Goal: Transaction & Acquisition: Purchase product/service

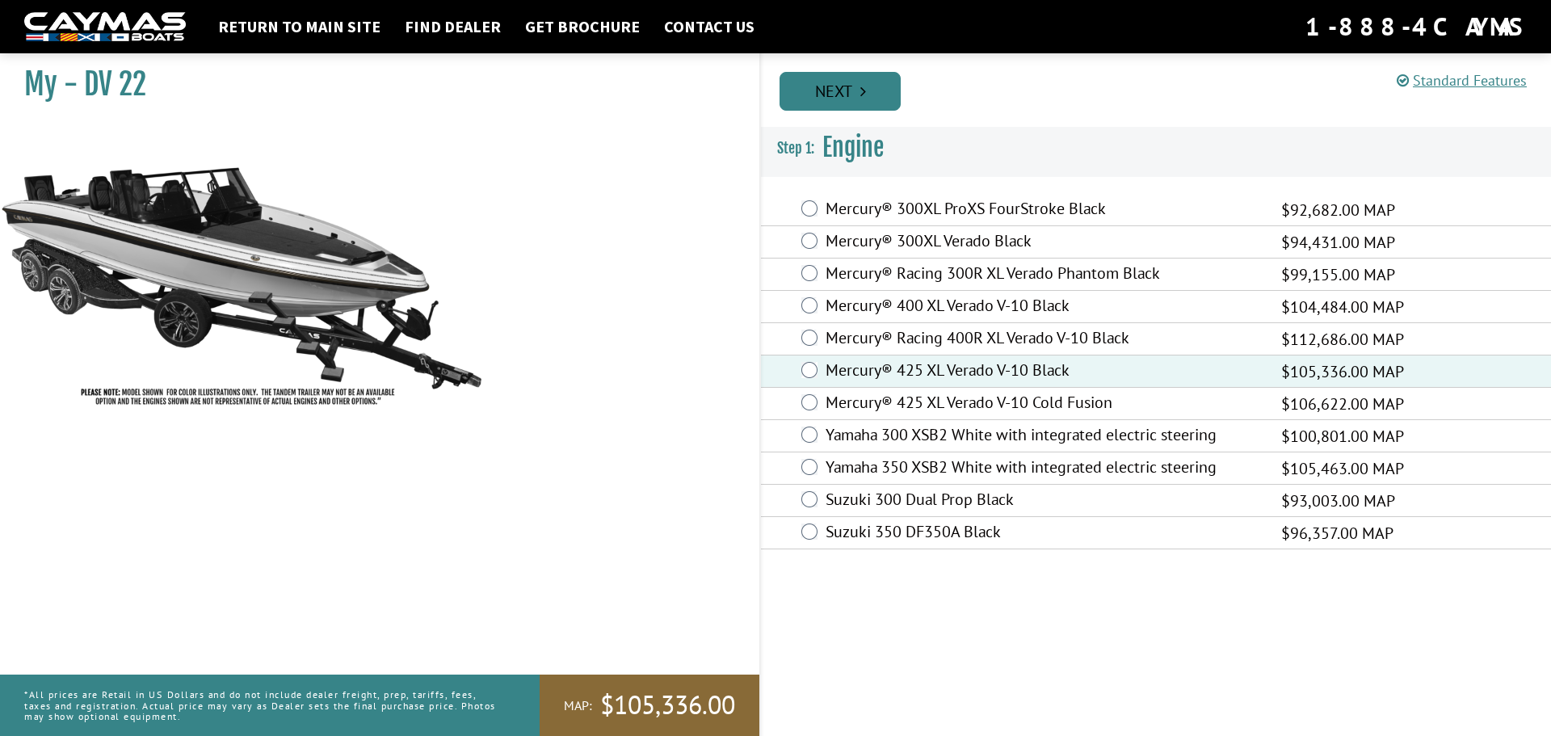
click at [850, 86] on link "Next" at bounding box center [839, 91] width 121 height 39
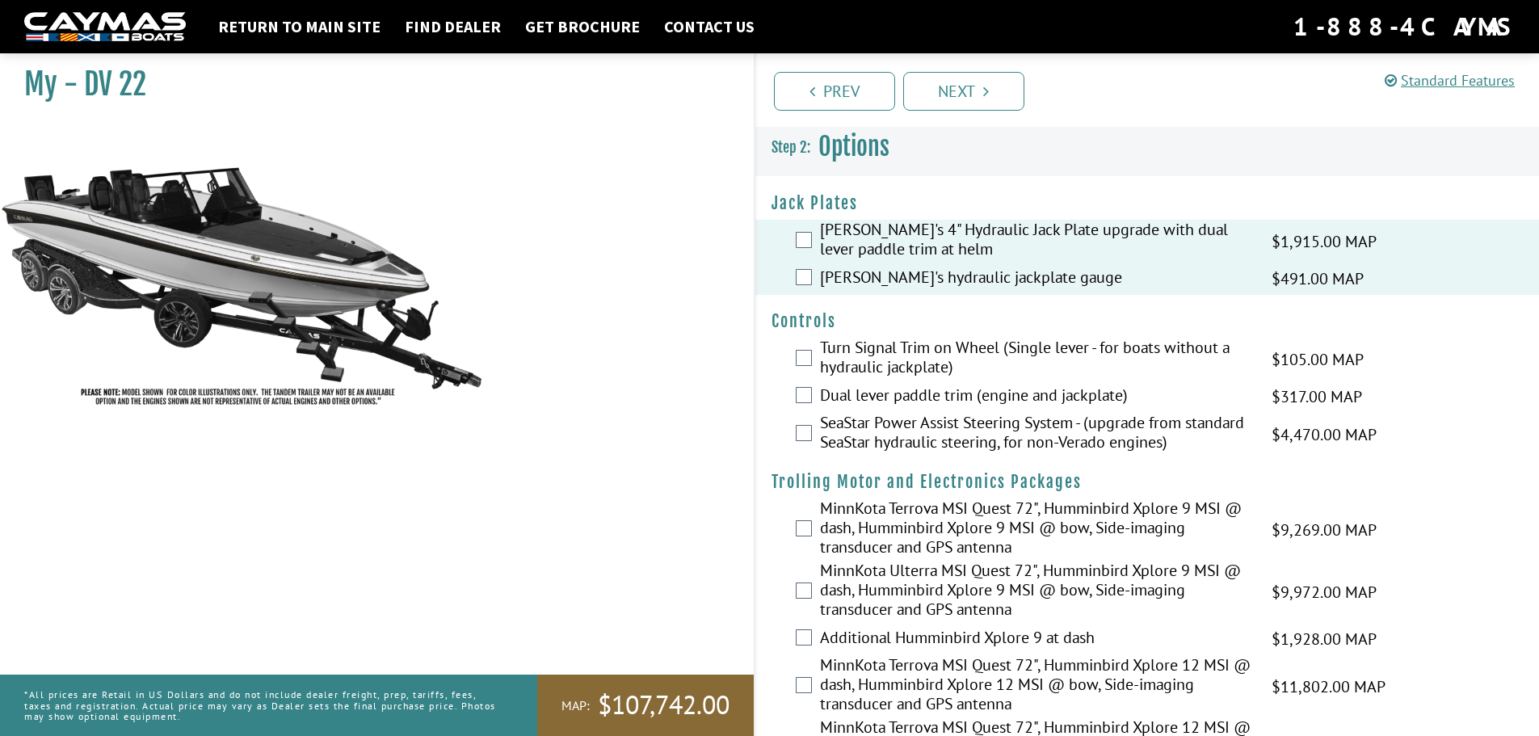
click at [936, 357] on label "Turn Signal Trim on Wheel (Single lever - for boats without a hydraulic jackpla…" at bounding box center [1035, 359] width 431 height 43
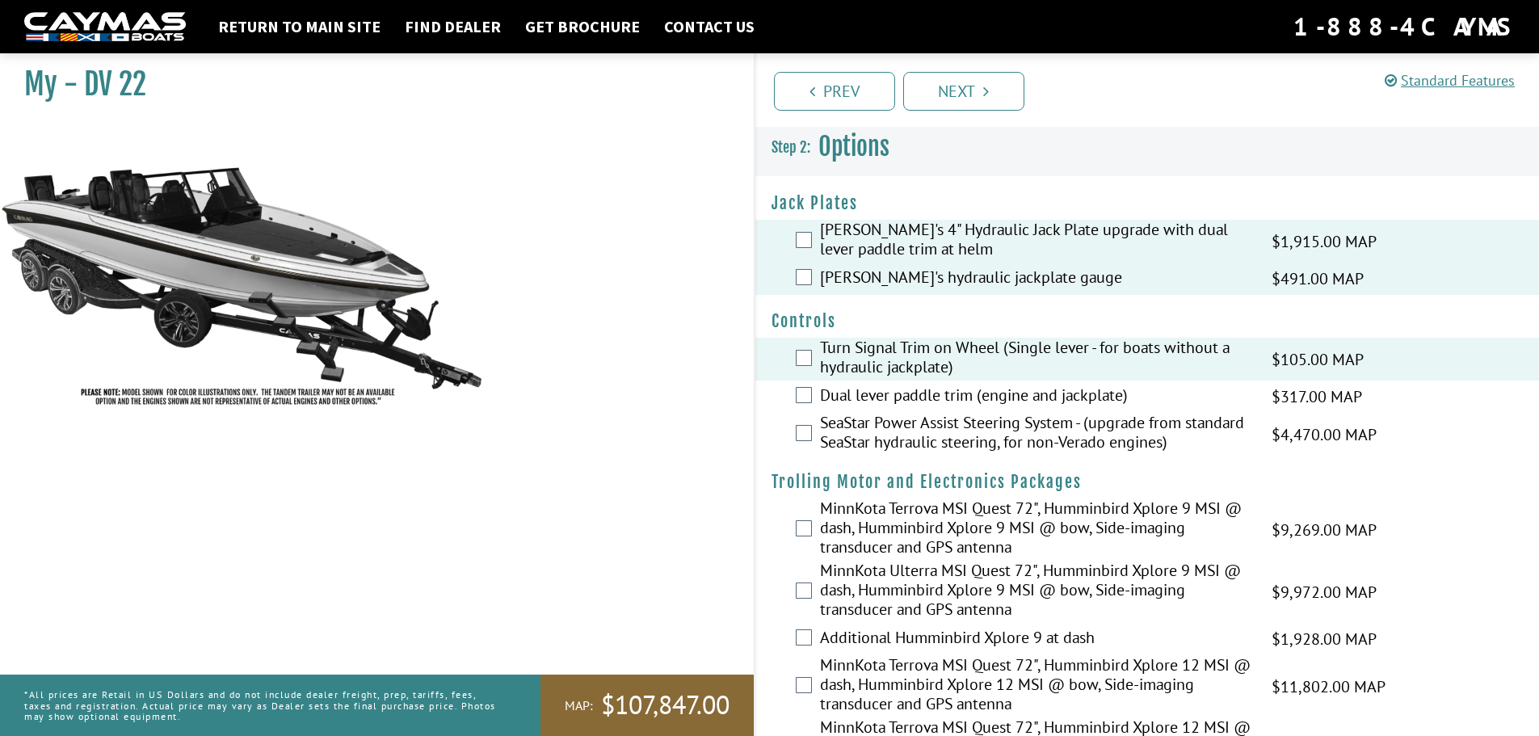
click at [914, 361] on label "Turn Signal Trim on Wheel (Single lever - for boats without a hydraulic jackpla…" at bounding box center [1035, 359] width 431 height 43
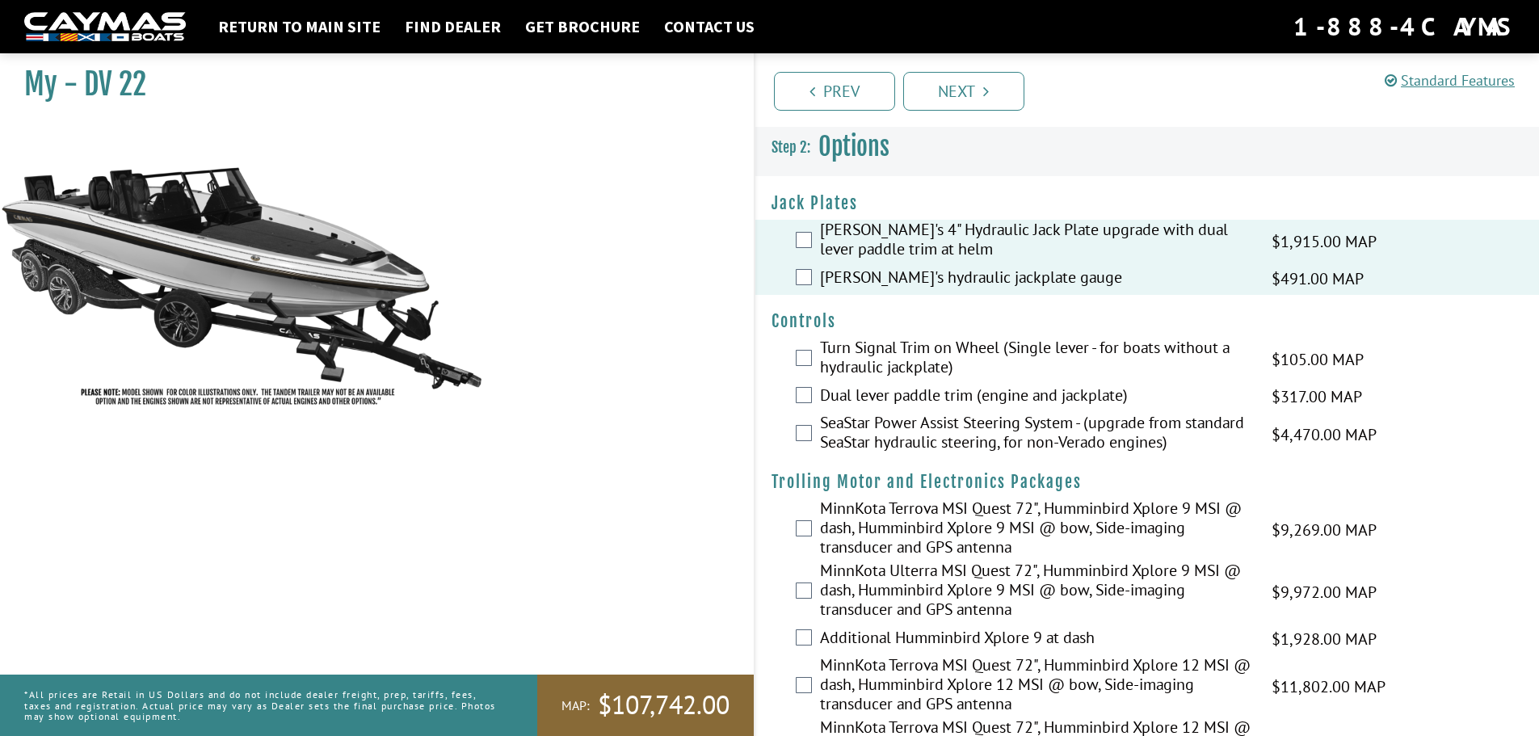
drag, startPoint x: 919, startPoint y: 397, endPoint x: 923, endPoint y: 390, distance: 8.3
click at [919, 394] on label "Dual lever paddle trim (engine and jackplate)" at bounding box center [1035, 396] width 431 height 23
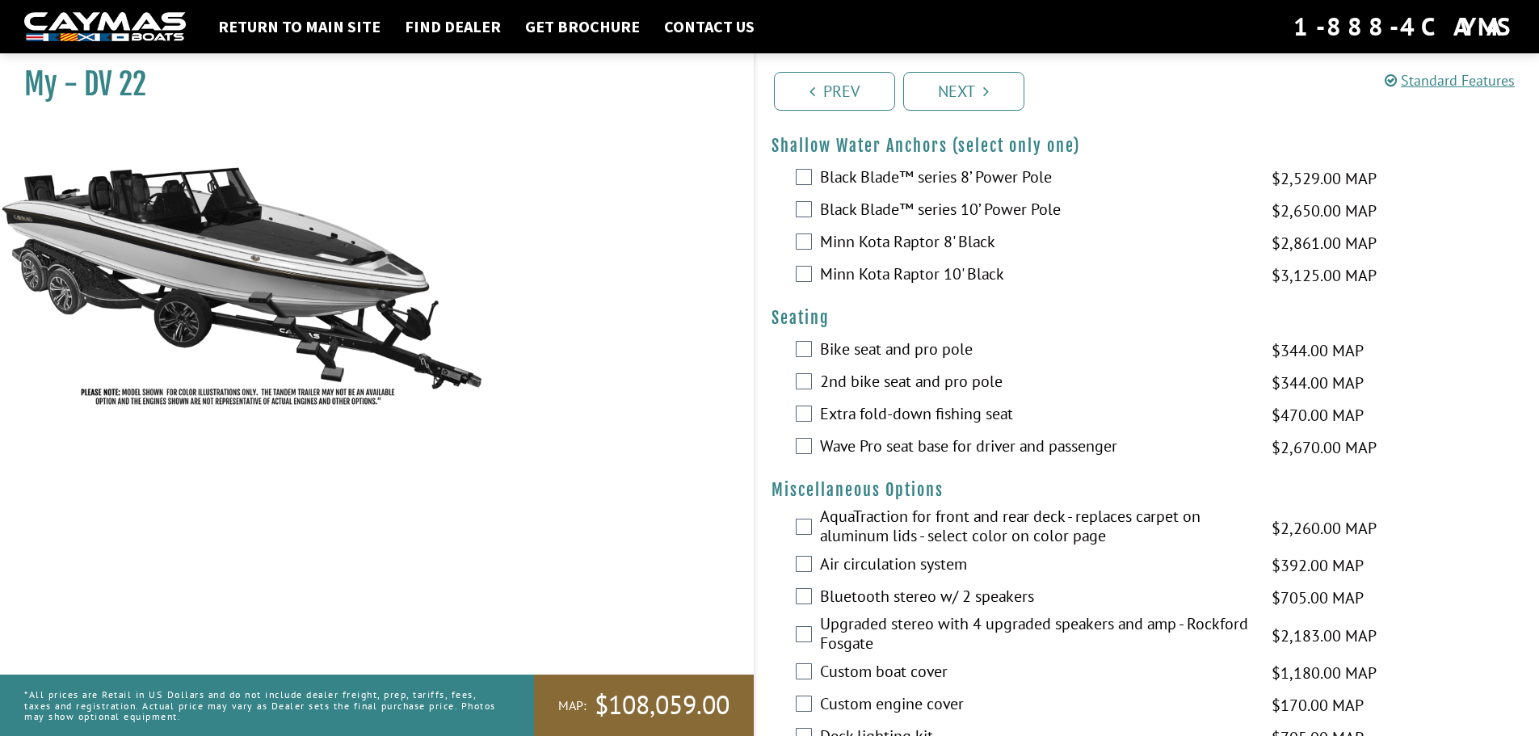
scroll to position [1454, 0]
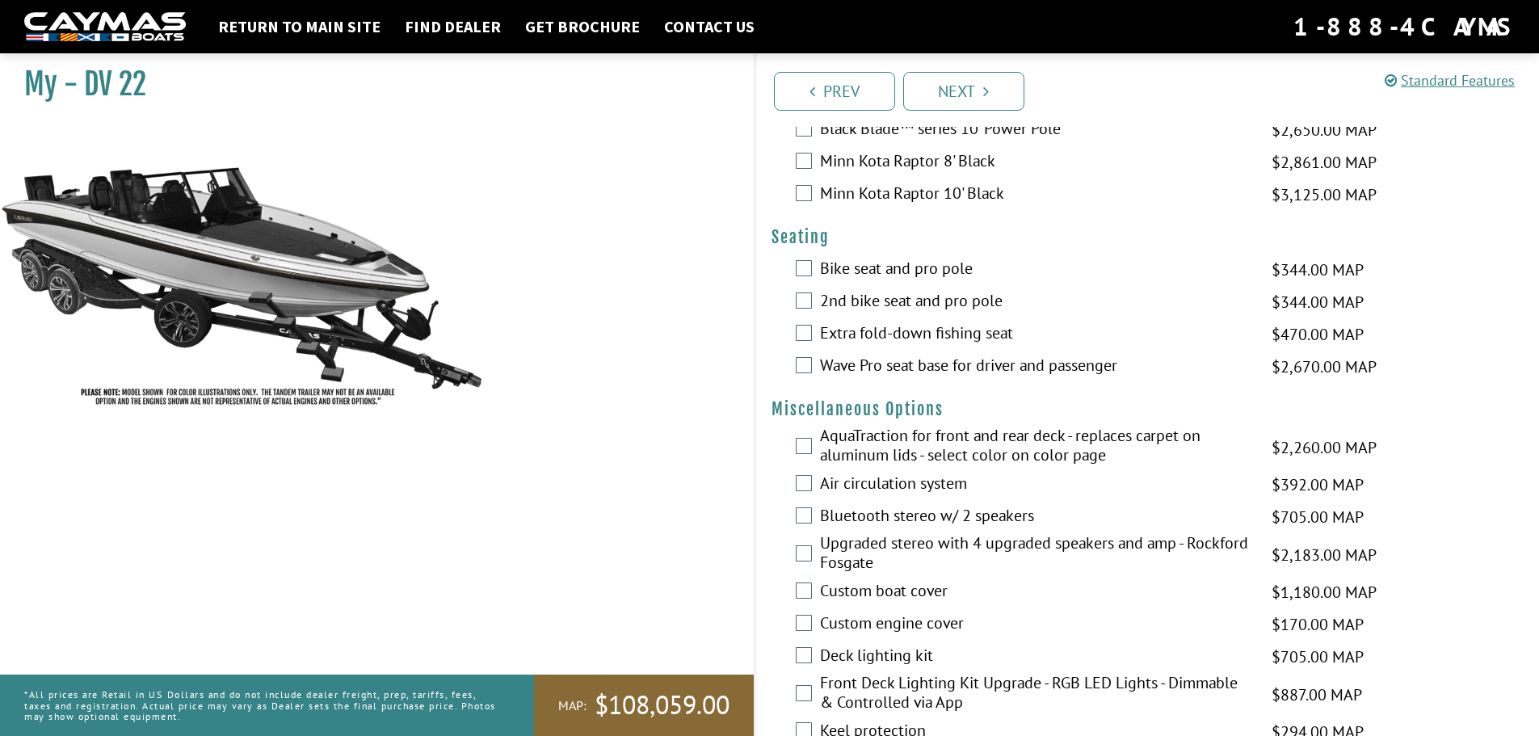
click at [930, 483] on label "Air circulation system" at bounding box center [1035, 484] width 431 height 23
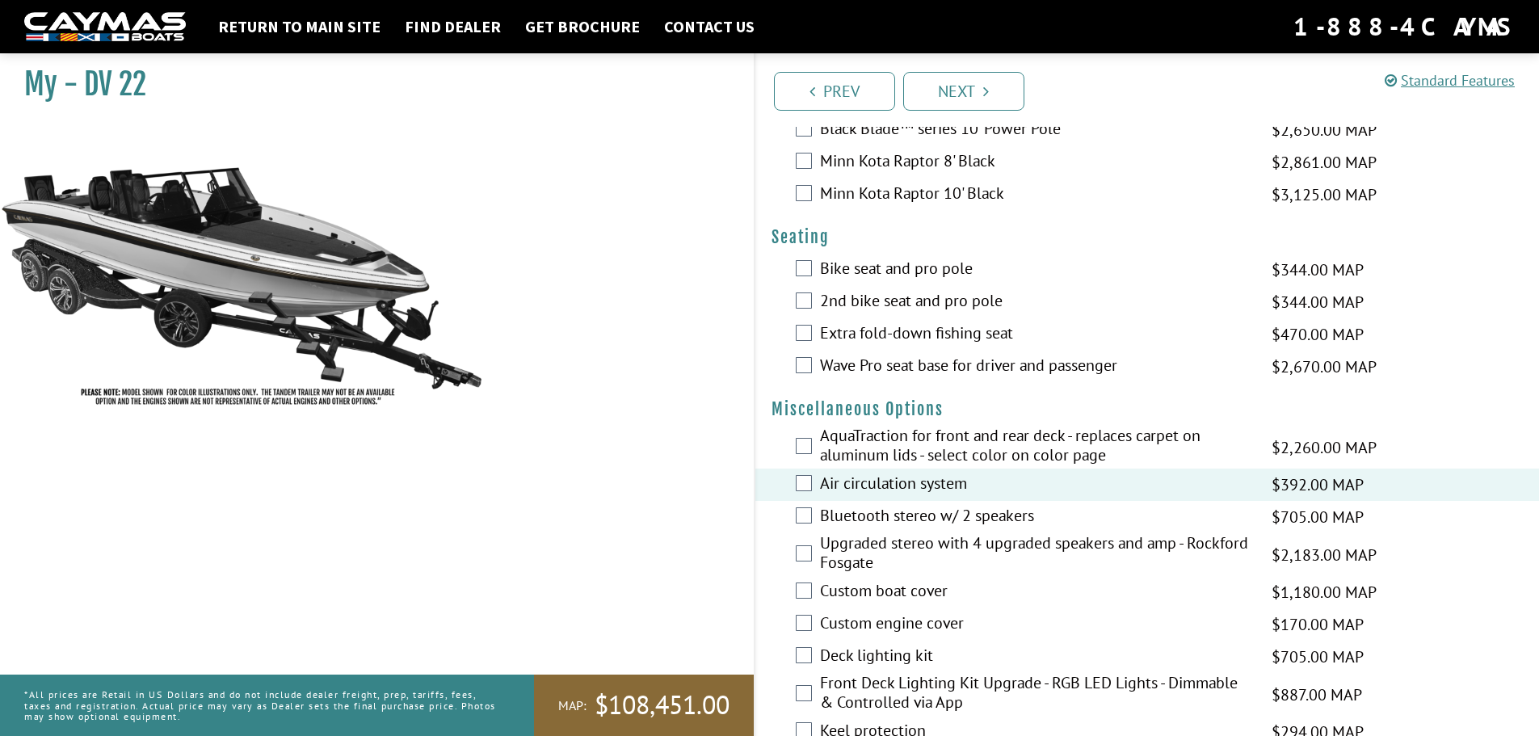
scroll to position [1534, 0]
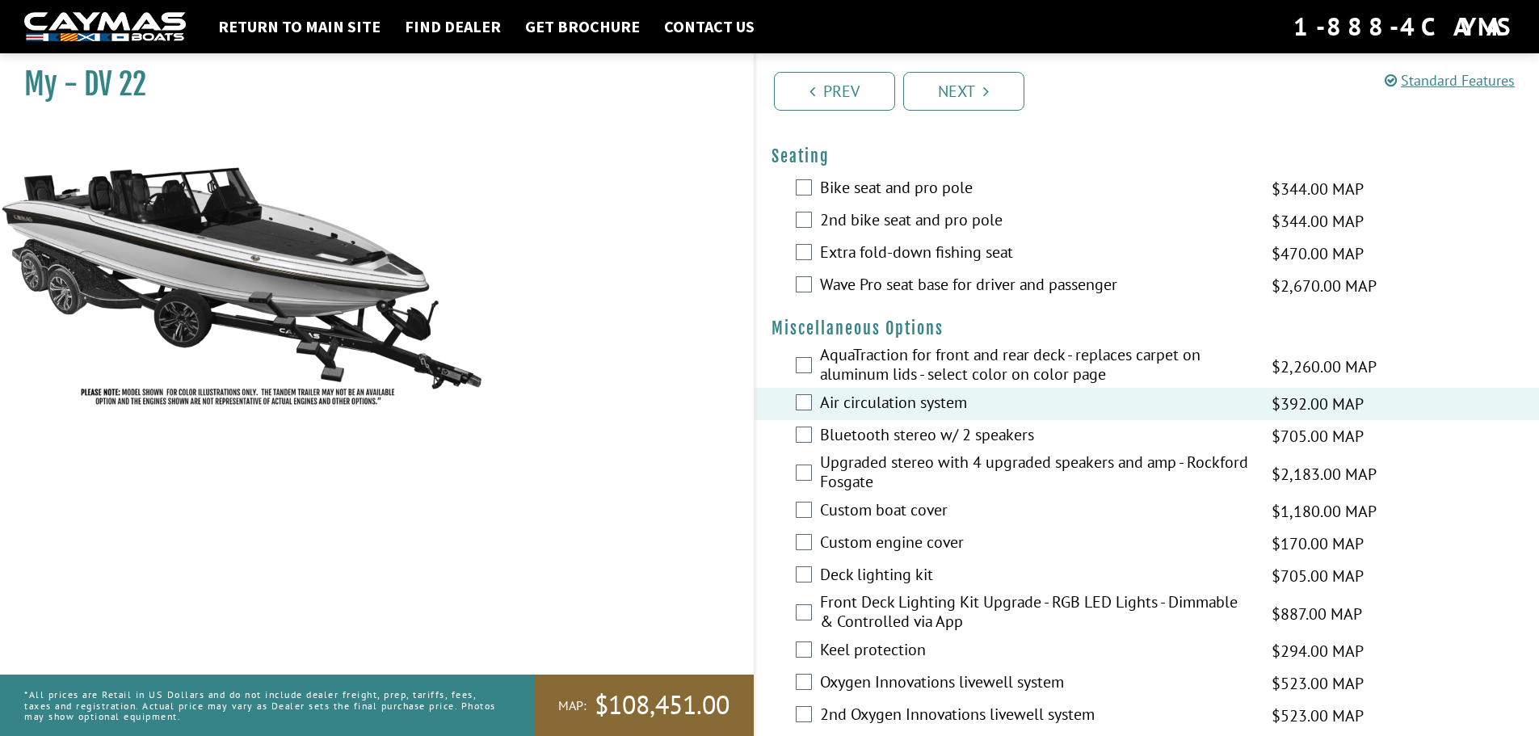
click at [915, 507] on label "Custom boat cover" at bounding box center [1035, 511] width 431 height 23
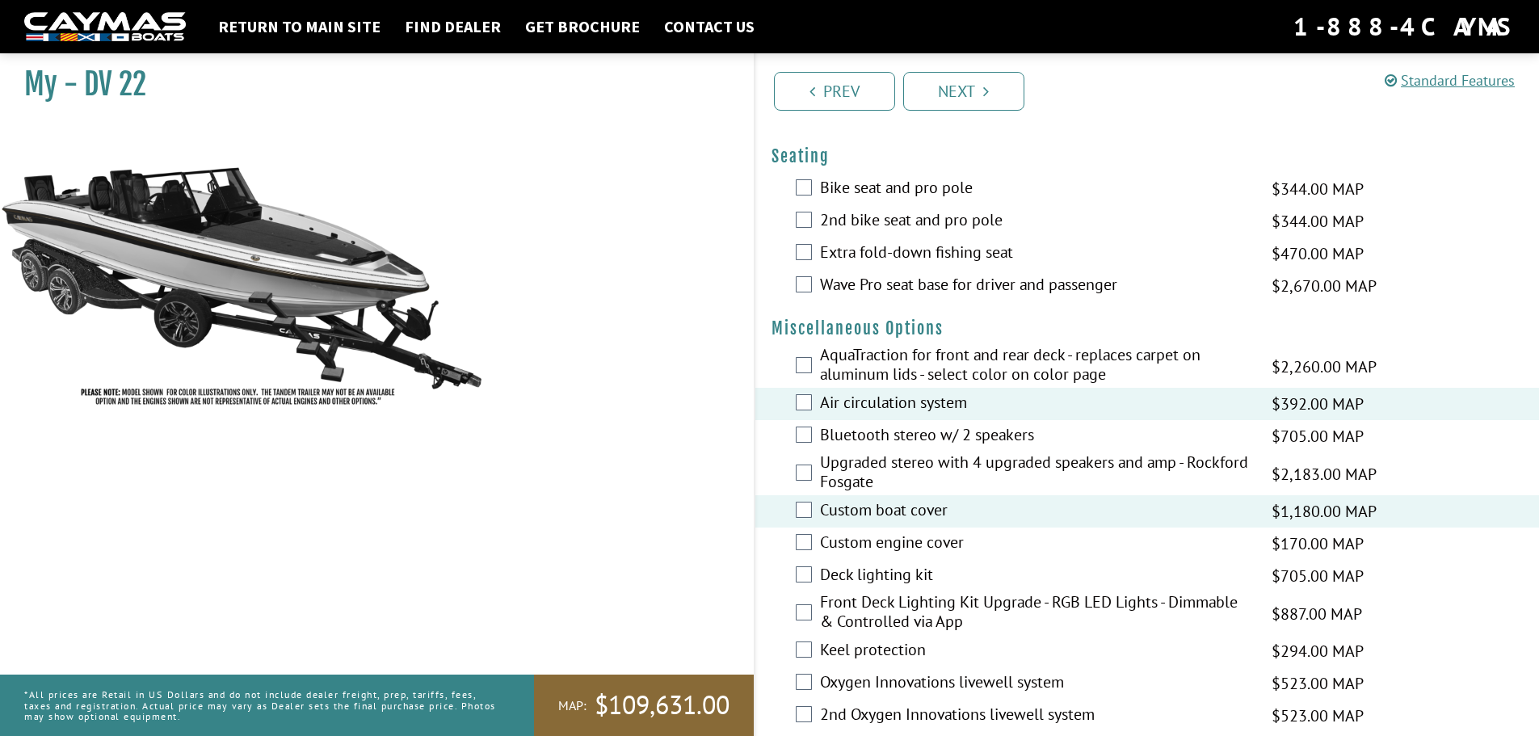
scroll to position [1615, 0]
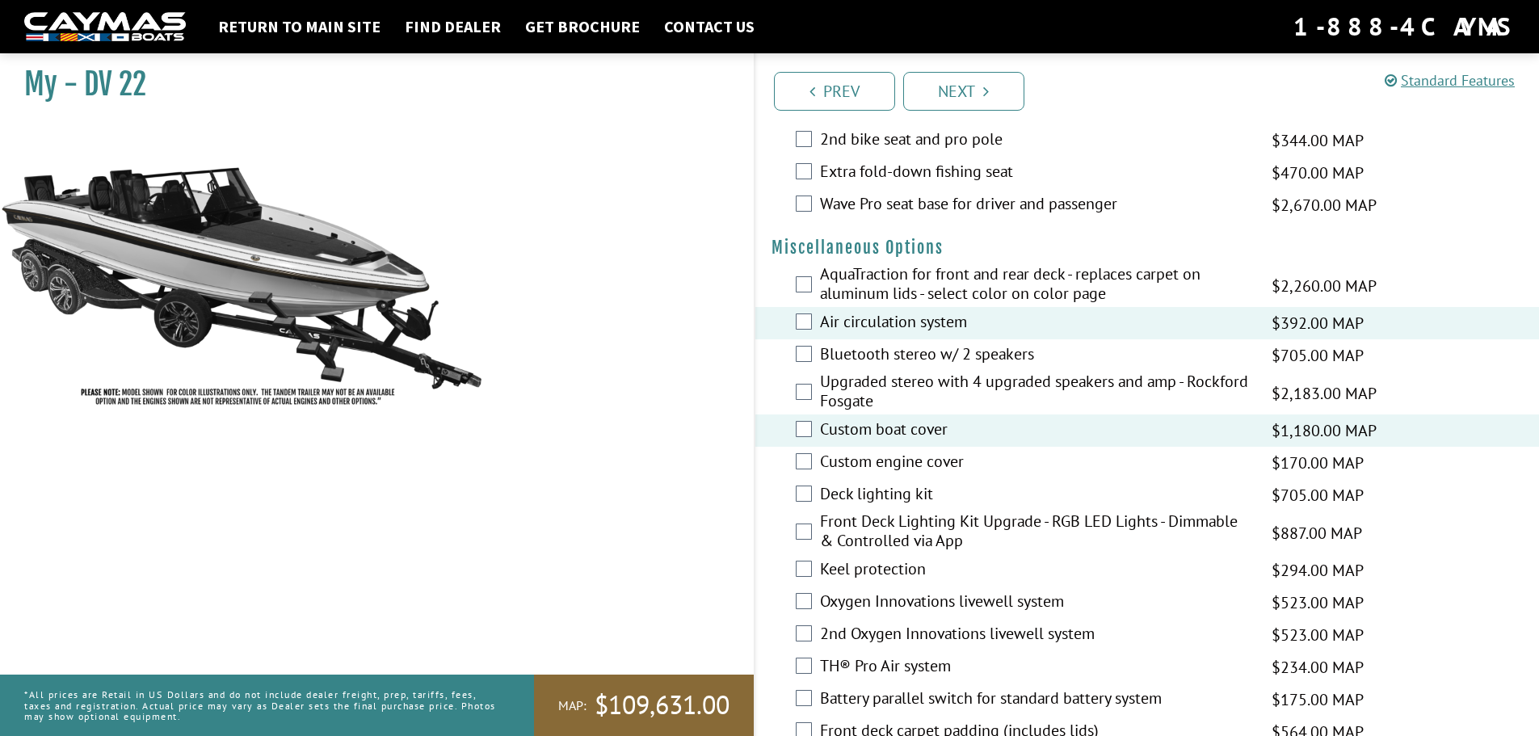
click at [888, 489] on label "Deck lighting kit" at bounding box center [1035, 495] width 431 height 23
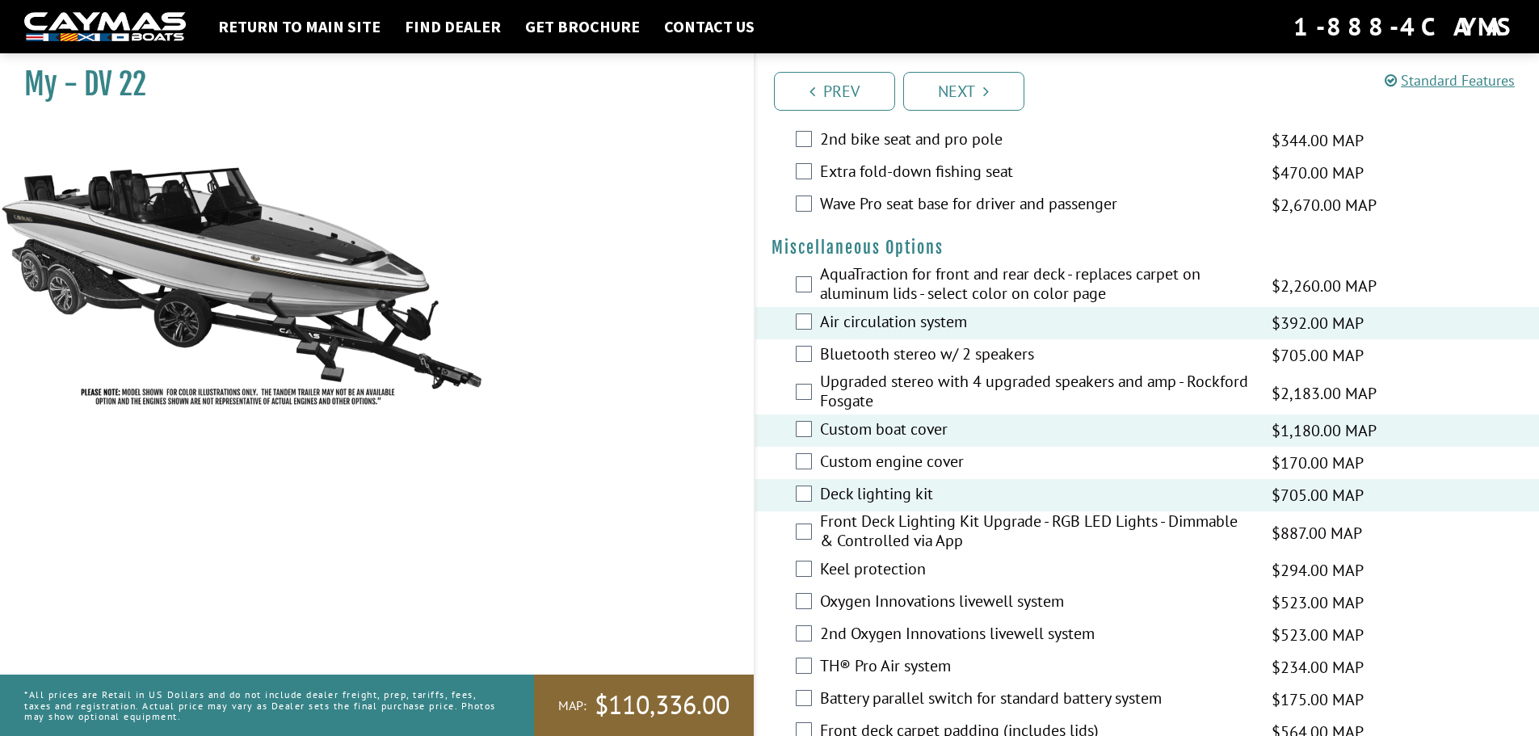
click at [887, 496] on label "Deck lighting kit" at bounding box center [1035, 495] width 431 height 23
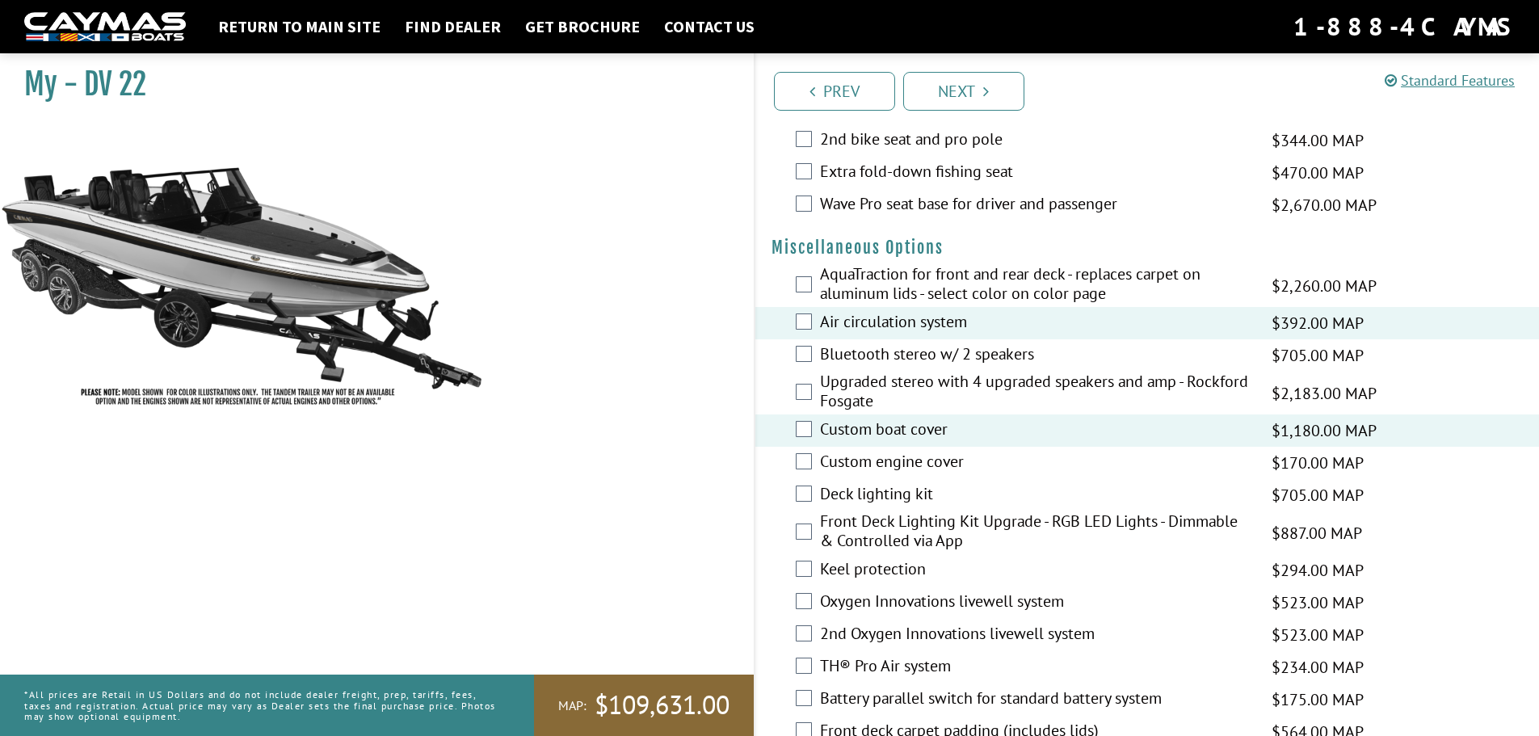
scroll to position [1696, 0]
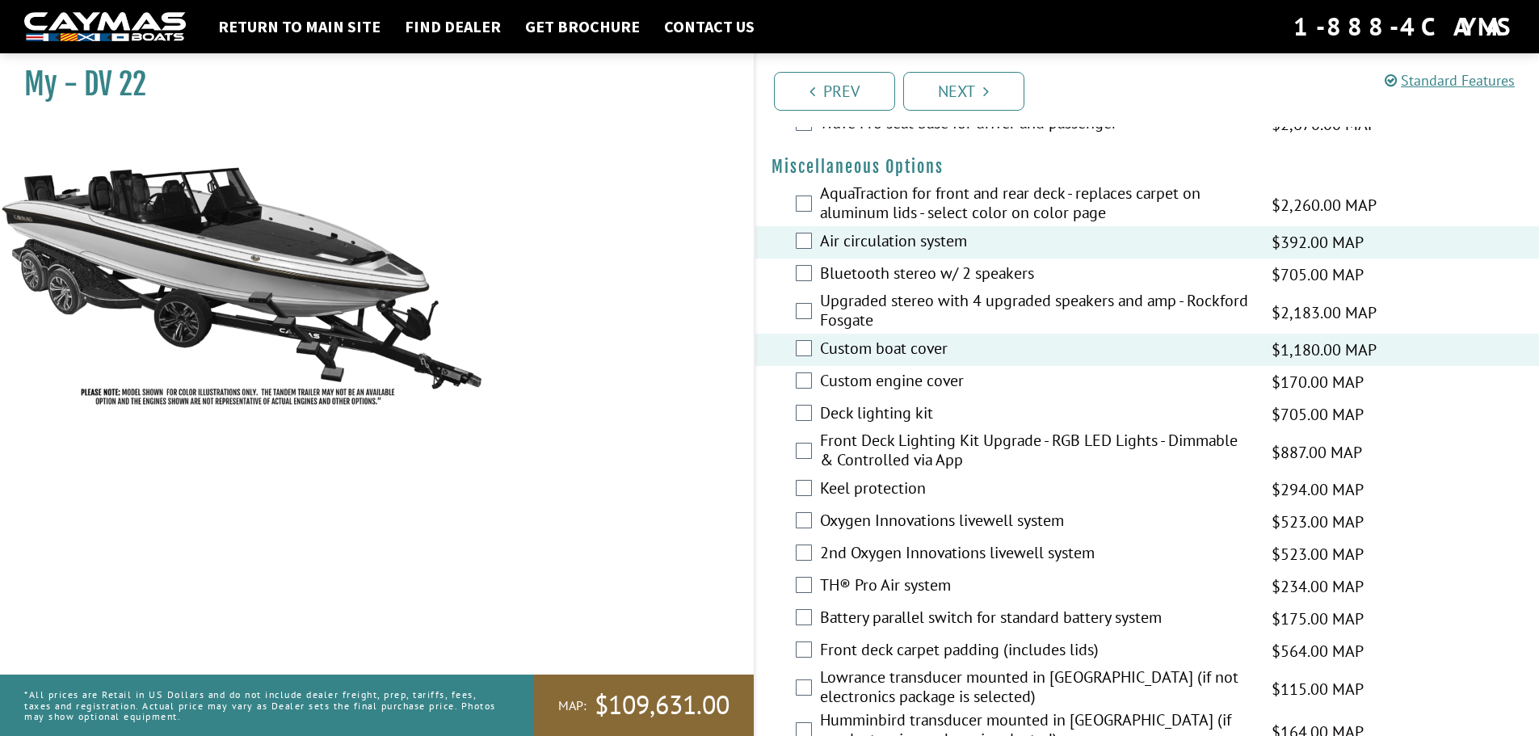
drag, startPoint x: 878, startPoint y: 489, endPoint x: 898, endPoint y: 478, distance: 22.8
click at [879, 488] on label "Keel protection" at bounding box center [1035, 489] width 431 height 23
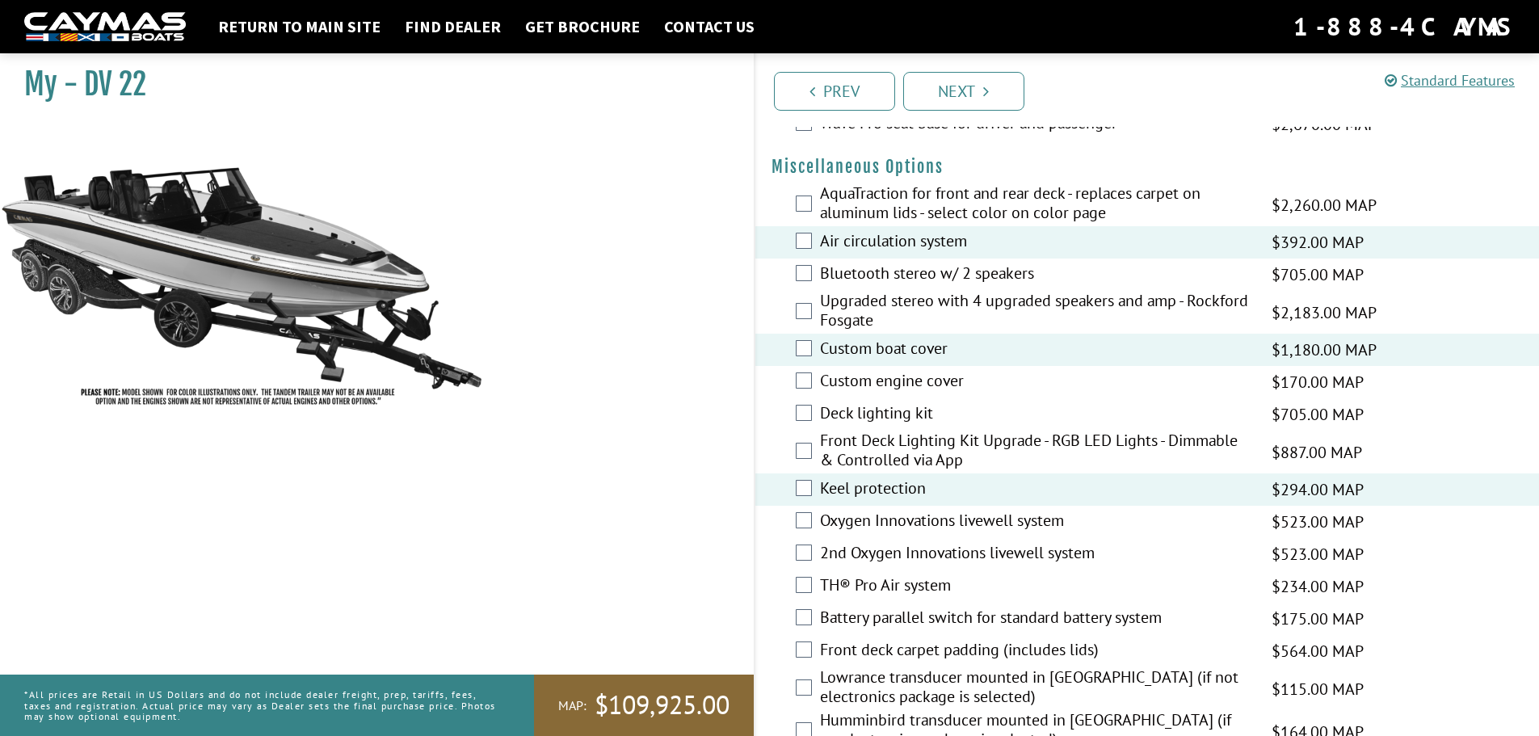
scroll to position [1777, 0]
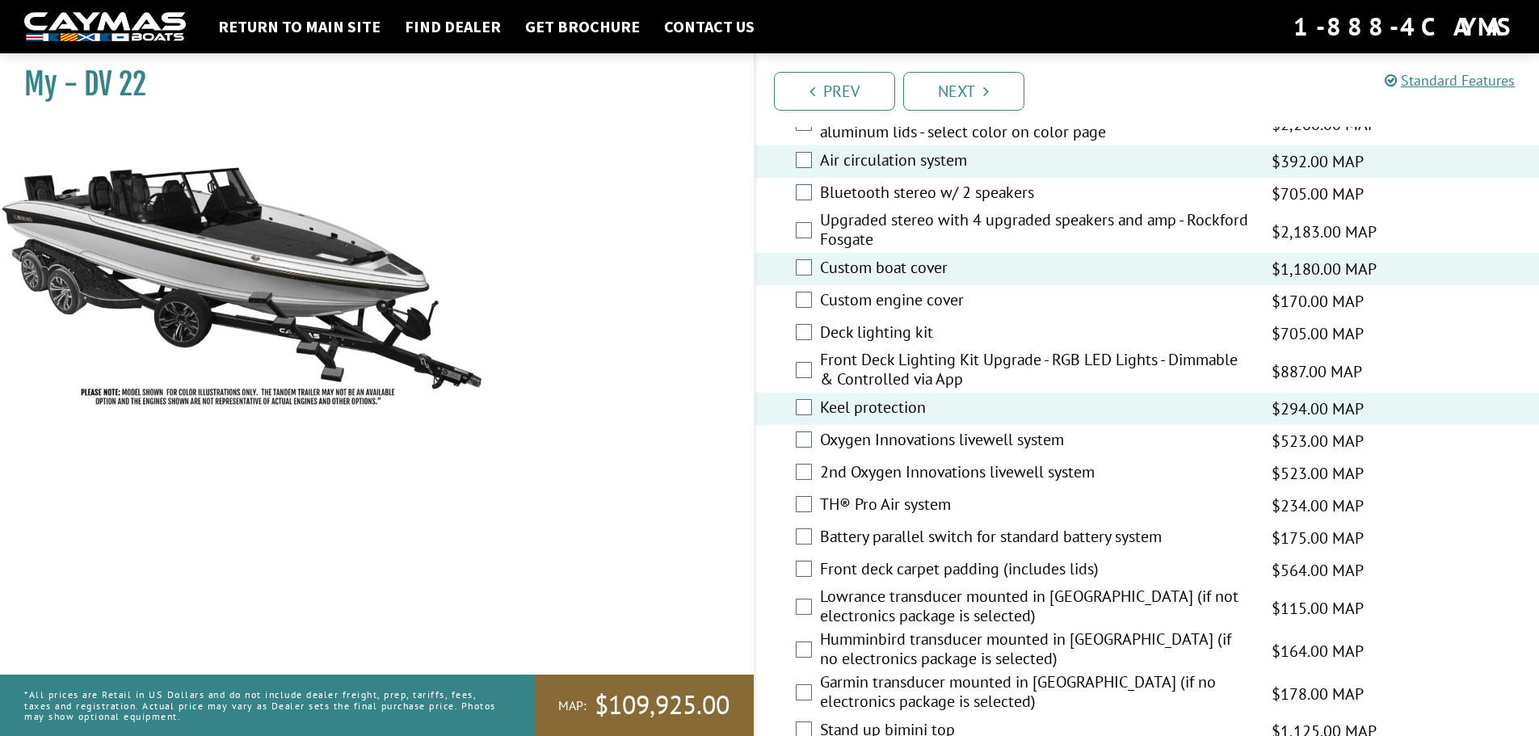
click at [973, 565] on label "Front deck carpet padding (includes lids)" at bounding box center [1035, 570] width 431 height 23
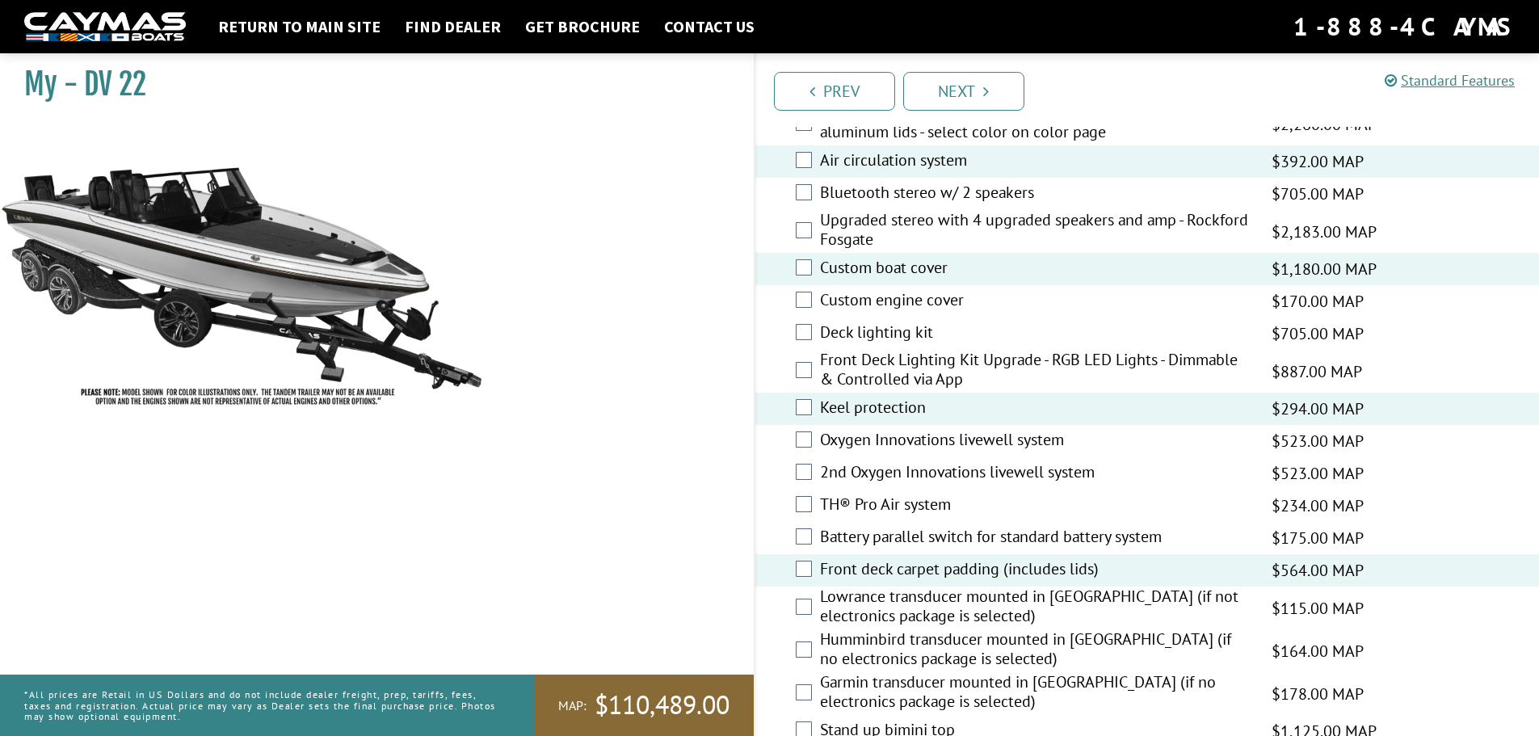
scroll to position [1858, 0]
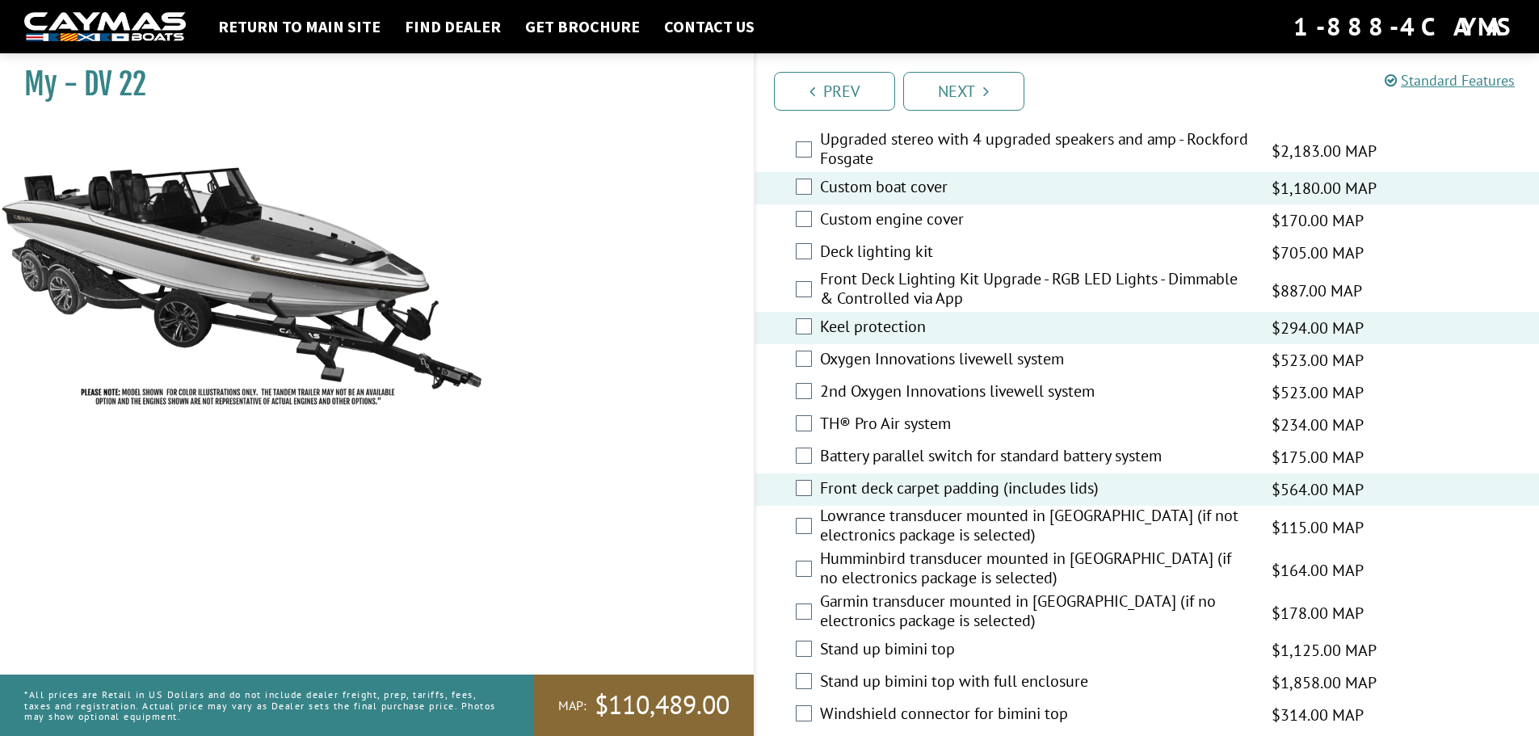
click at [1049, 564] on label "Humminbird transducer mounted in [GEOGRAPHIC_DATA] (if no electronics package i…" at bounding box center [1035, 569] width 431 height 43
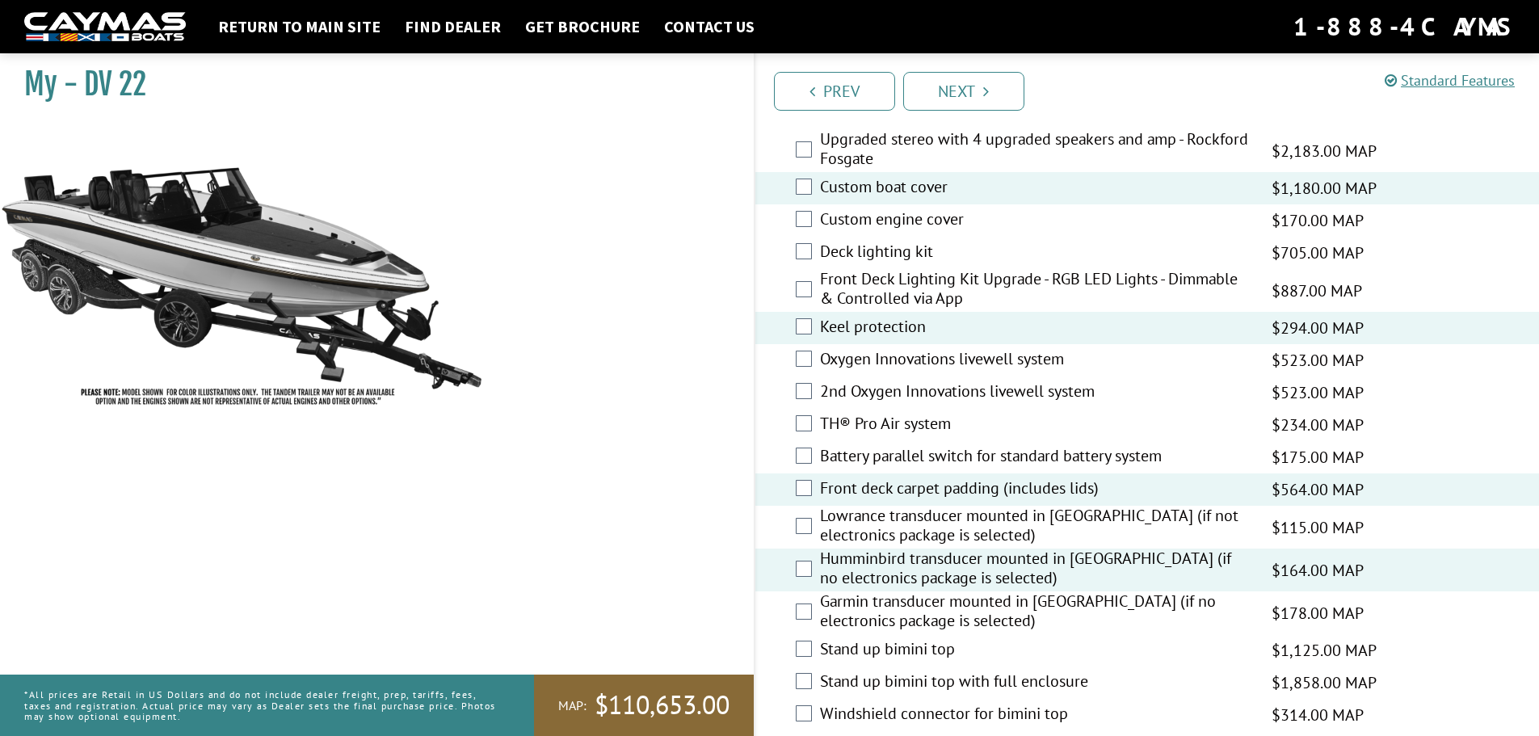
click at [1022, 595] on label "Garmin transducer mounted in [GEOGRAPHIC_DATA] (if no electronics package is se…" at bounding box center [1035, 612] width 431 height 43
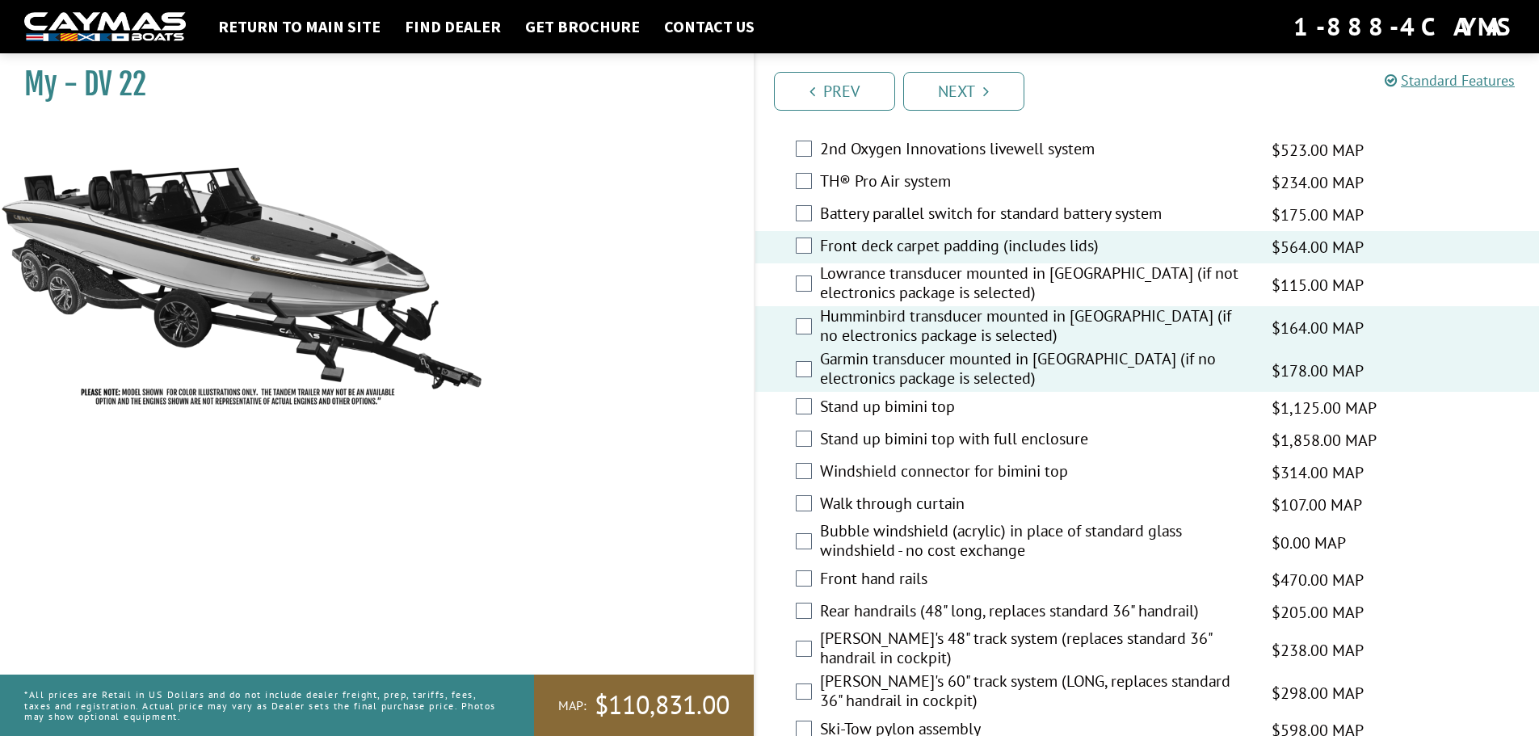
scroll to position [2181, 0]
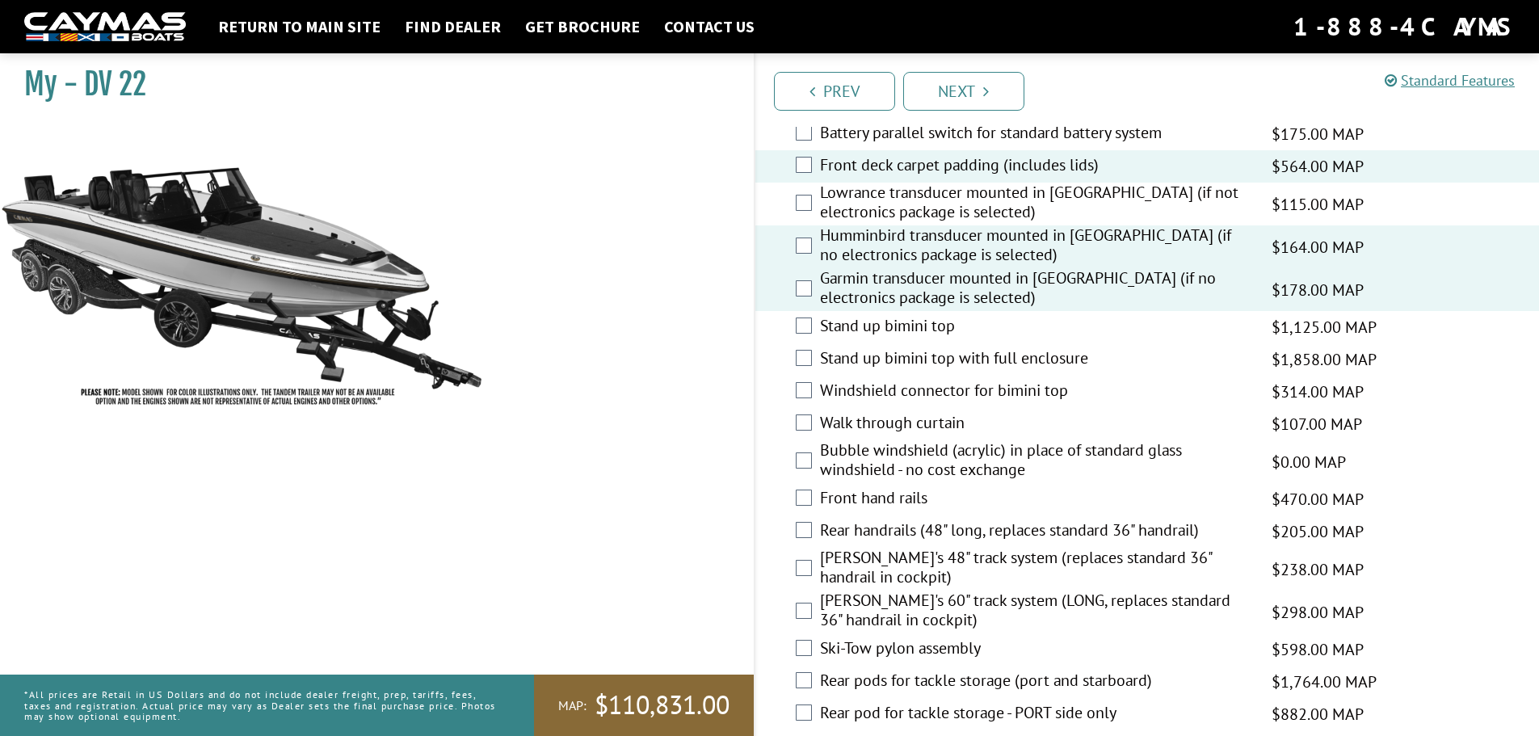
click at [913, 495] on label "Front hand rails" at bounding box center [1035, 499] width 431 height 23
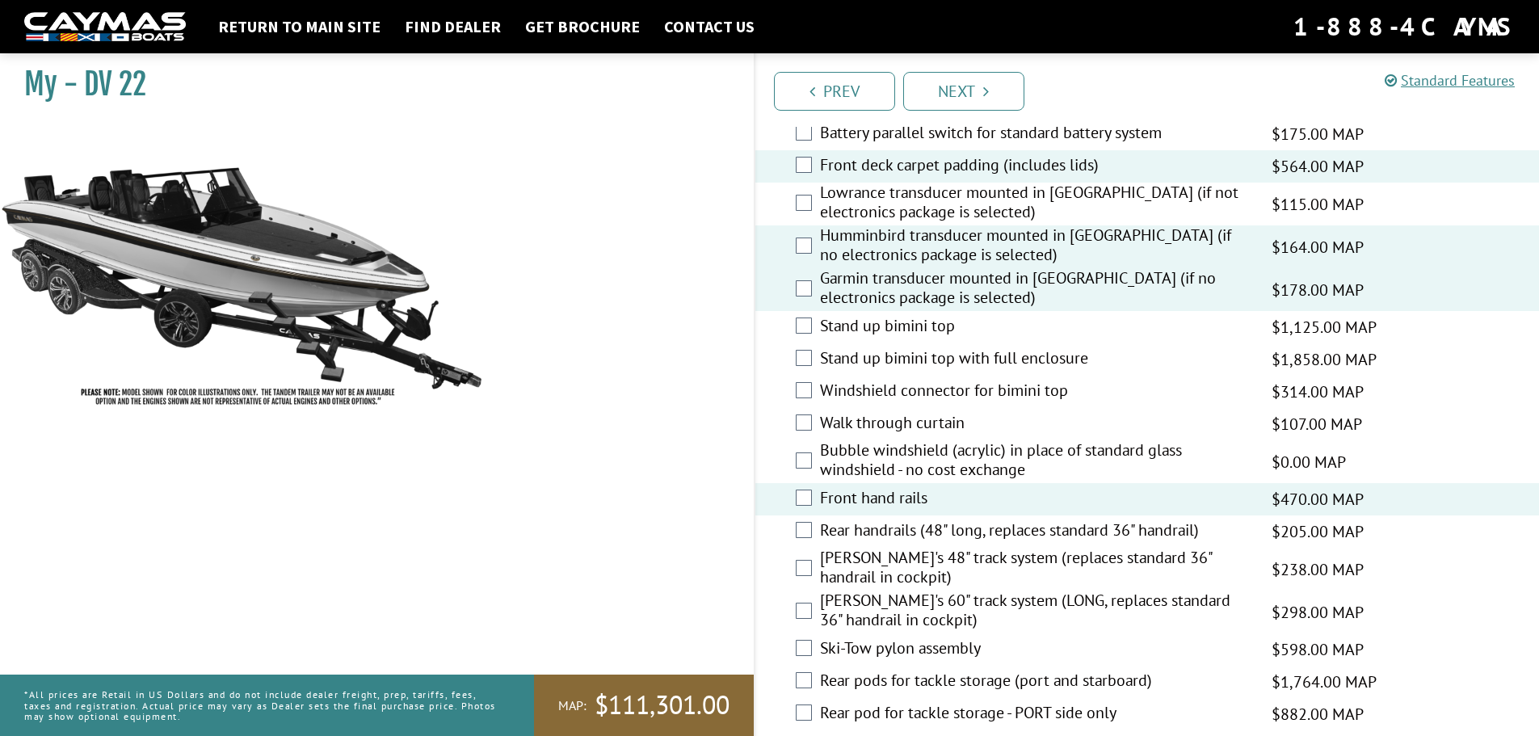
scroll to position [2261, 0]
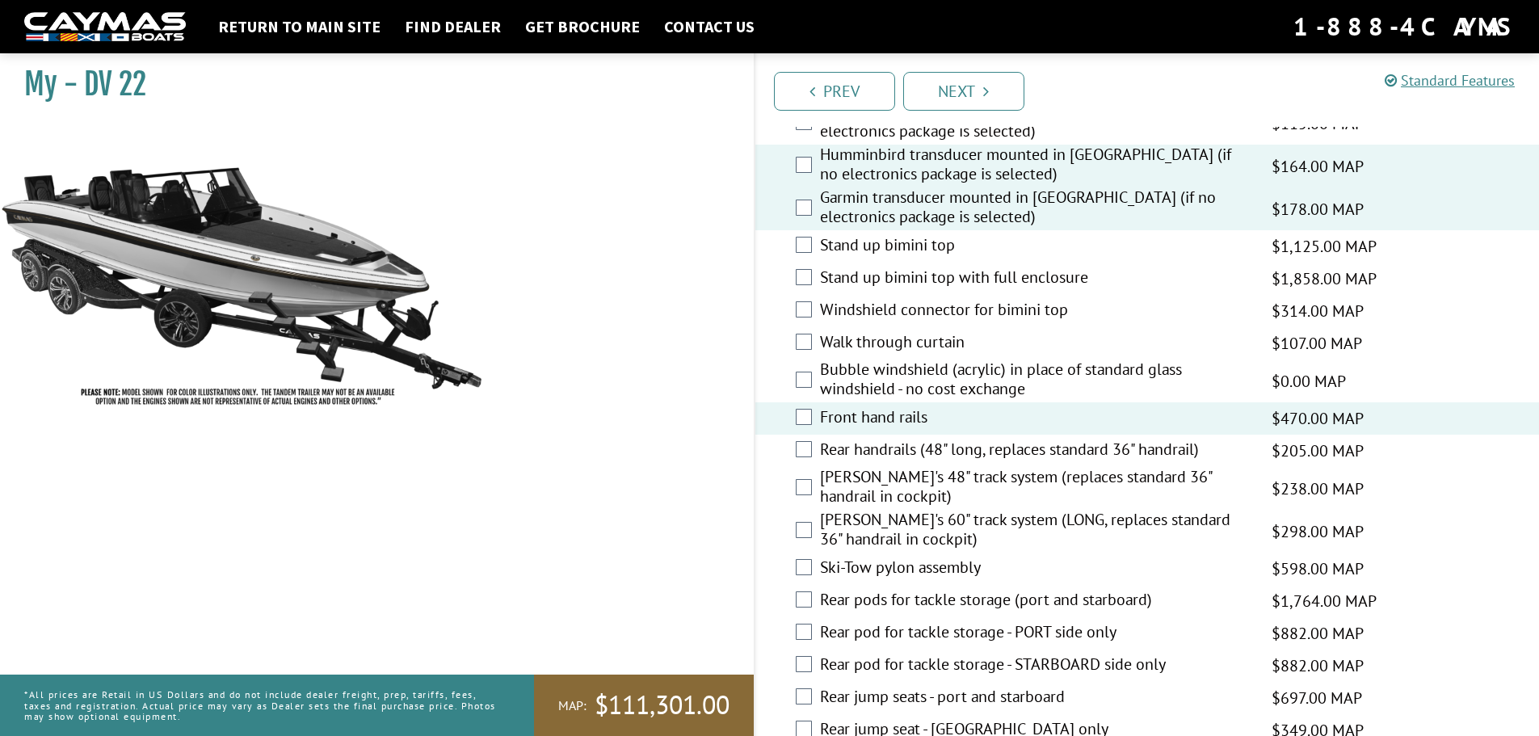
click at [1069, 518] on label "[PERSON_NAME]'s 60" track system (LONG, replaces standard 36" handrail in cockp…" at bounding box center [1035, 531] width 431 height 43
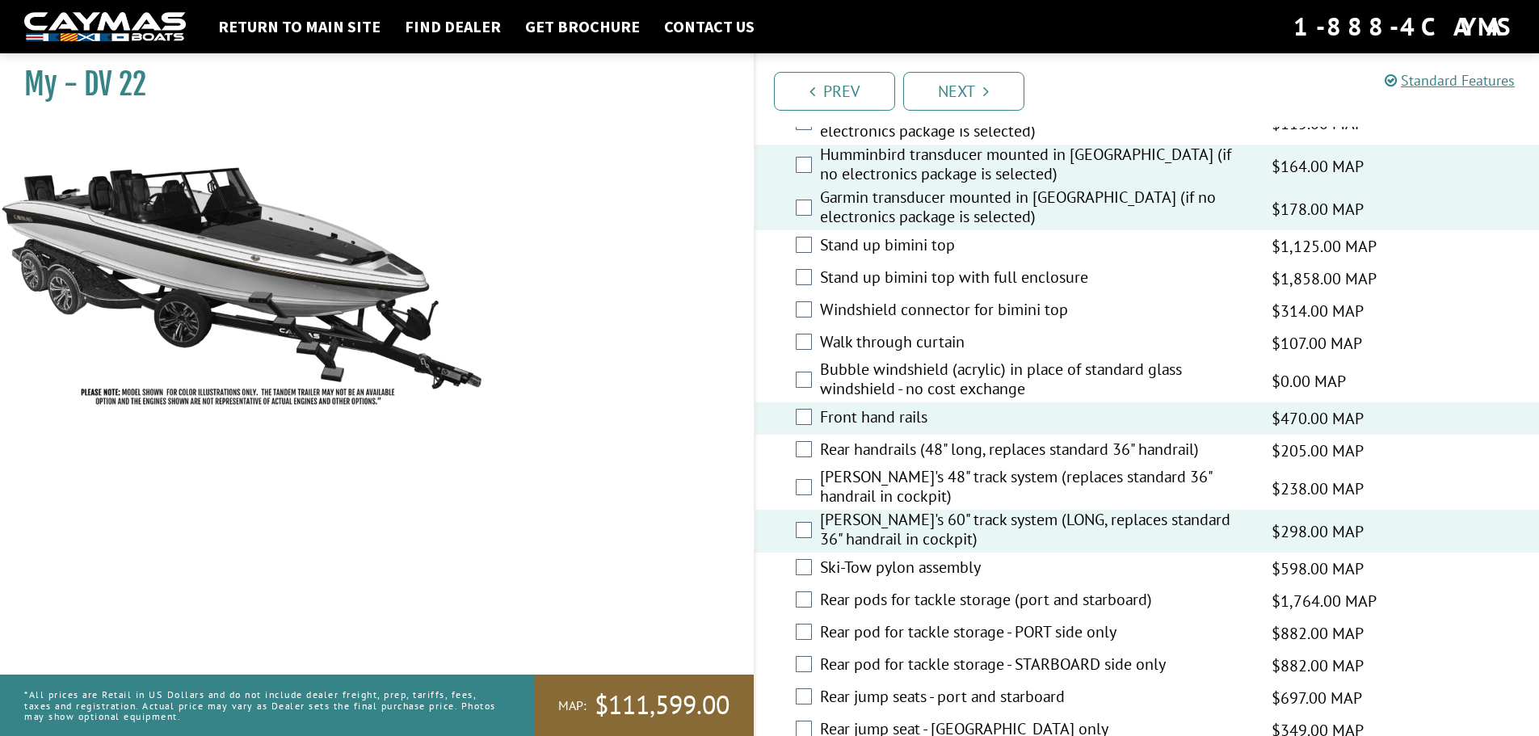
scroll to position [2342, 0]
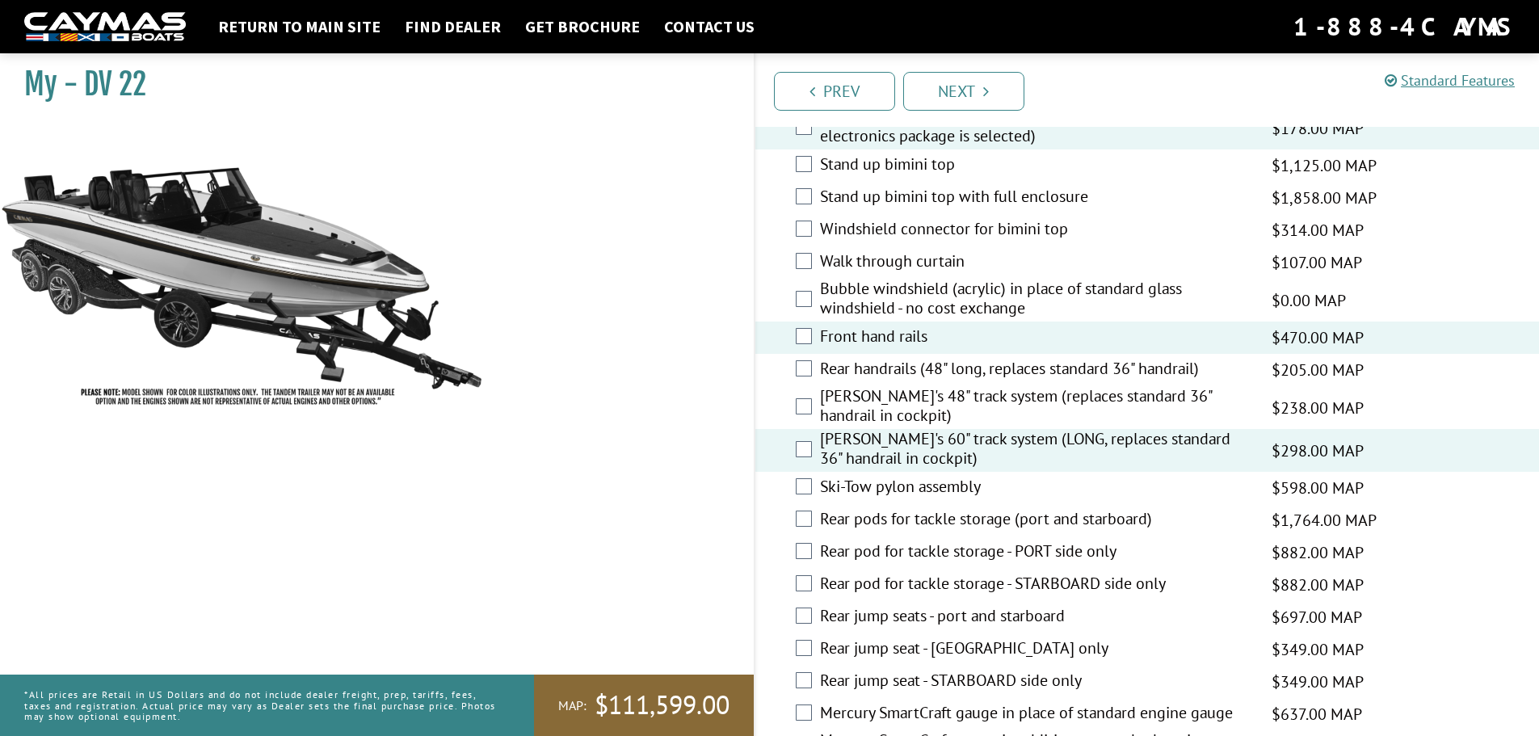
click at [938, 442] on label "[PERSON_NAME]'s 60" track system (LONG, replaces standard 36" handrail in cockp…" at bounding box center [1035, 450] width 431 height 43
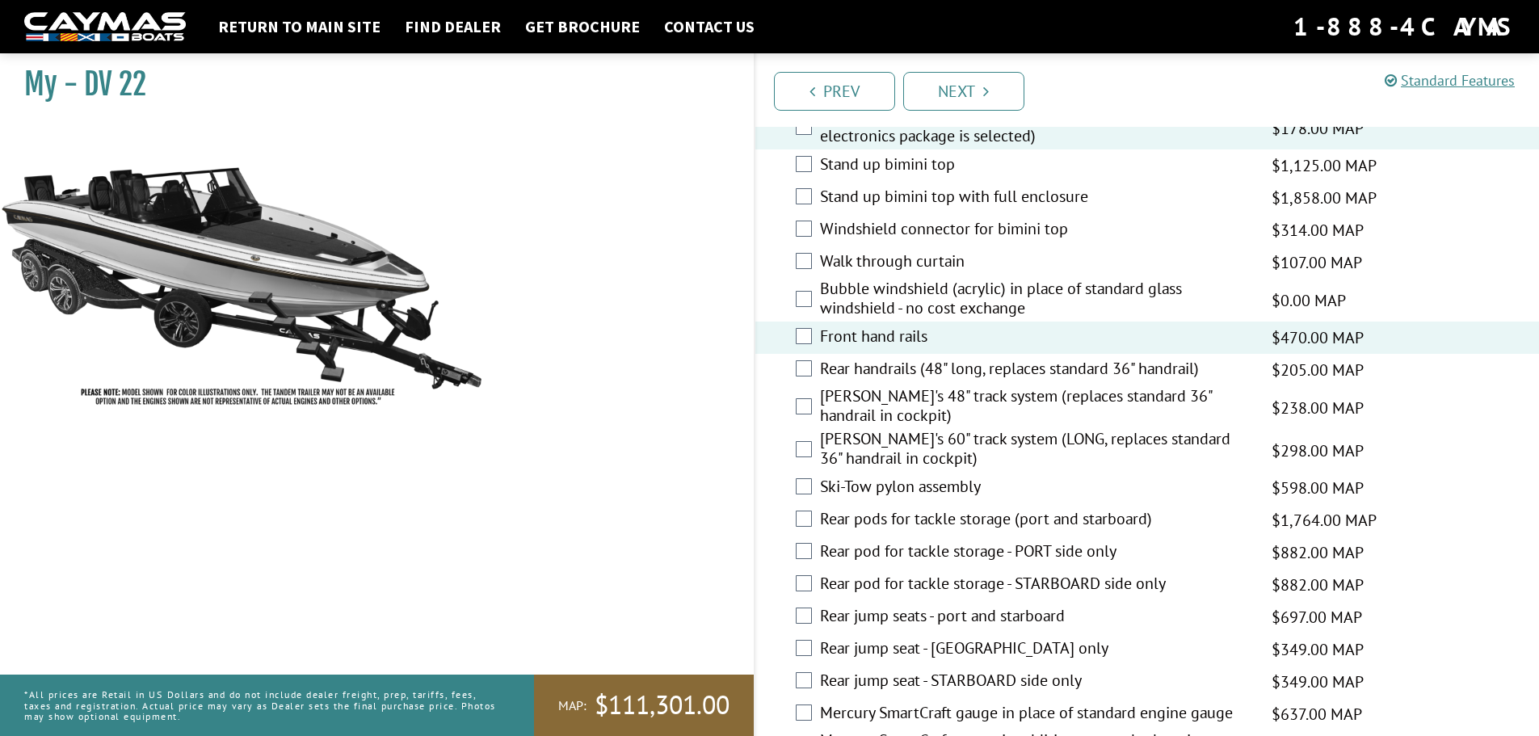
click at [957, 366] on label "Rear handrails (48" long, replaces standard 36" handrail)" at bounding box center [1035, 370] width 431 height 23
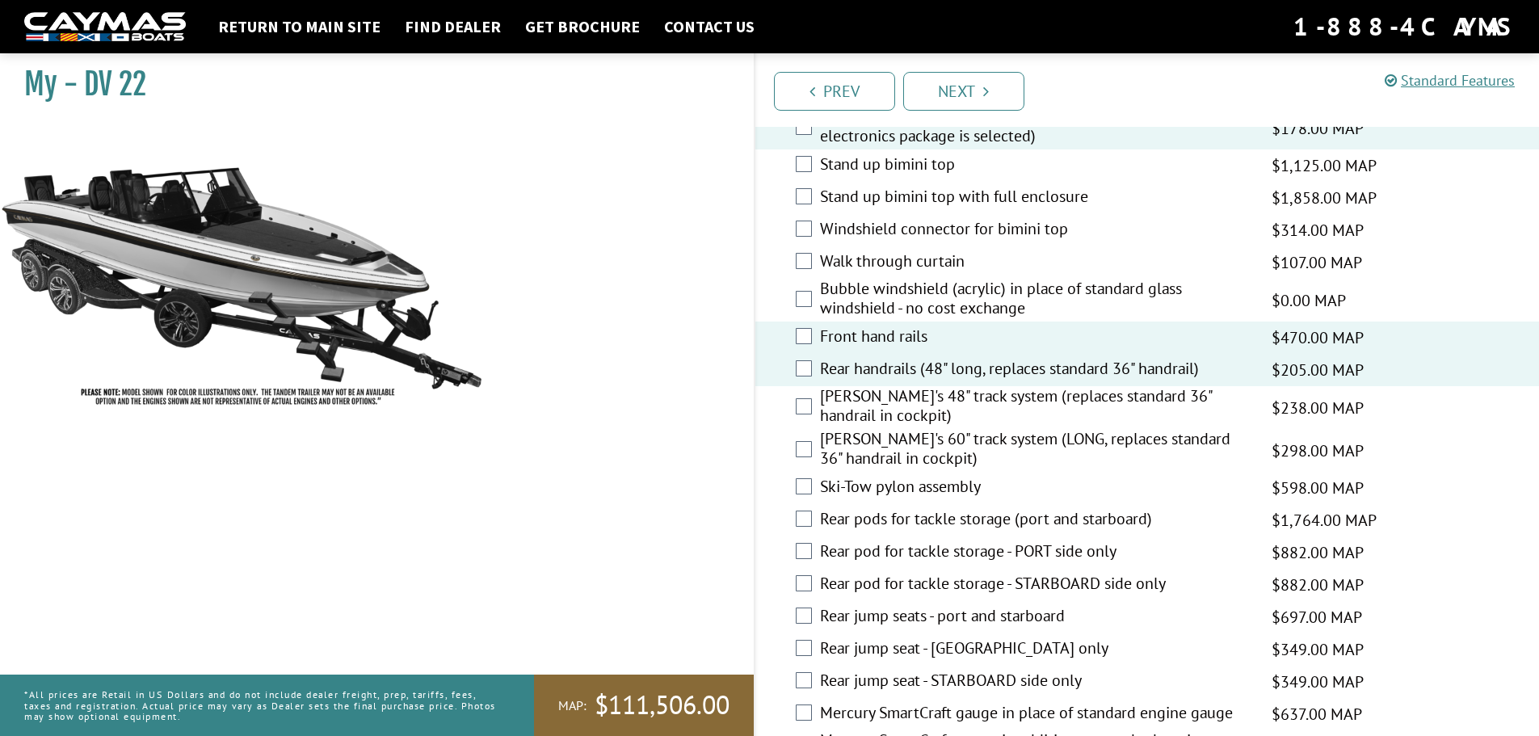
scroll to position [2423, 0]
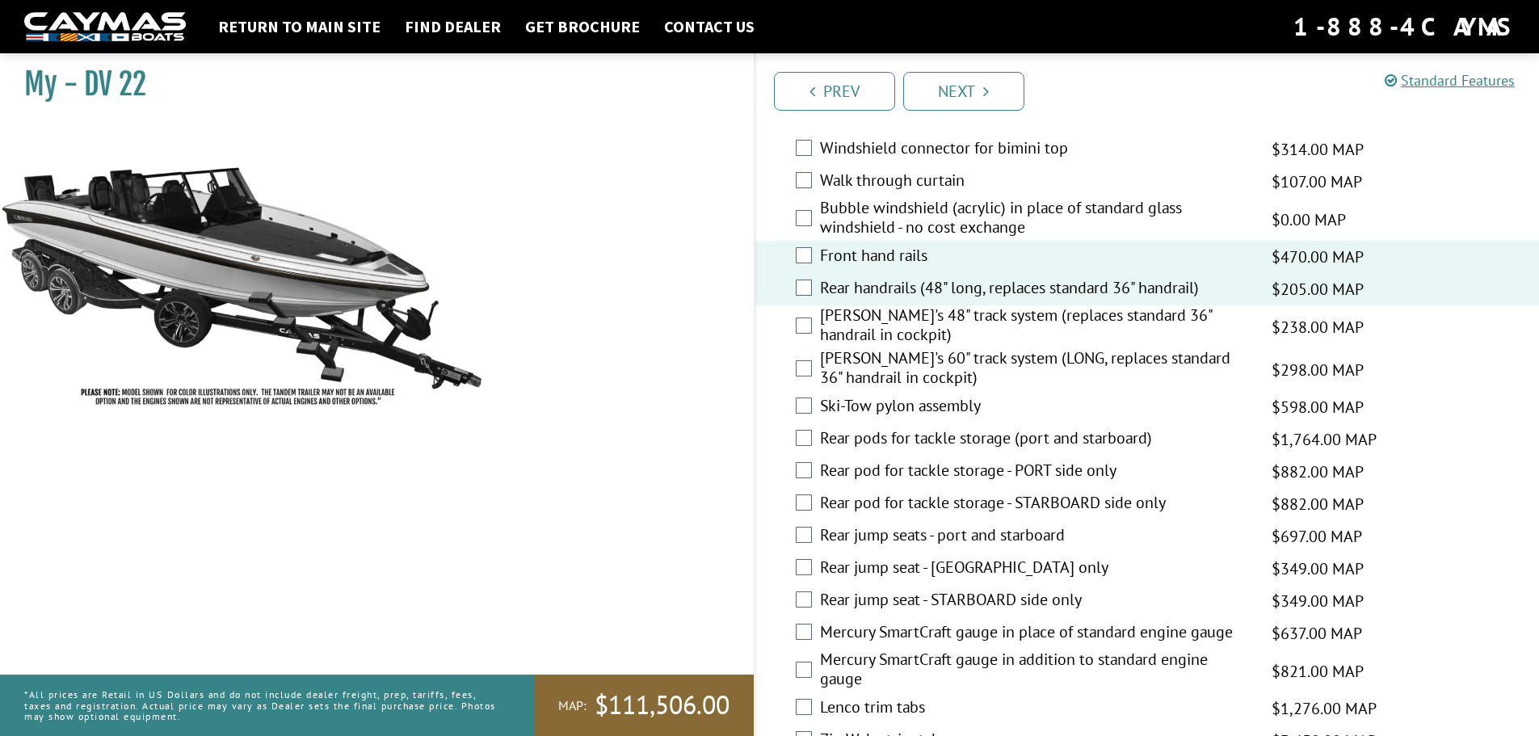
click at [914, 437] on label "Rear pods for tackle storage (port and starboard)" at bounding box center [1035, 439] width 431 height 23
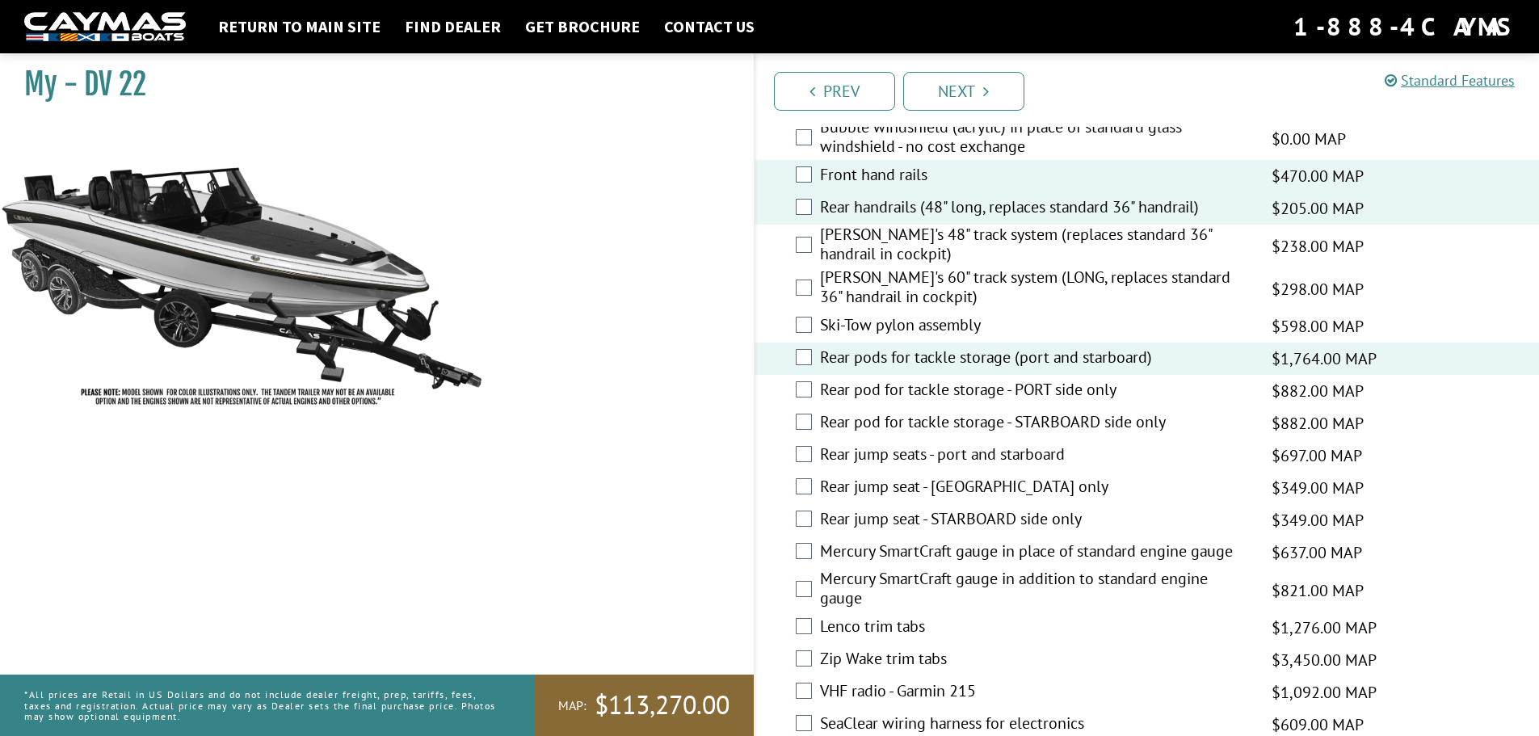
scroll to position [2584, 0]
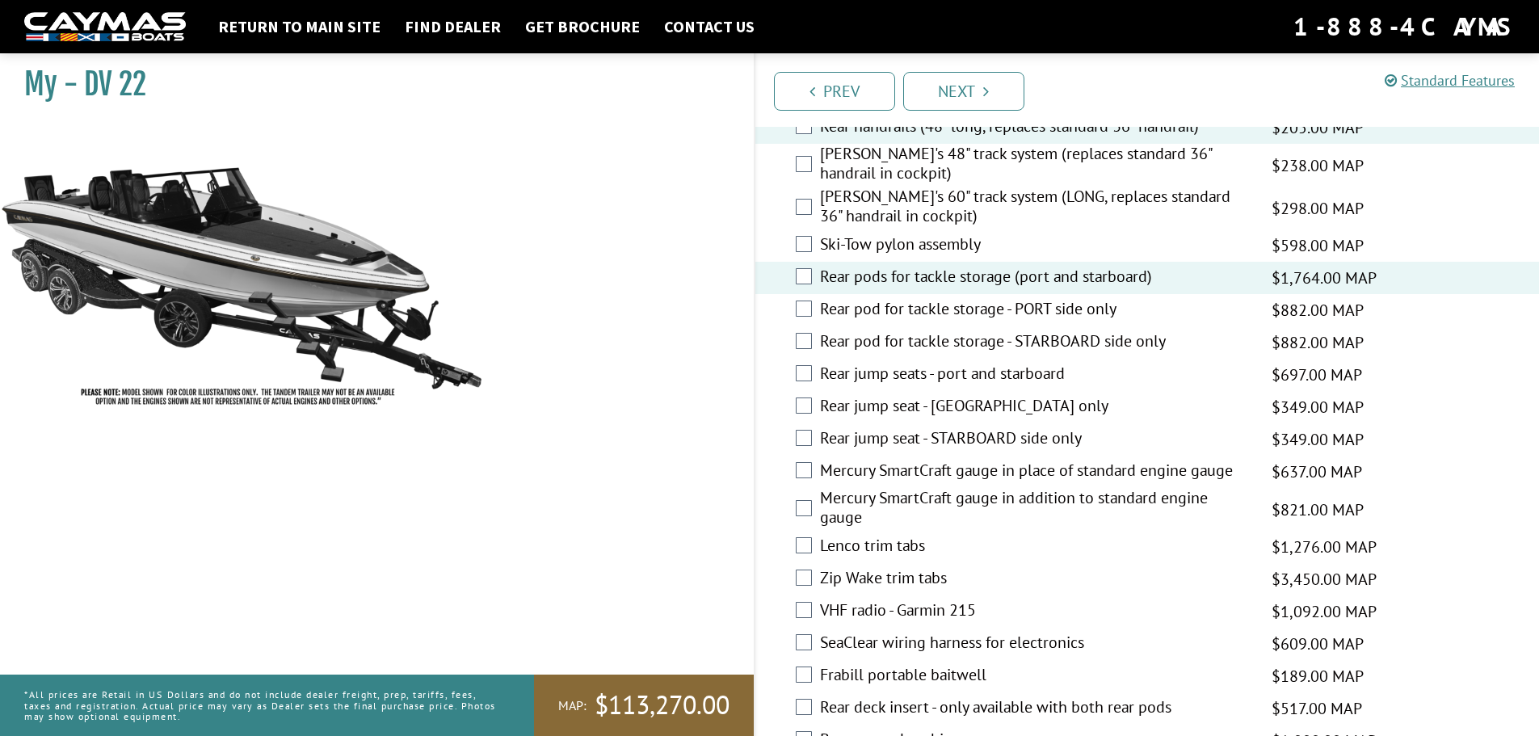
click at [895, 546] on label "Lenco trim tabs" at bounding box center [1035, 546] width 431 height 23
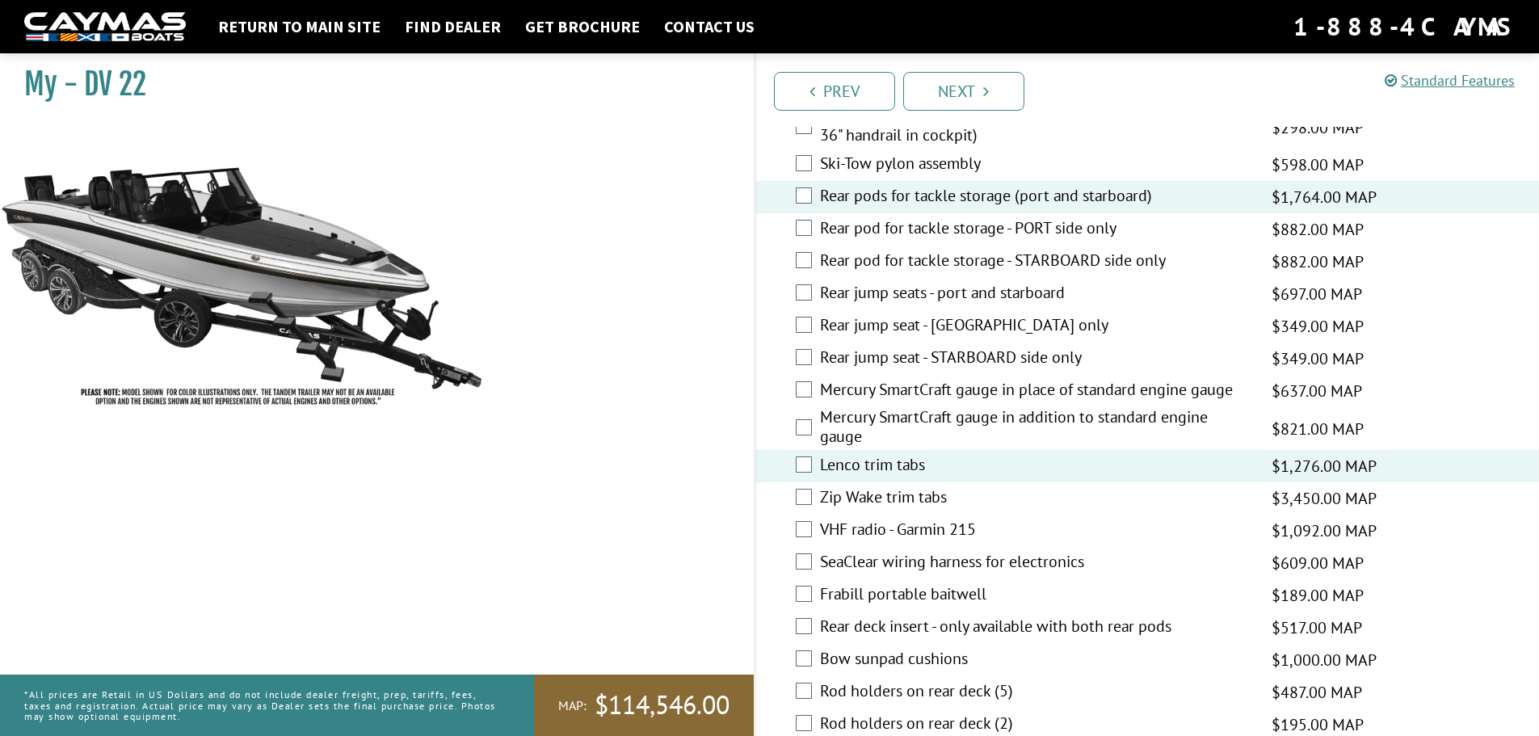
scroll to position [2746, 0]
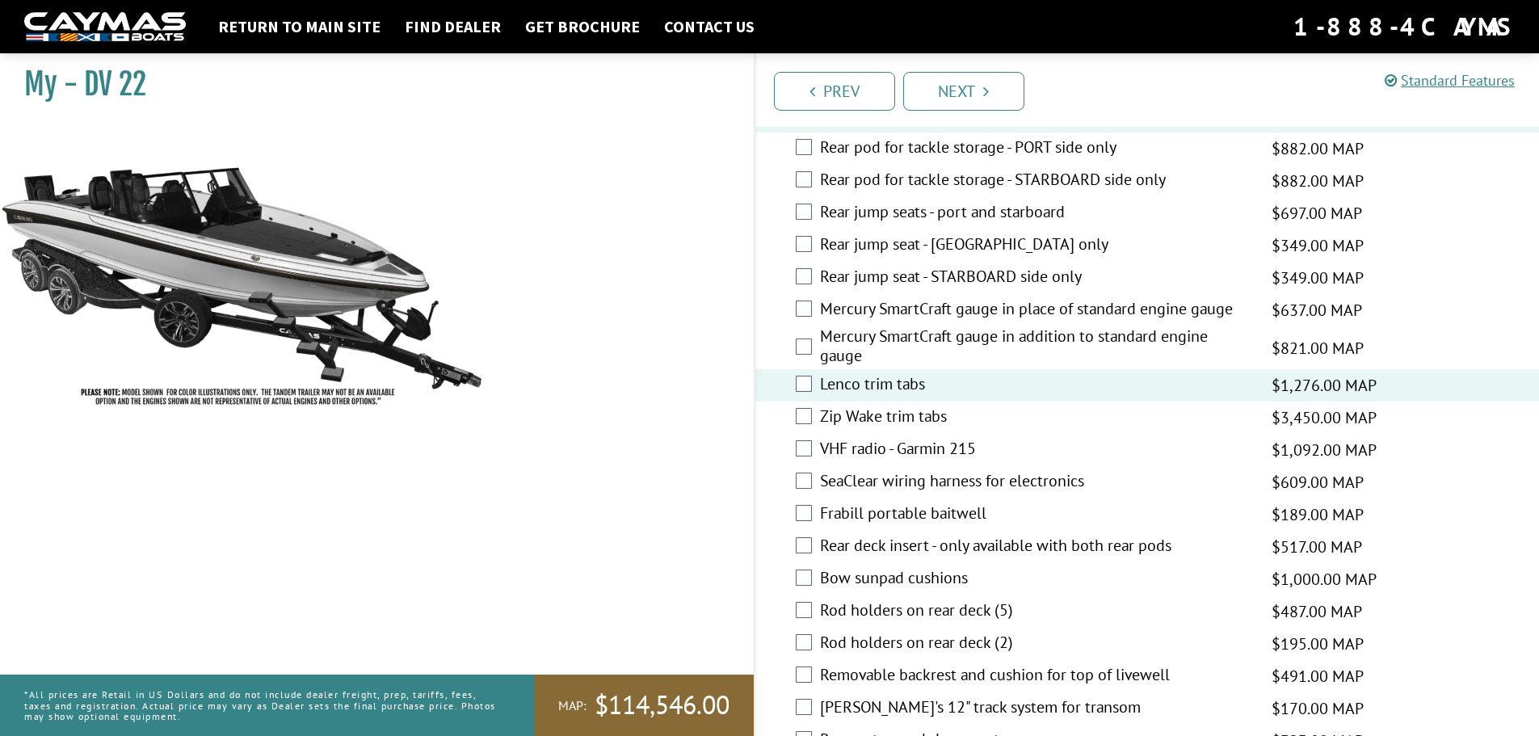
drag, startPoint x: 984, startPoint y: 609, endPoint x: 1168, endPoint y: 595, distance: 184.6
click at [984, 610] on label "Rod holders on rear deck (5)" at bounding box center [1035, 611] width 431 height 23
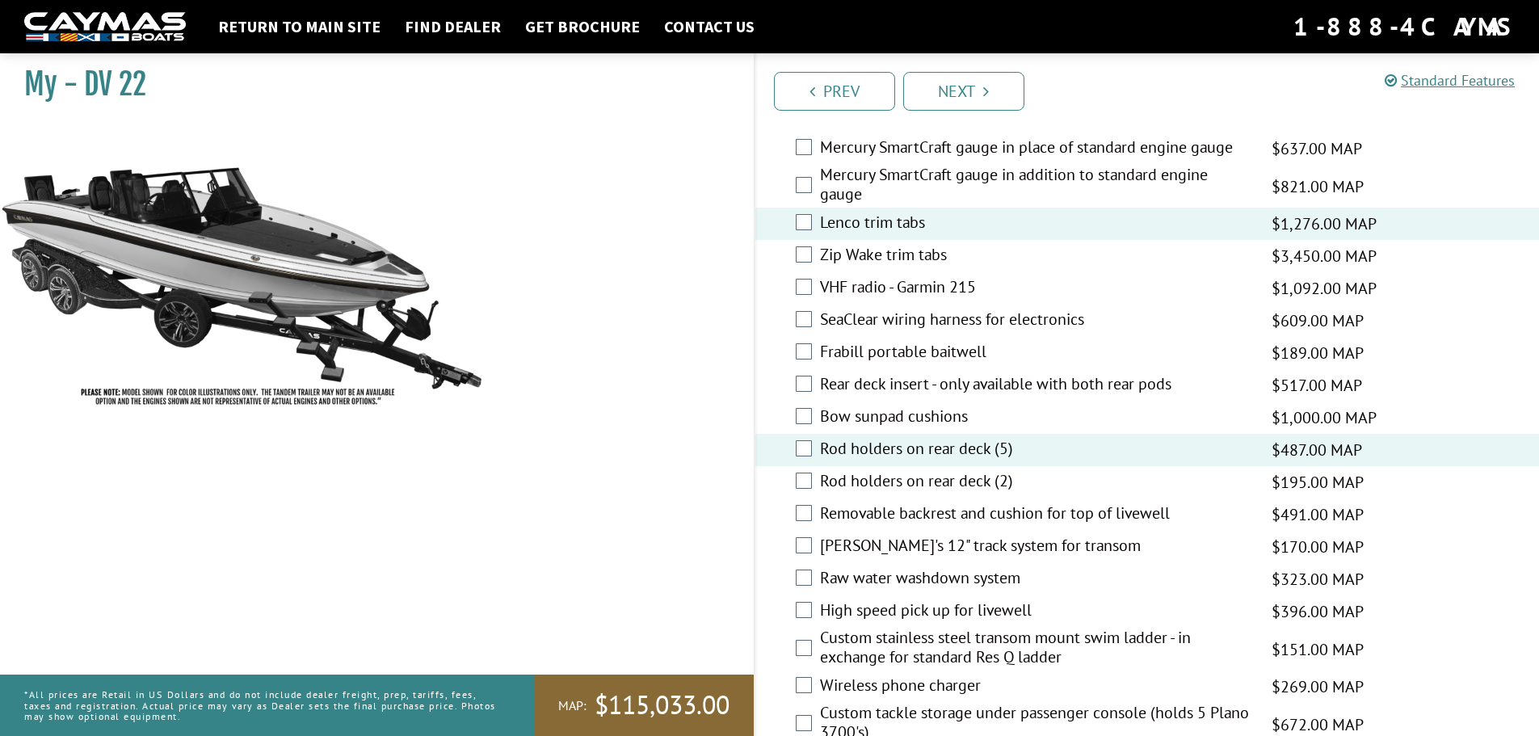
scroll to position [2988, 0]
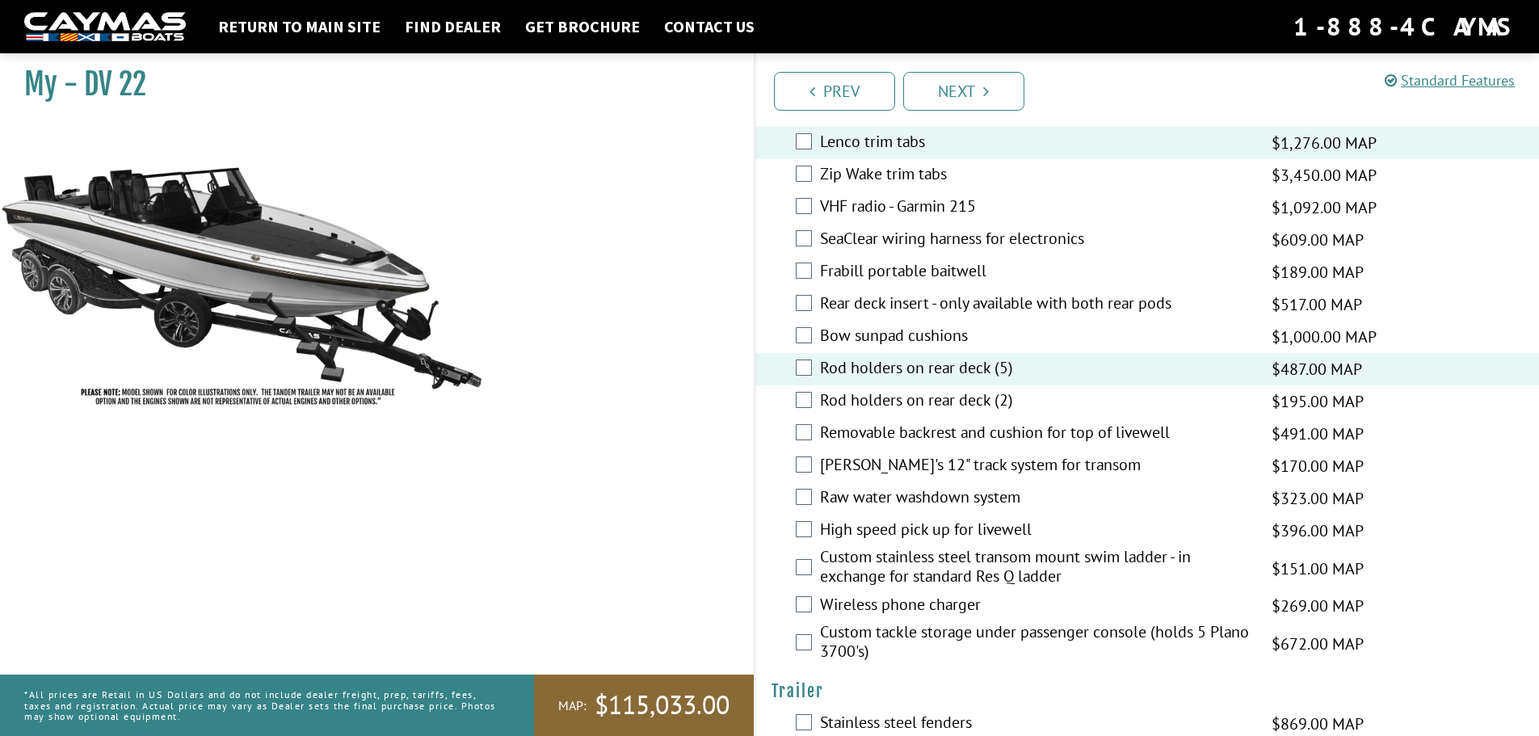
click at [981, 495] on label "Raw water washdown system" at bounding box center [1035, 498] width 431 height 23
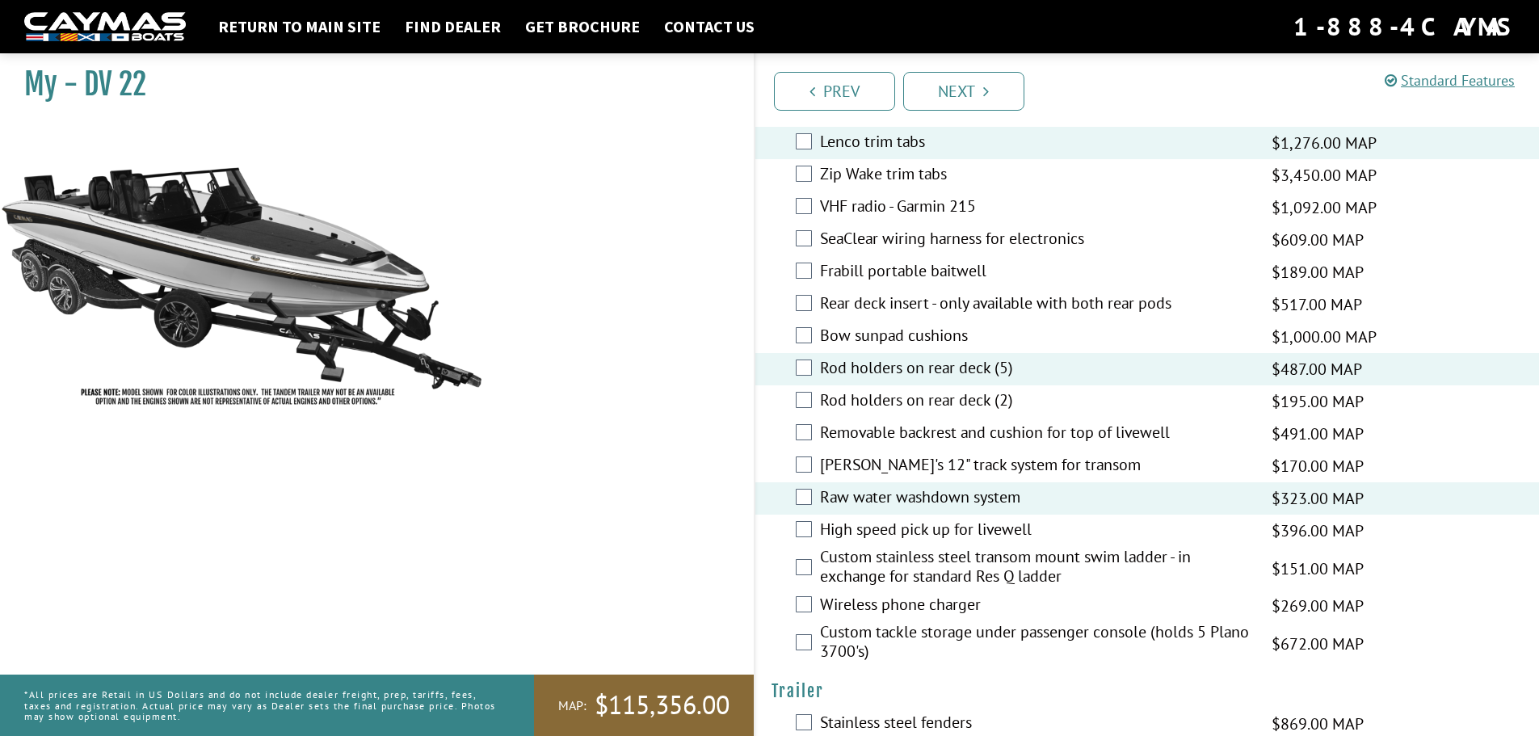
click at [1043, 565] on label "Custom stainless steel transom mount swim ladder - in exchange for standard Res…" at bounding box center [1035, 568] width 431 height 43
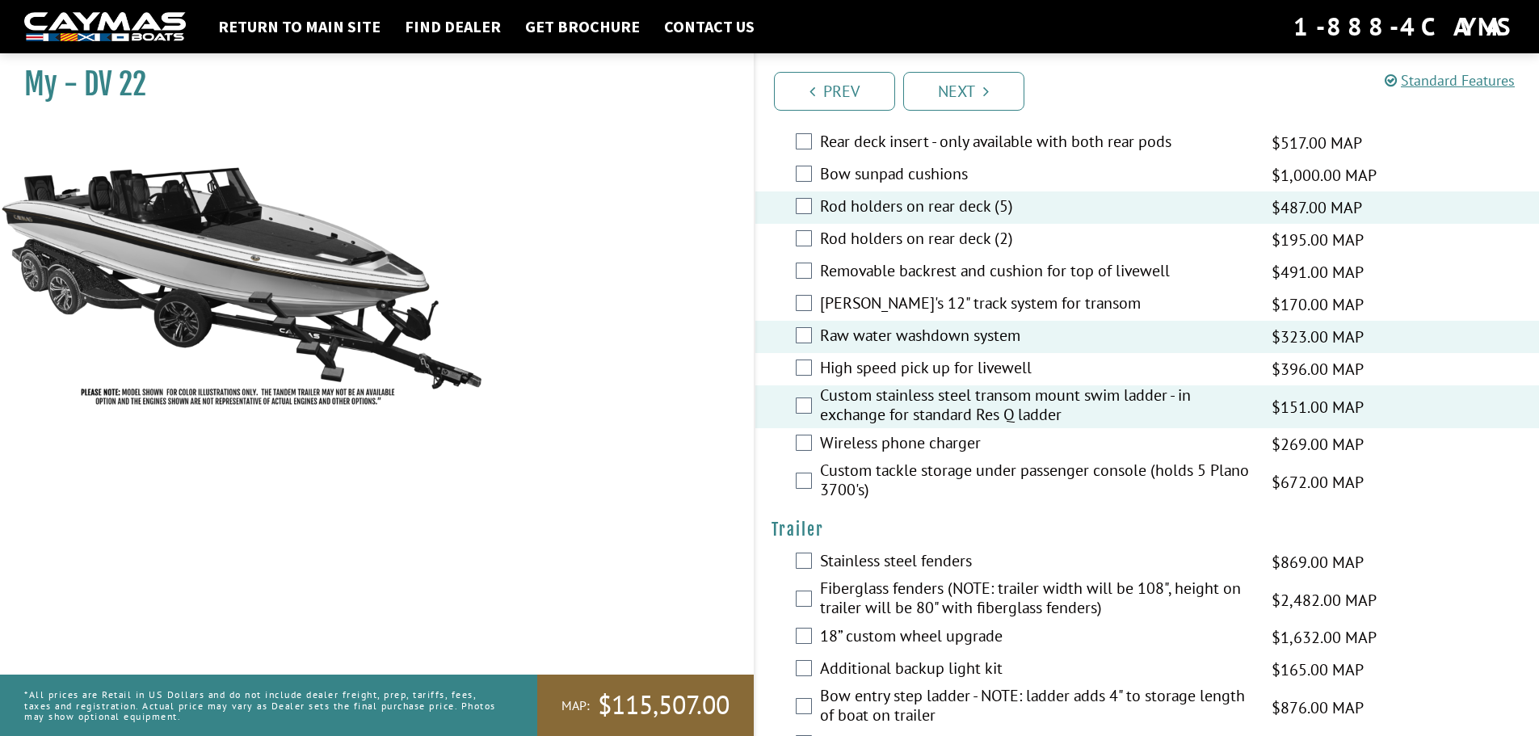
scroll to position [3230, 0]
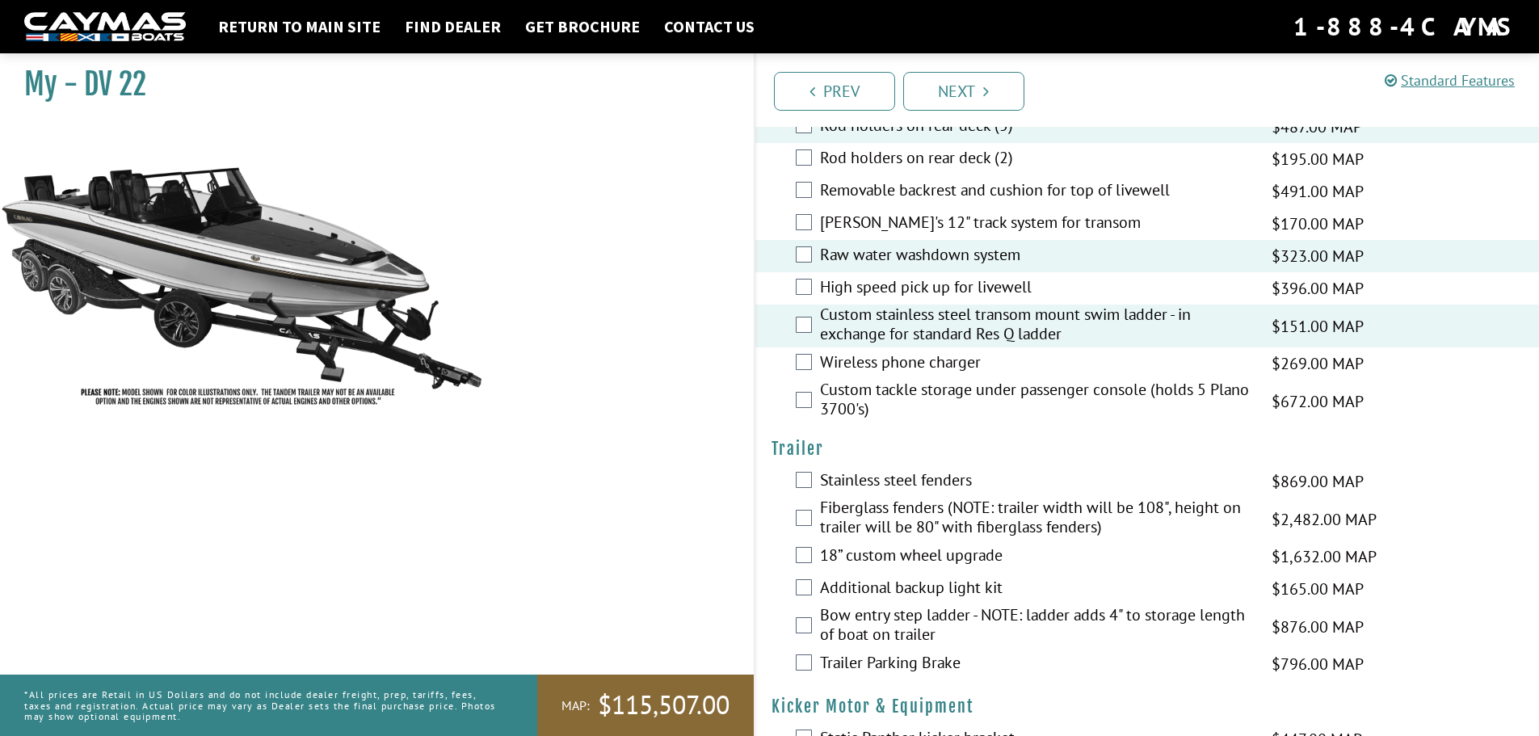
click at [976, 586] on label "Additional backup light kit" at bounding box center [1035, 588] width 431 height 23
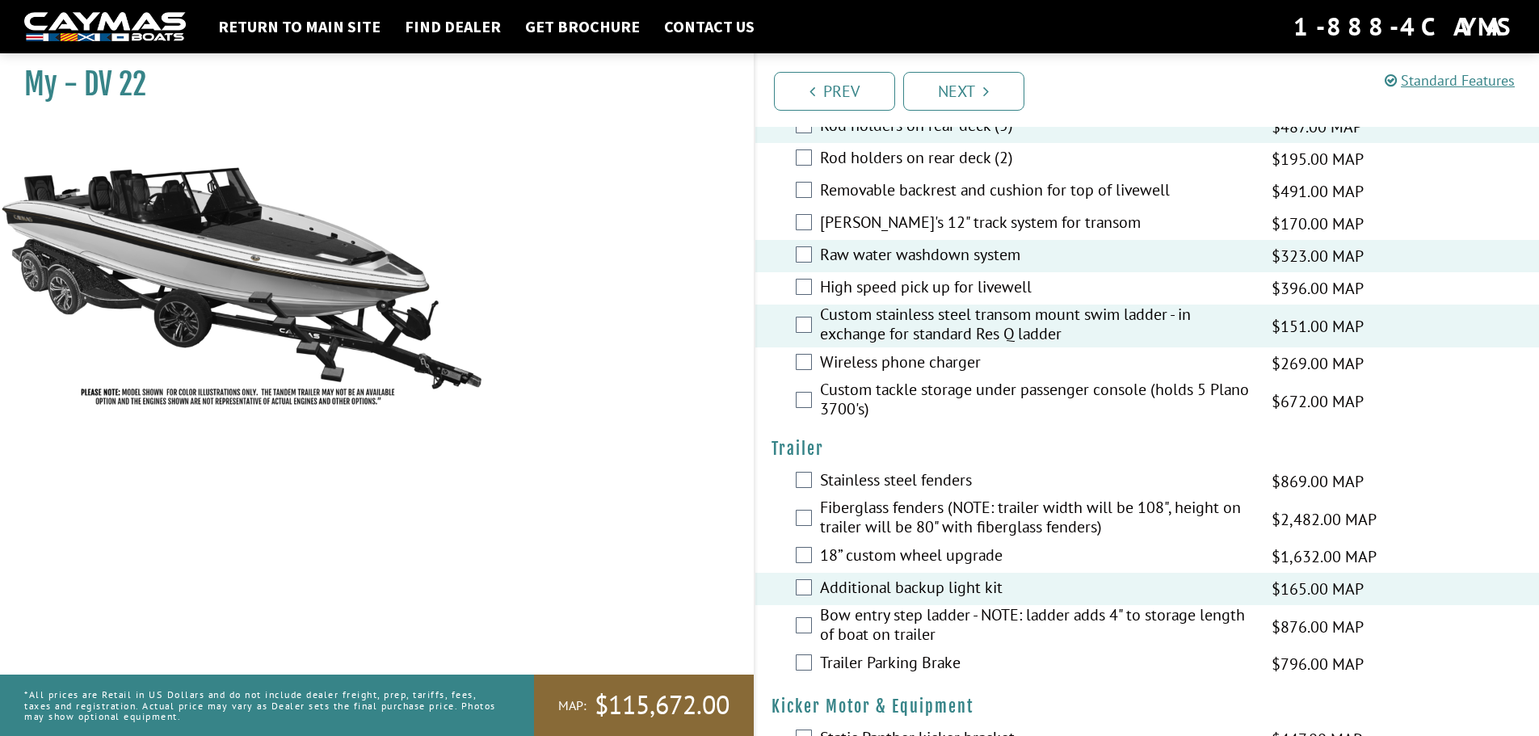
click at [1086, 614] on label "Bow entry step ladder - NOTE: ladder adds 4" to storage length of boat on trail…" at bounding box center [1035, 626] width 431 height 43
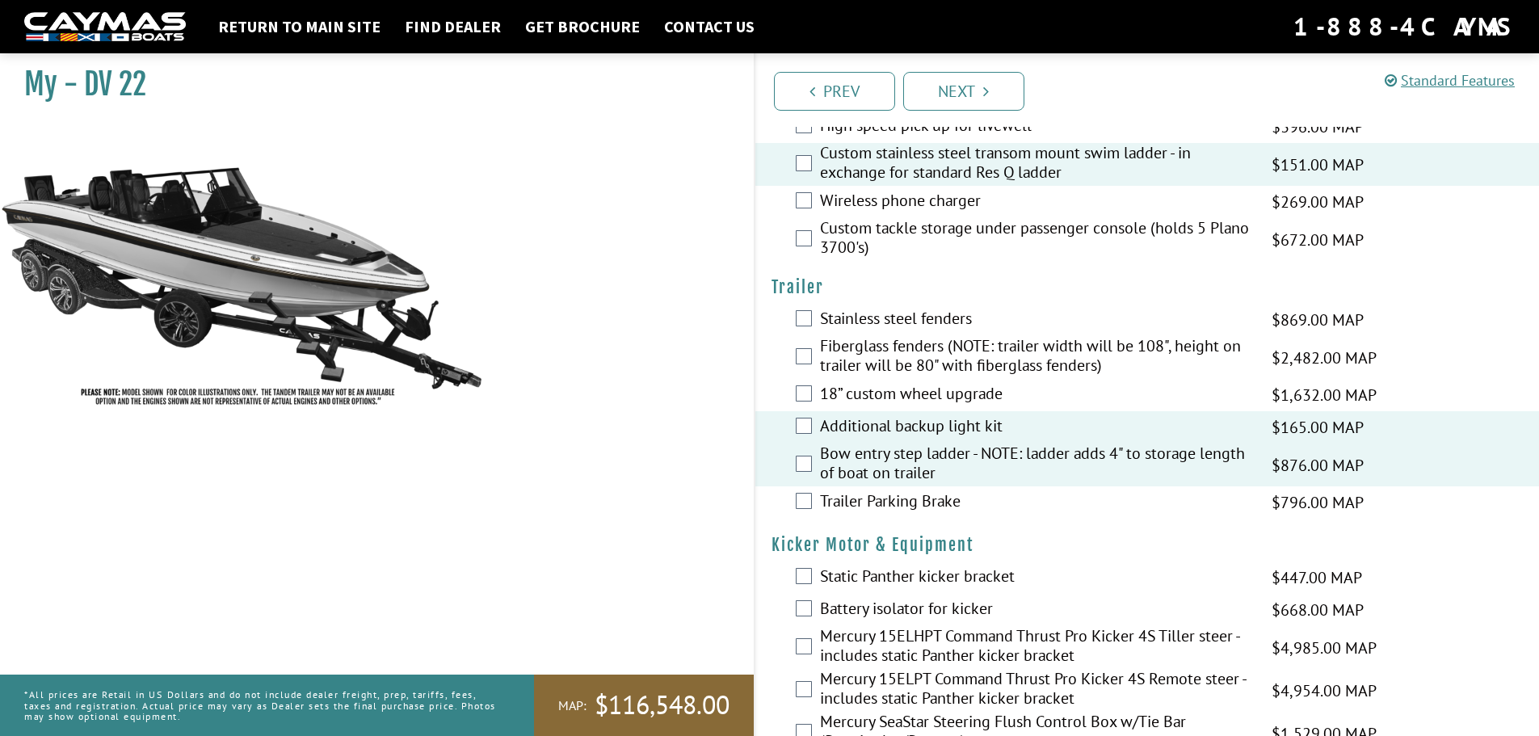
scroll to position [3473, 0]
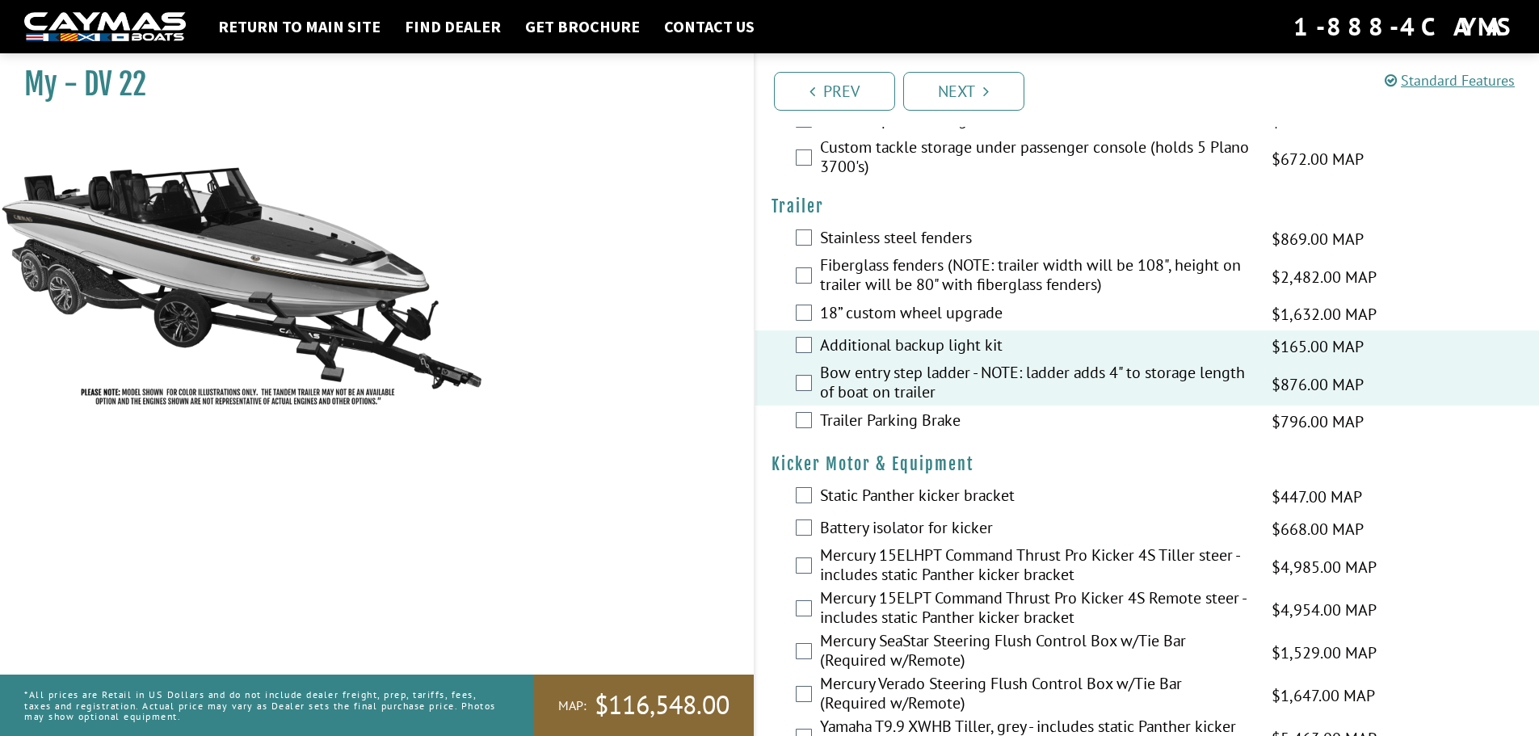
click at [985, 497] on label "Static Panther kicker bracket" at bounding box center [1035, 496] width 431 height 23
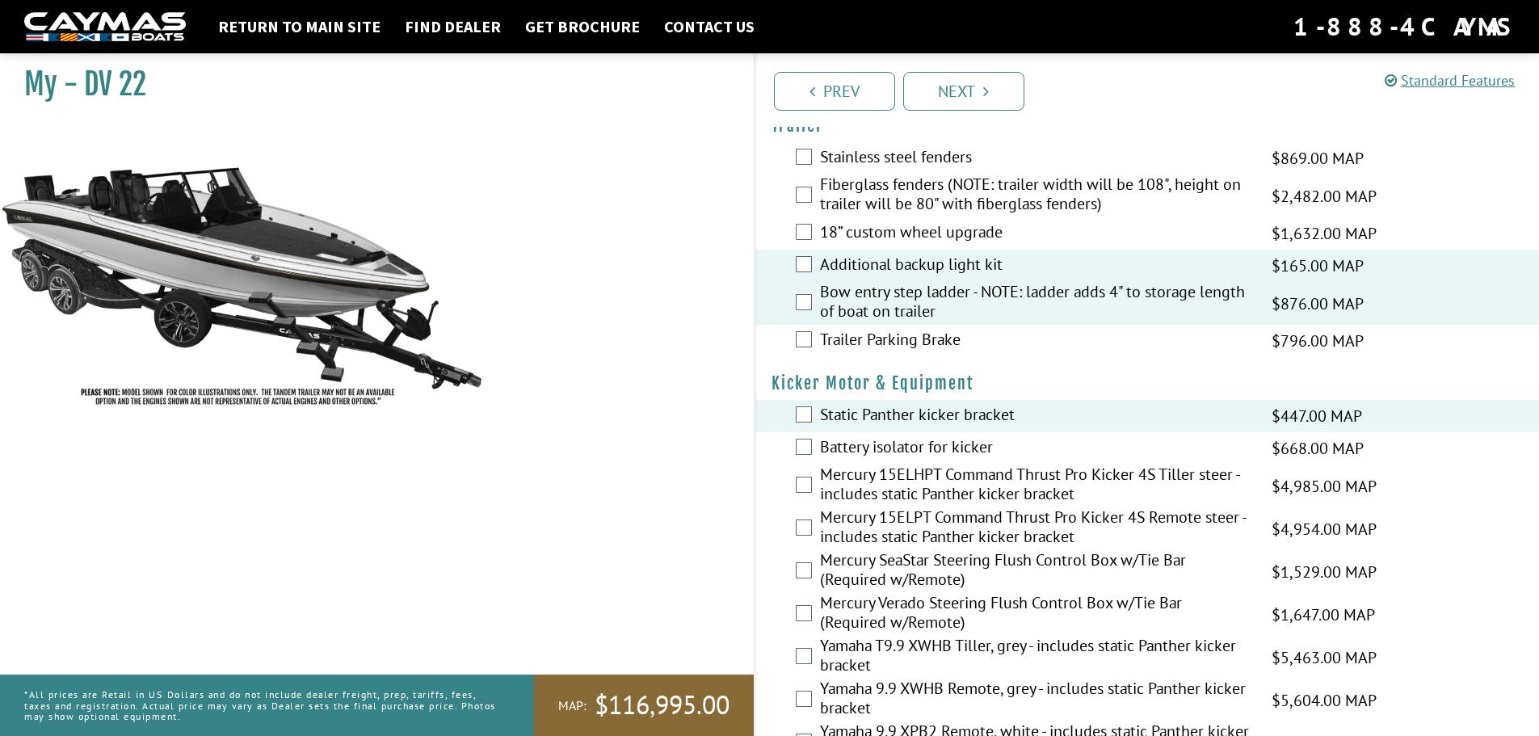
scroll to position [3634, 0]
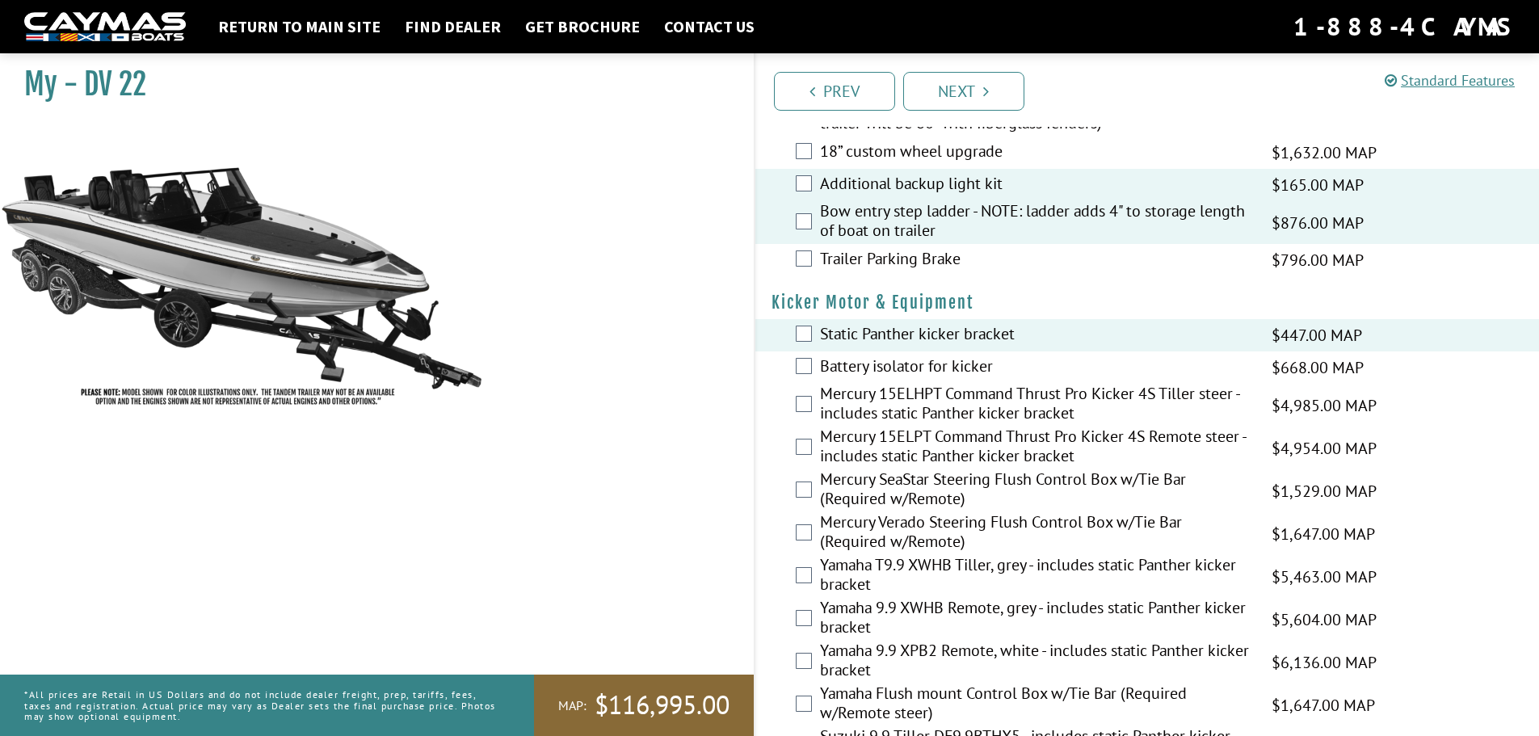
click at [993, 327] on label "Static Panther kicker bracket" at bounding box center [1035, 335] width 431 height 23
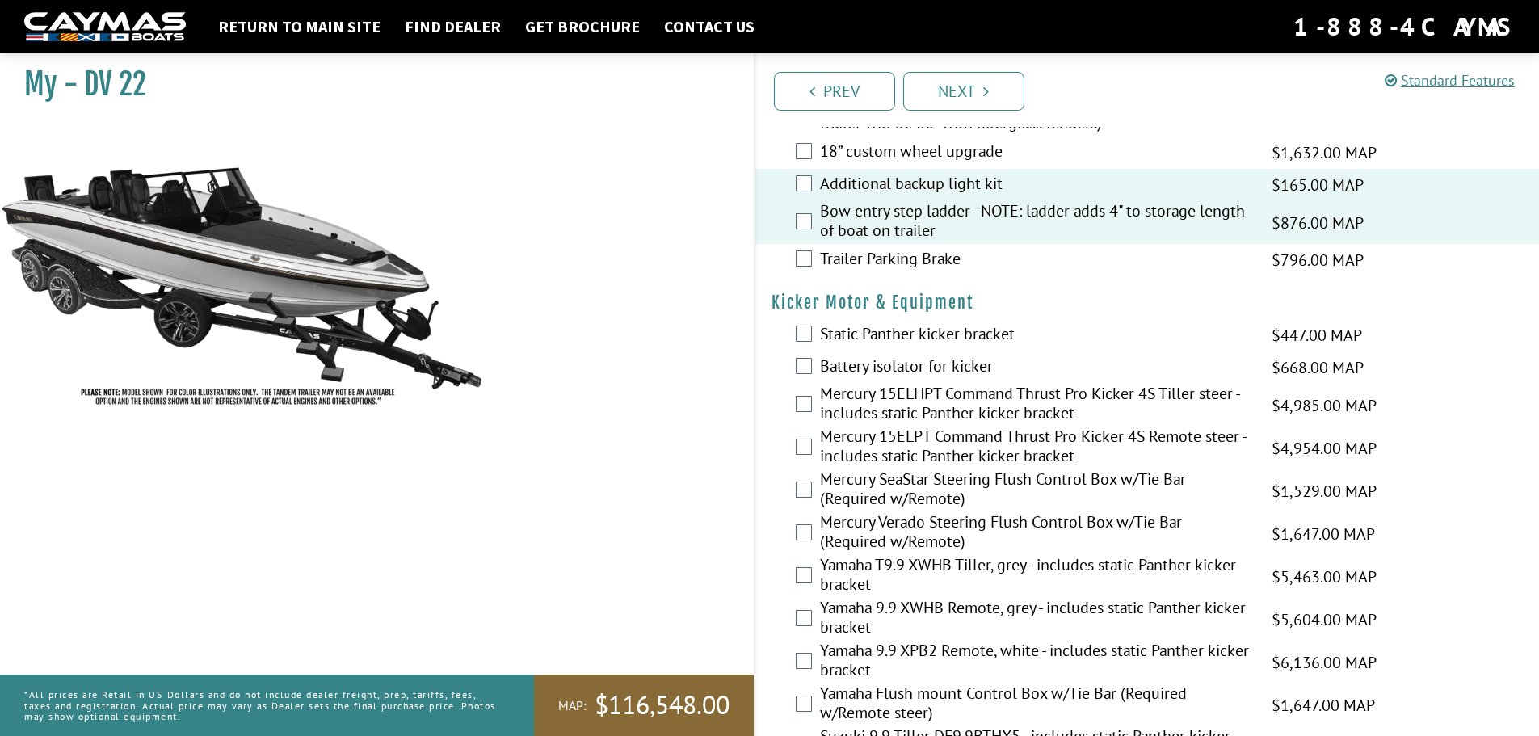
click at [981, 404] on label "Mercury 15ELHPT Command Thrust Pro Kicker 4S Tiller steer - includes static Pan…" at bounding box center [1035, 405] width 431 height 43
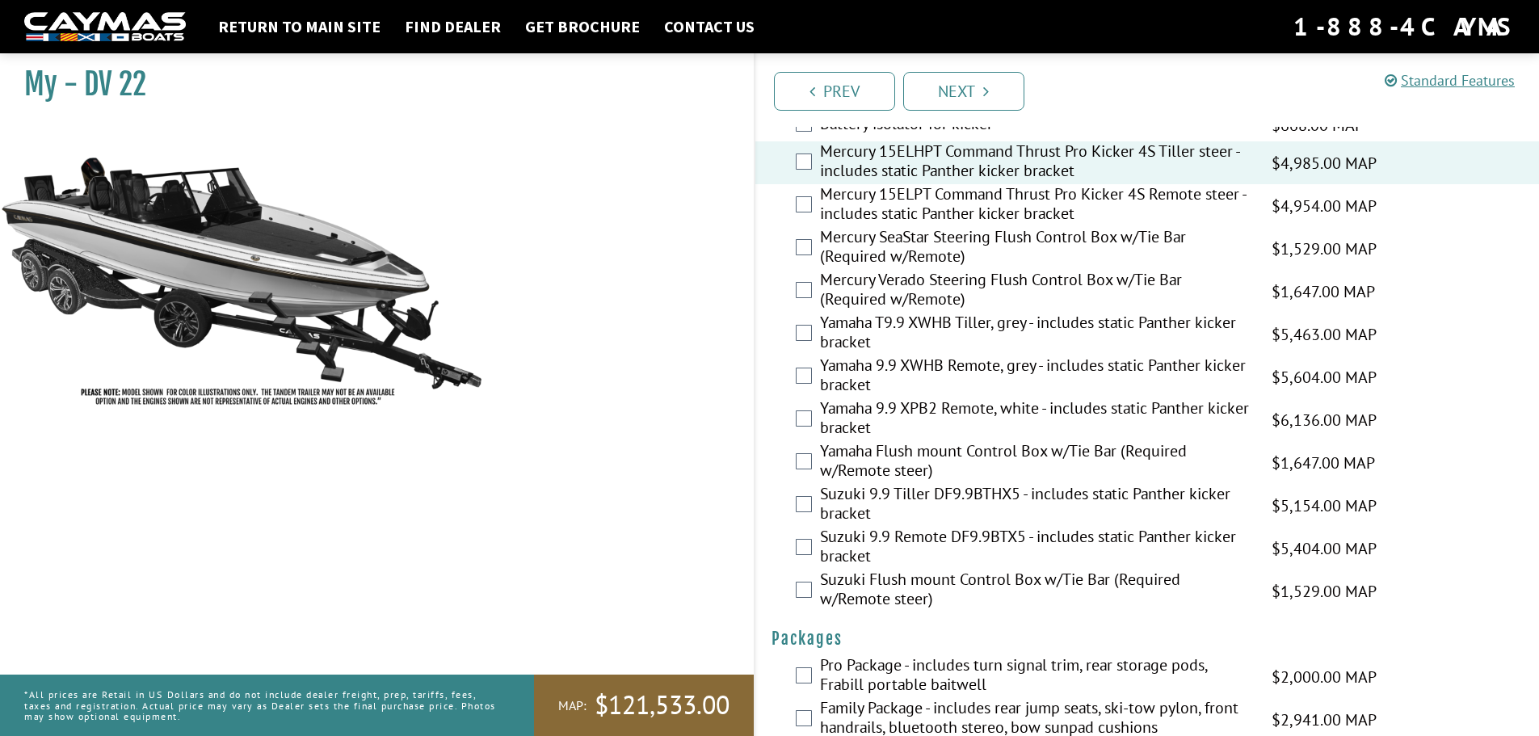
scroll to position [3912, 0]
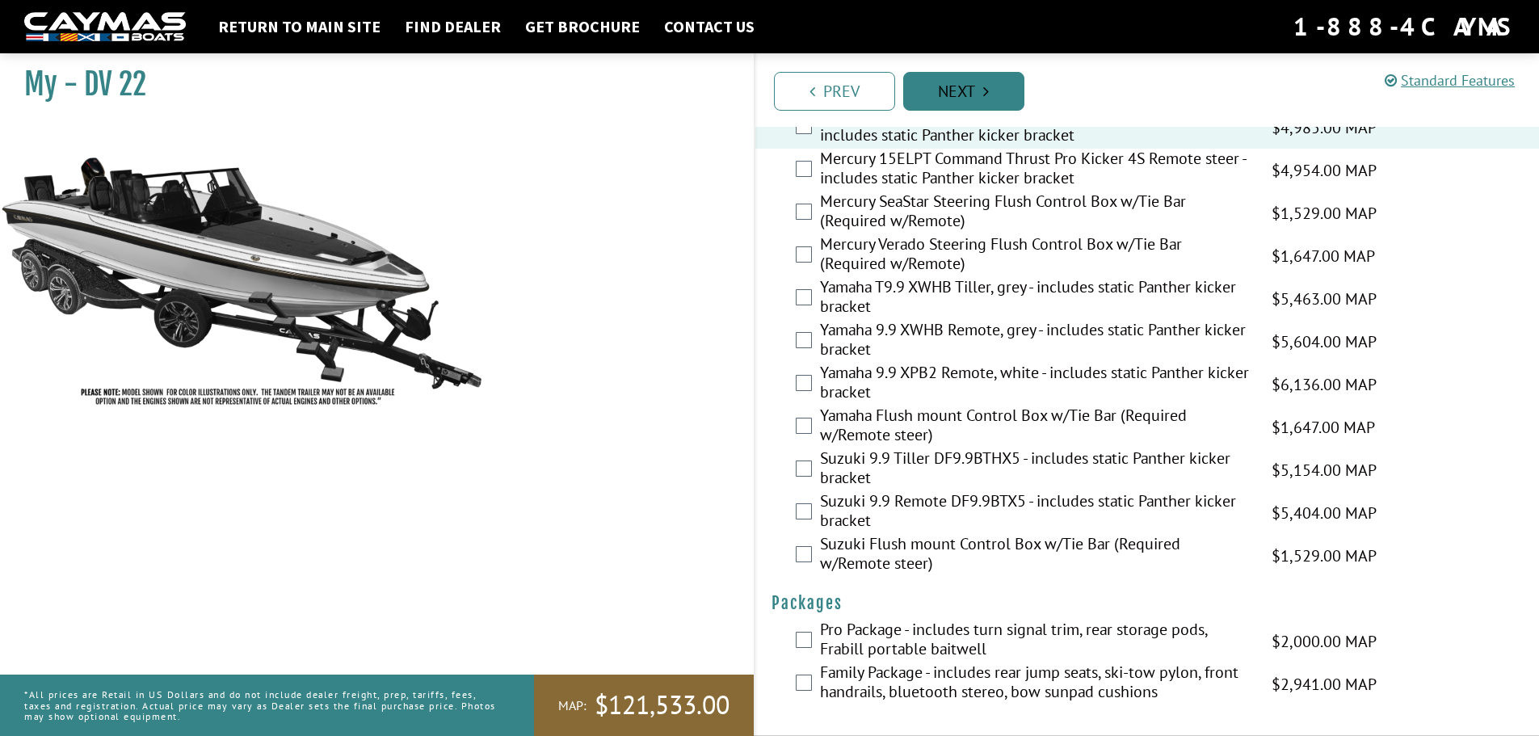
click at [1005, 92] on link "Next" at bounding box center [963, 91] width 121 height 39
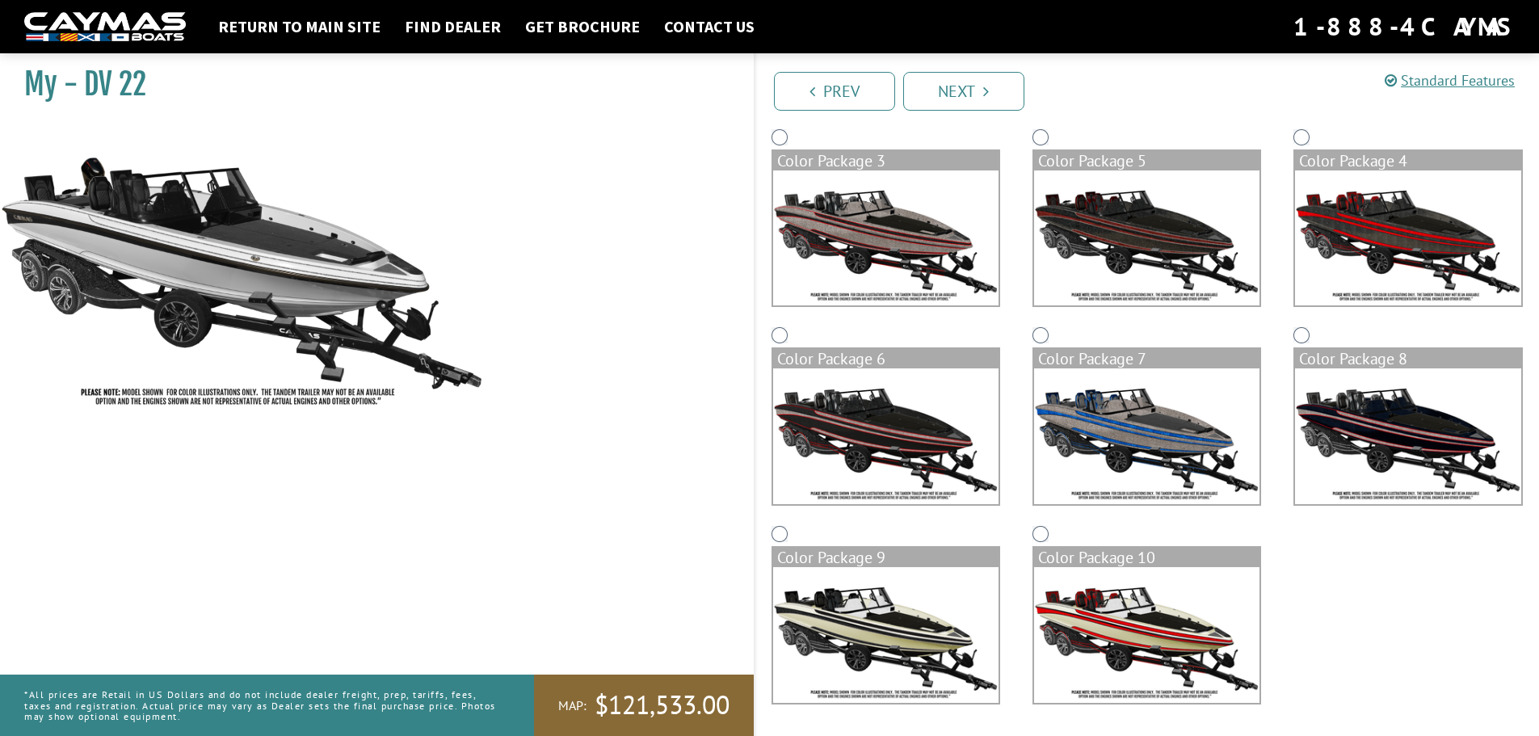
scroll to position [178, 0]
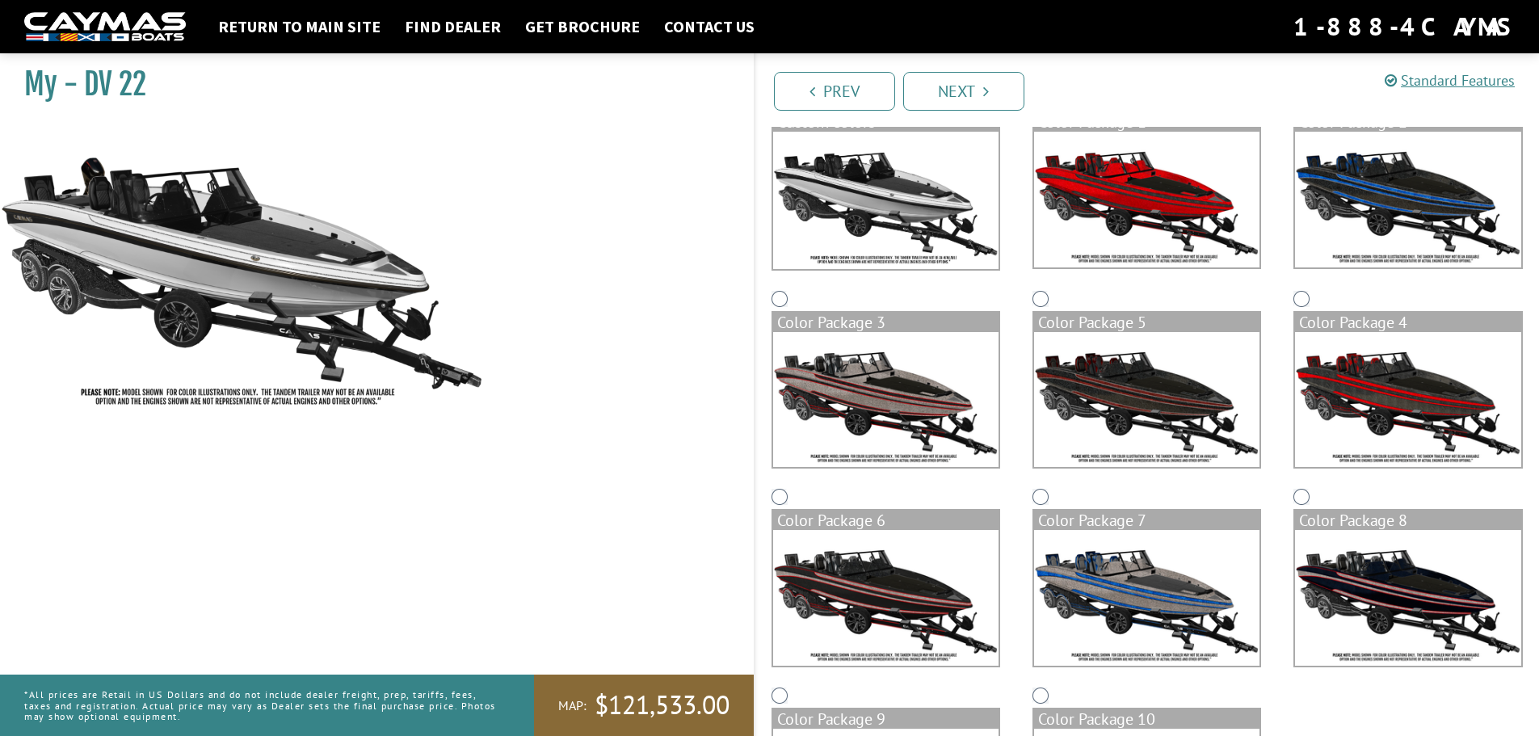
click at [902, 584] on img at bounding box center [885, 598] width 225 height 136
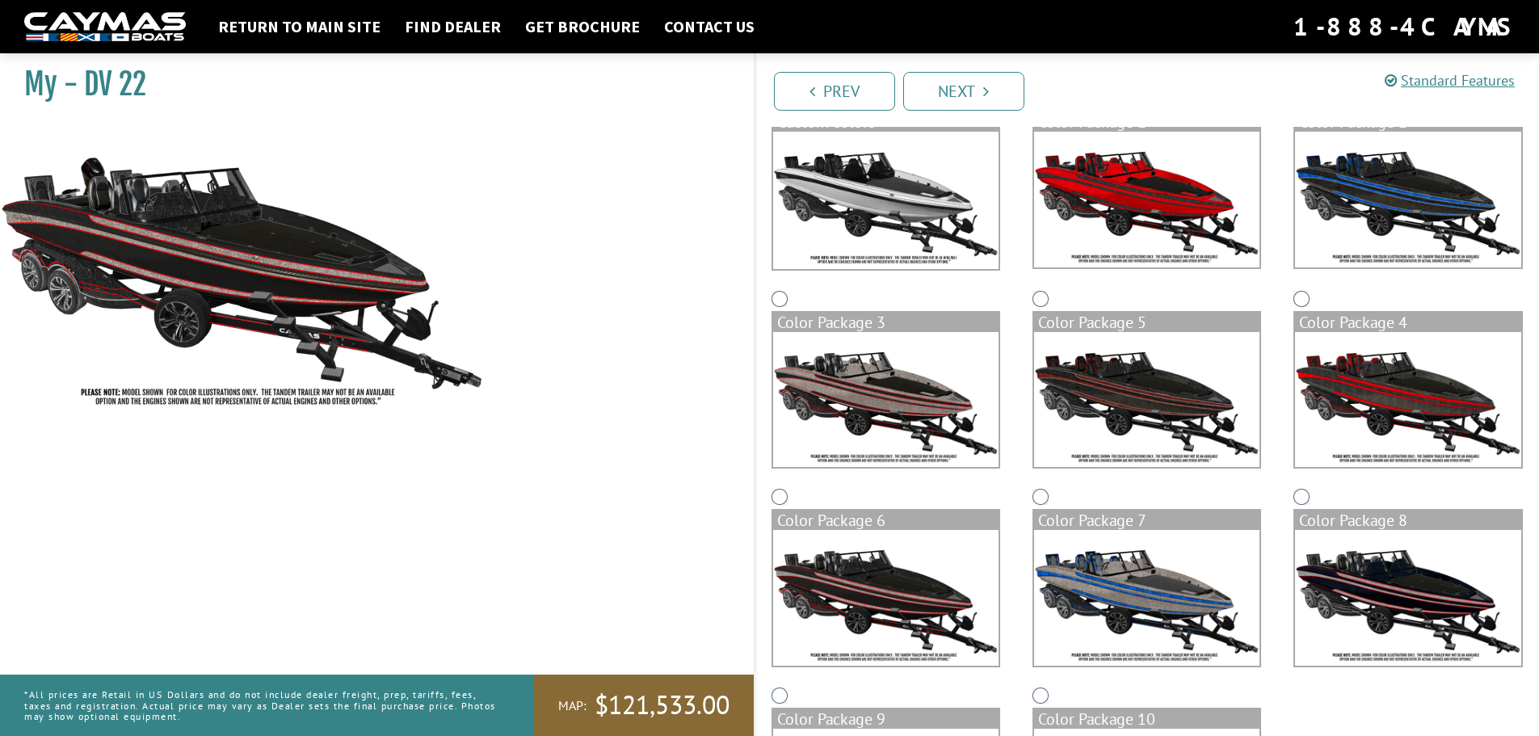
scroll to position [0, 0]
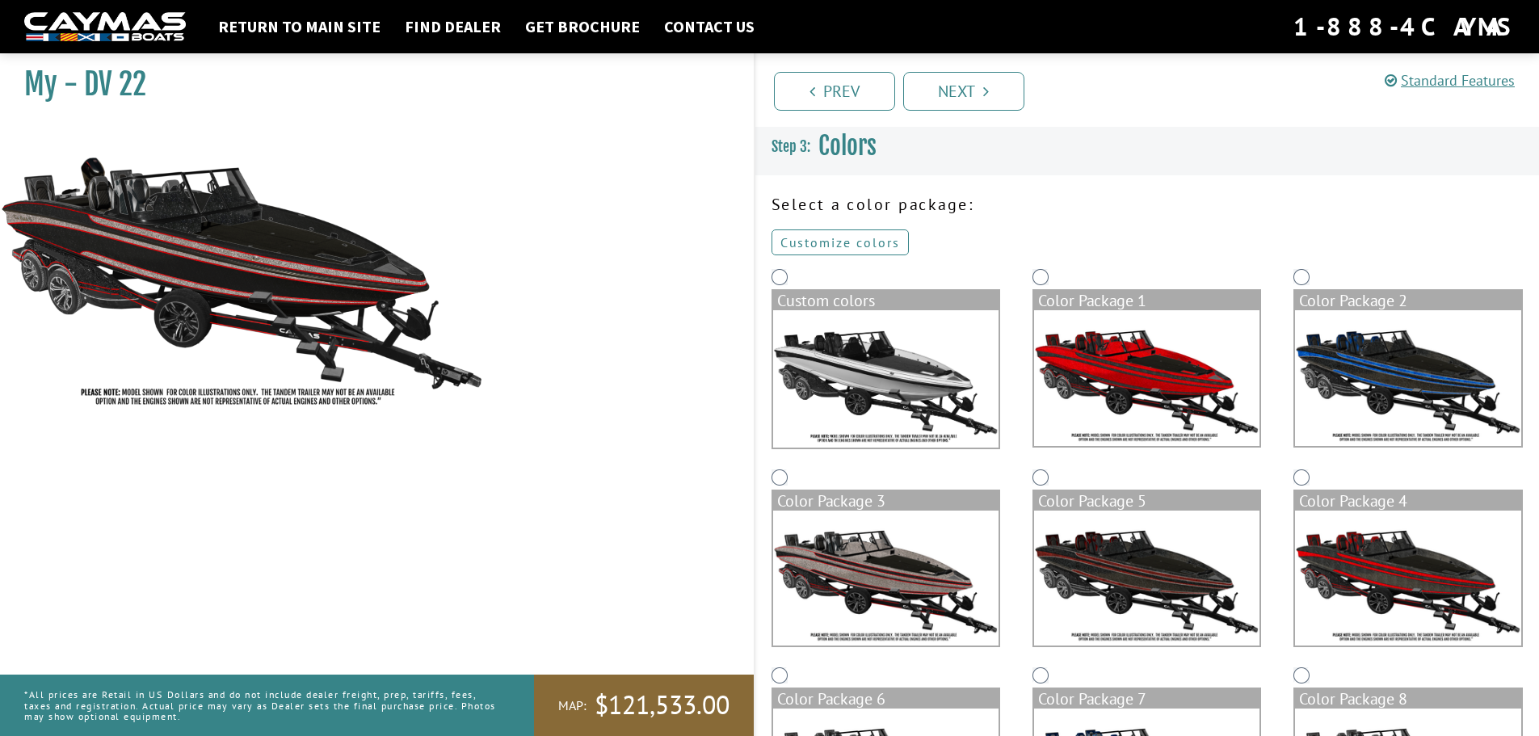
drag, startPoint x: 863, startPoint y: 241, endPoint x: 876, endPoint y: 240, distance: 13.8
click at [863, 241] on link "Customize colors" at bounding box center [839, 242] width 137 height 26
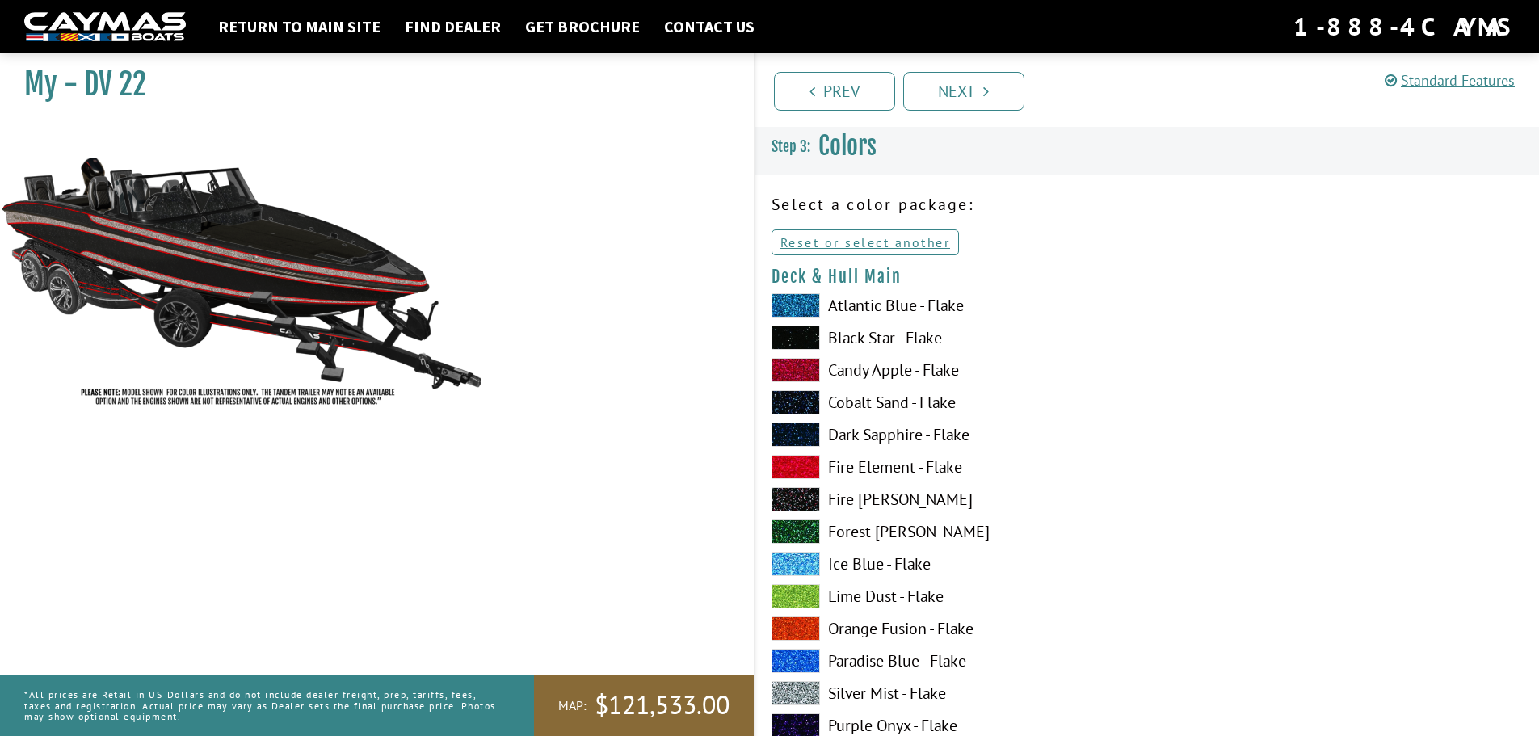
click at [796, 304] on span at bounding box center [795, 305] width 48 height 24
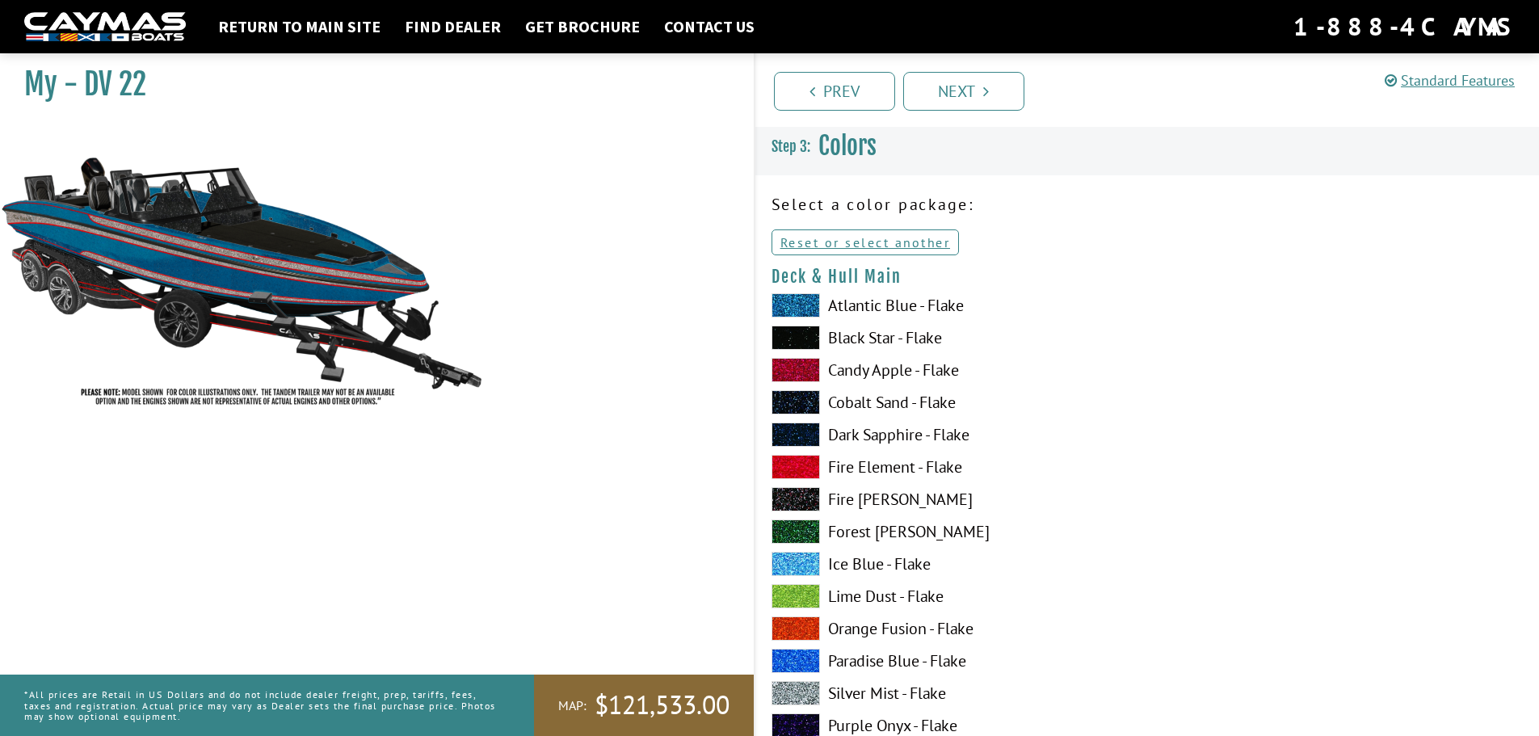
click at [803, 343] on span at bounding box center [795, 337] width 48 height 24
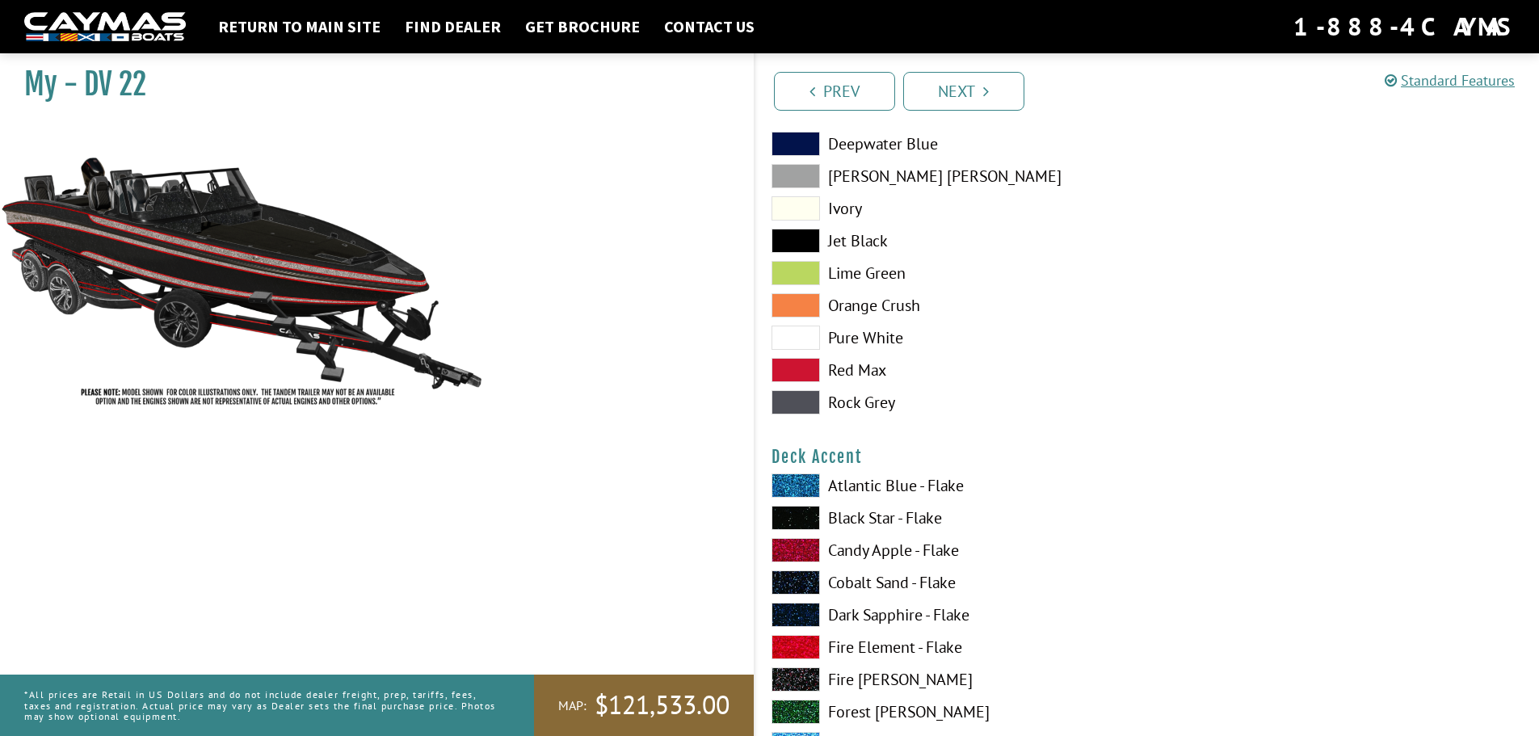
scroll to position [888, 0]
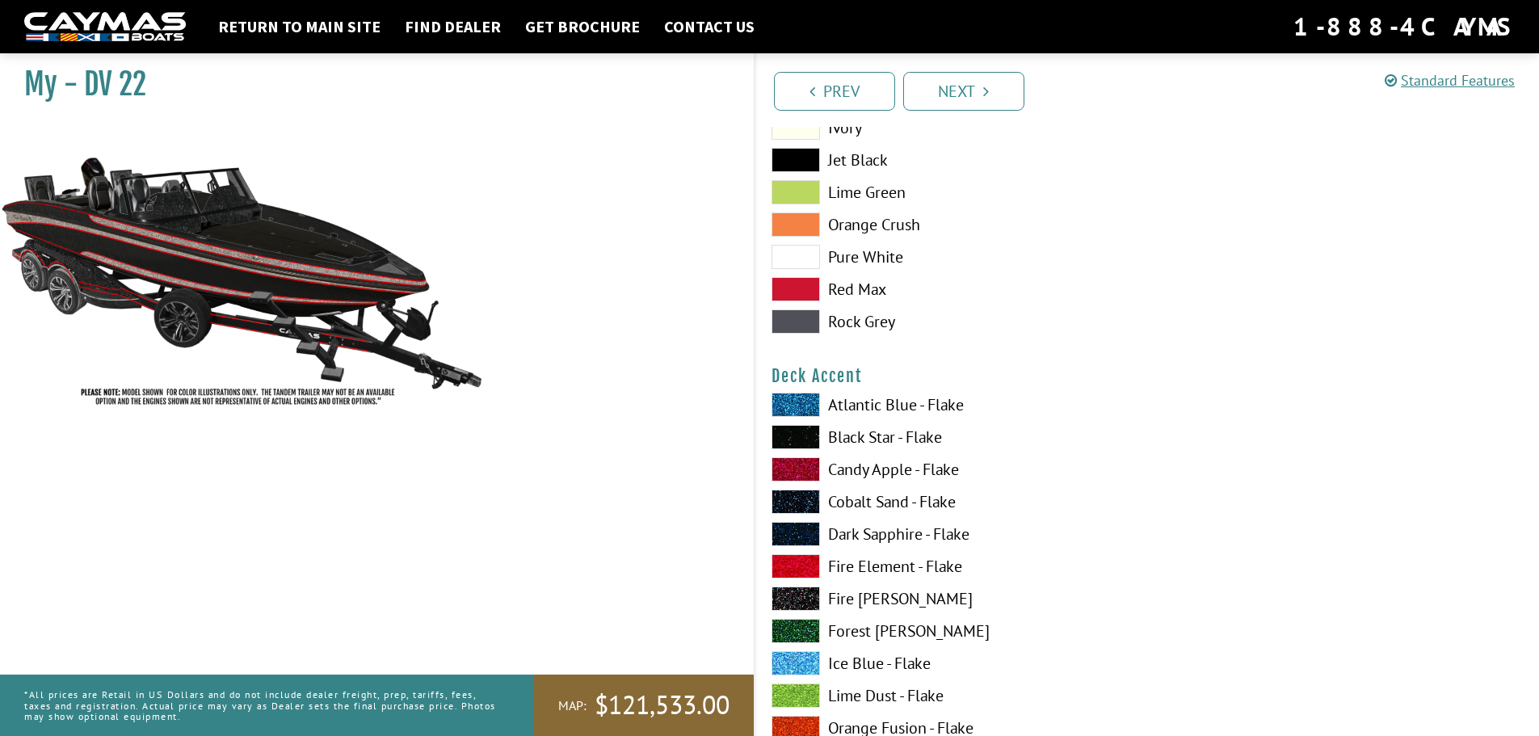
click at [808, 469] on span at bounding box center [795, 469] width 48 height 24
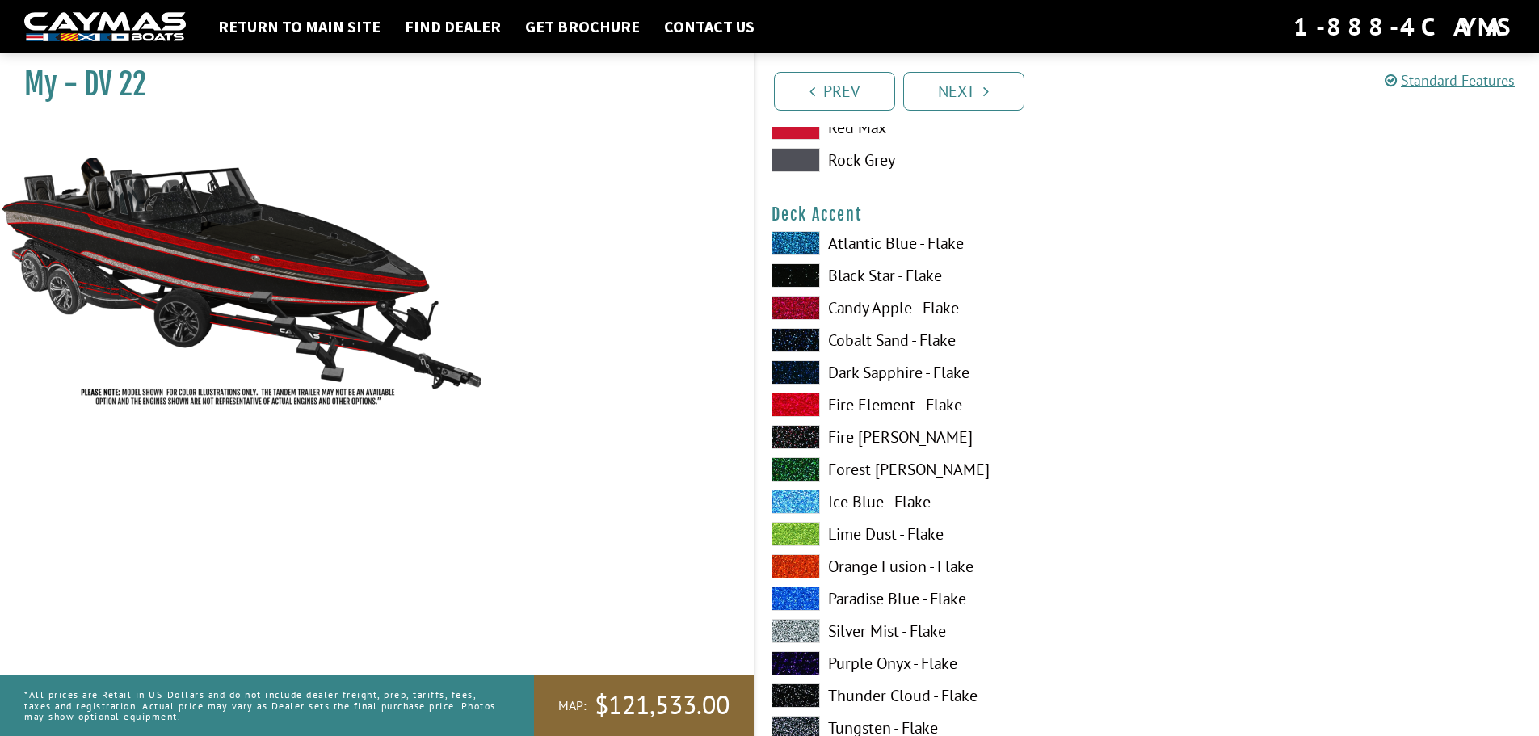
scroll to position [1131, 0]
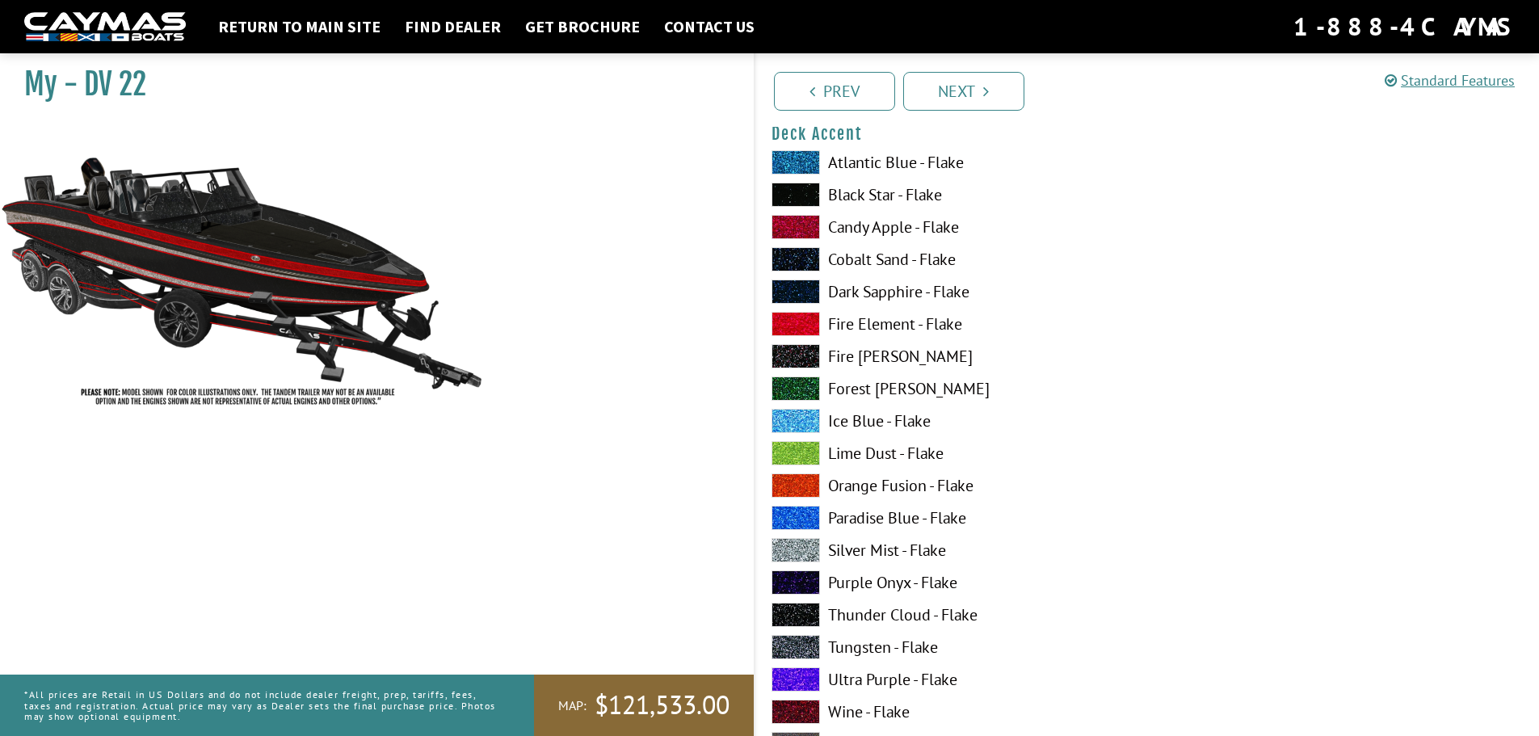
click at [795, 552] on span at bounding box center [795, 550] width 48 height 24
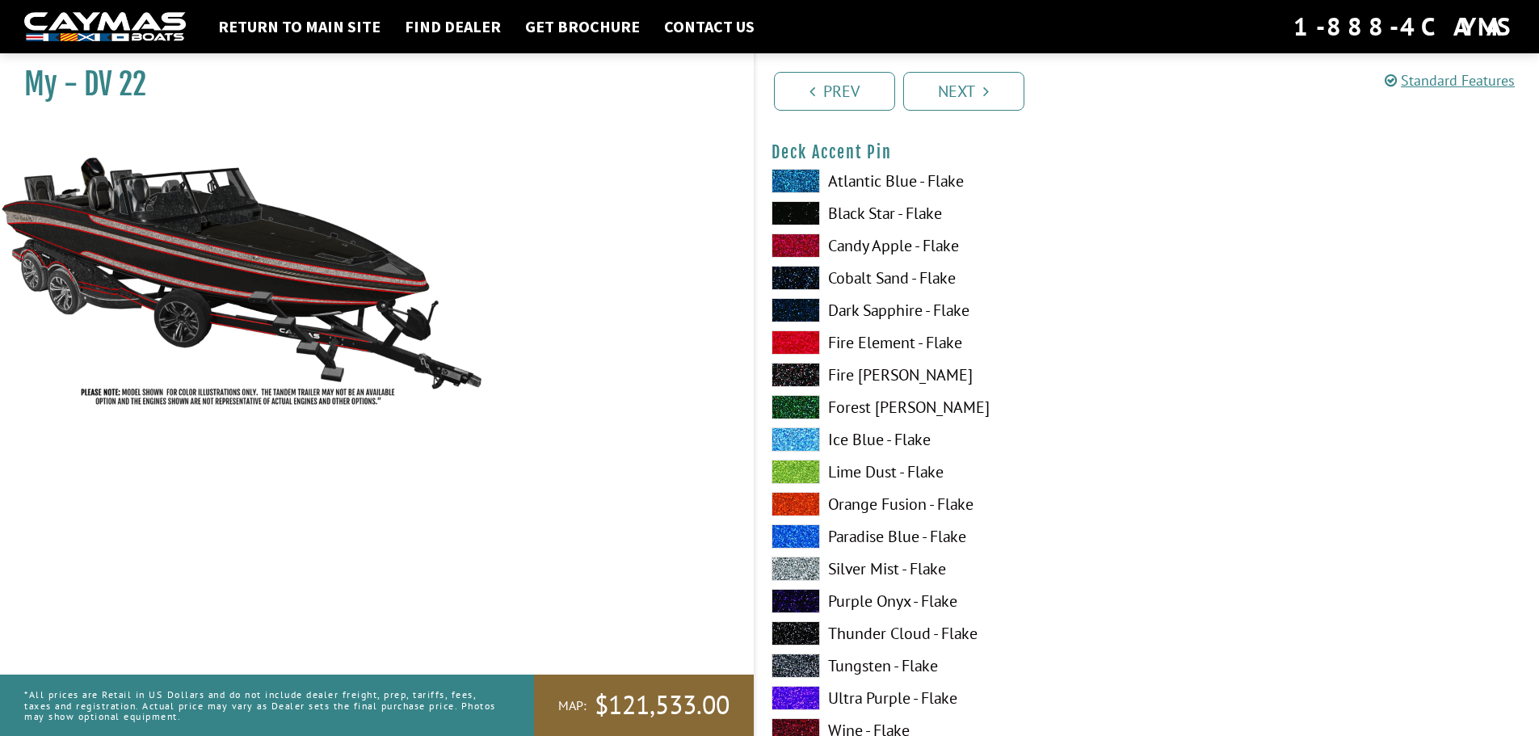
scroll to position [2181, 0]
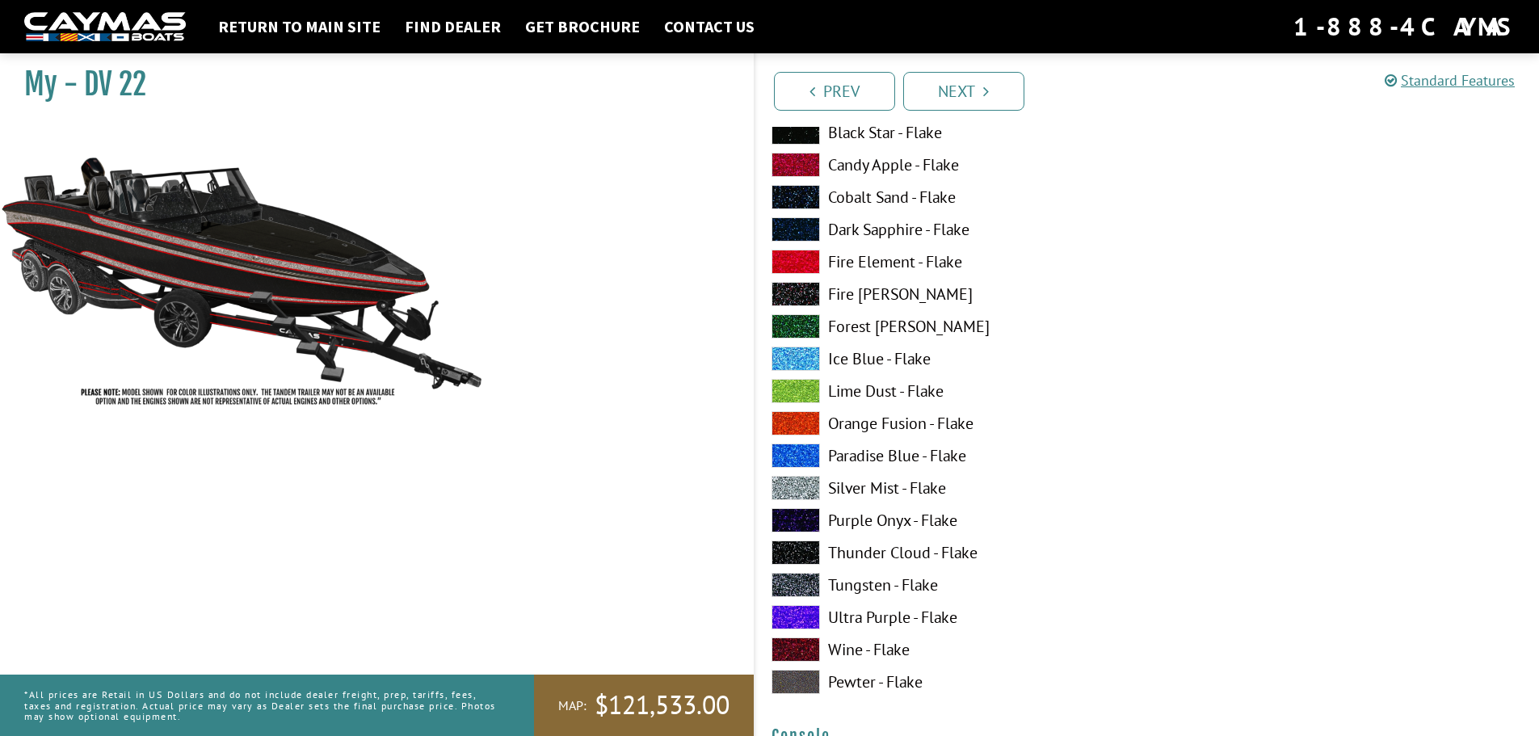
click at [804, 488] on span at bounding box center [795, 488] width 48 height 24
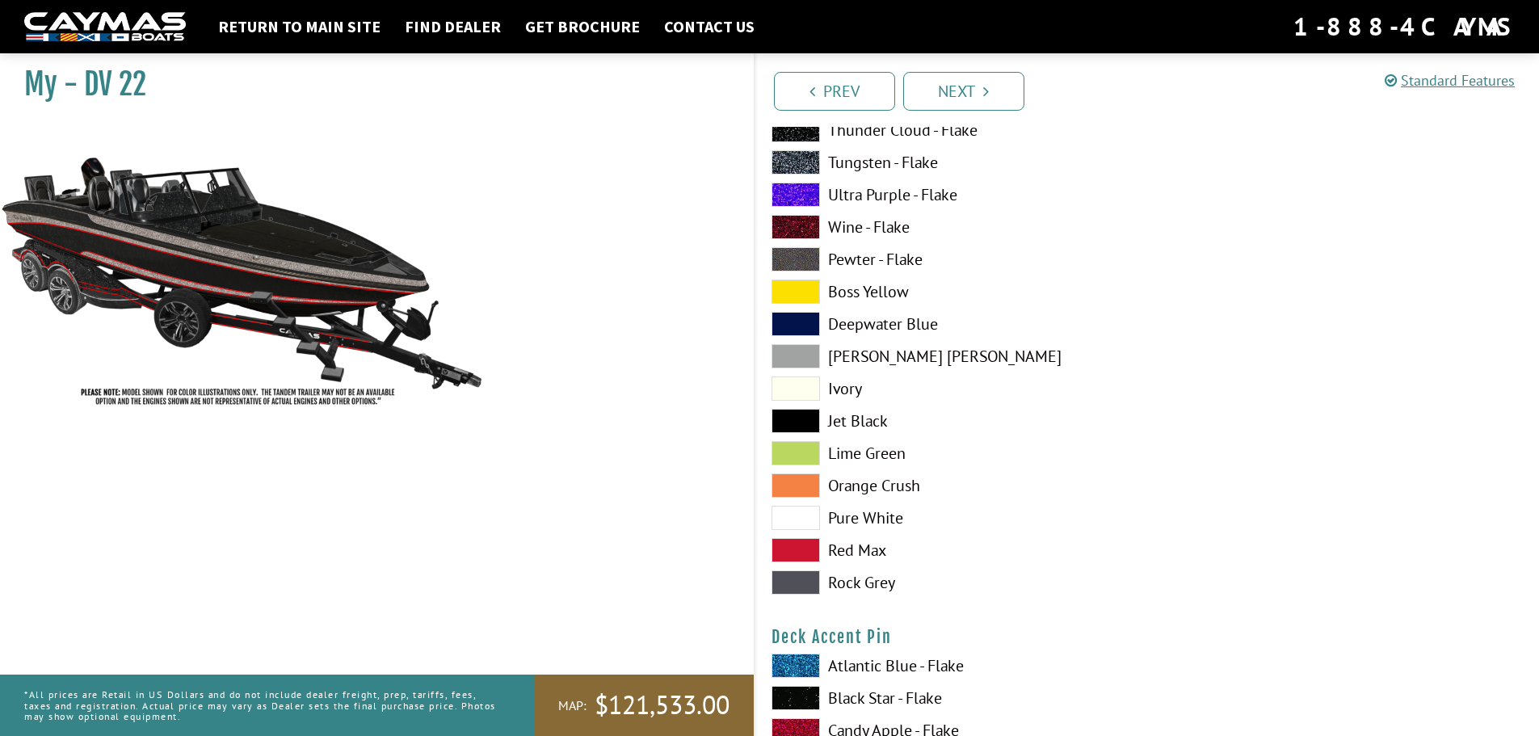
scroll to position [1454, 0]
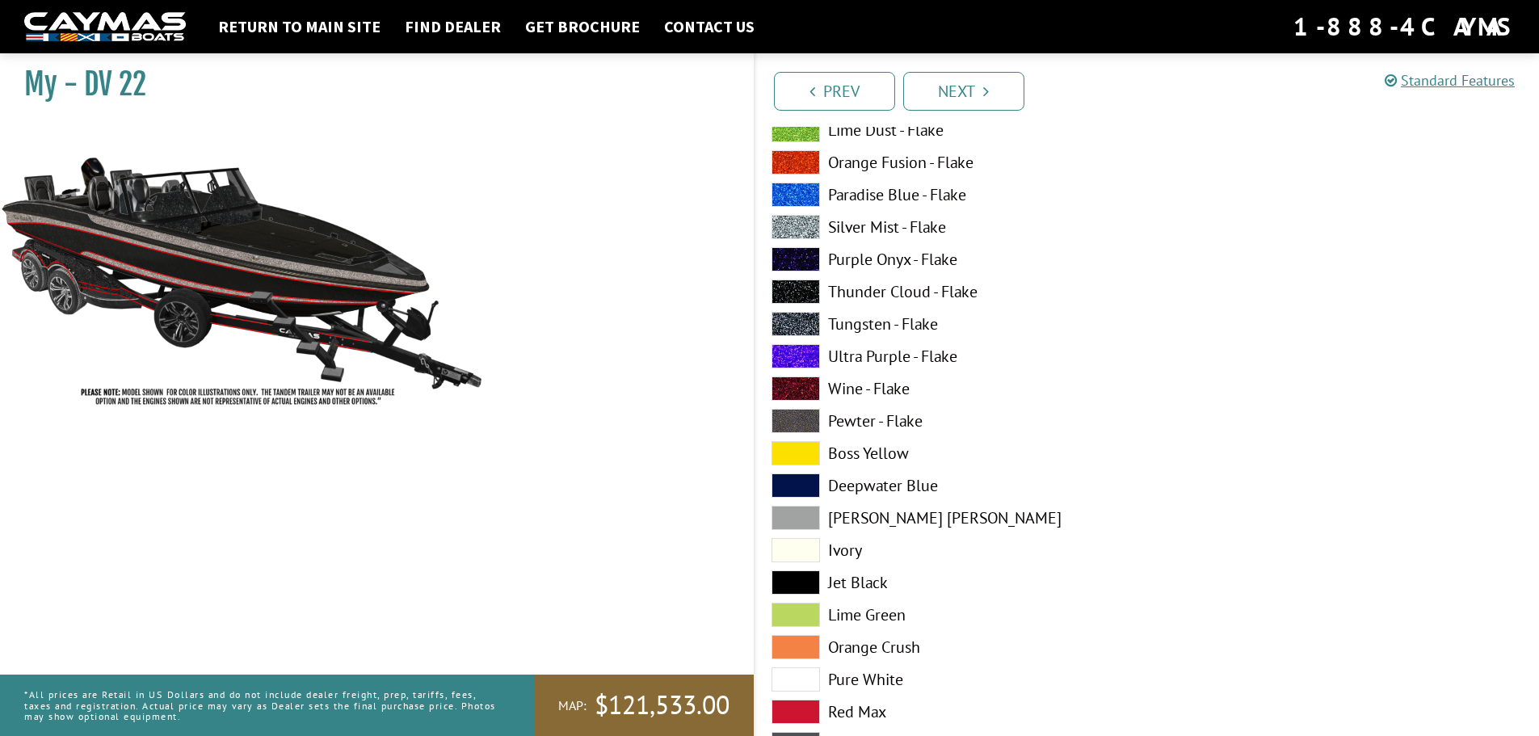
click at [807, 510] on span at bounding box center [795, 518] width 48 height 24
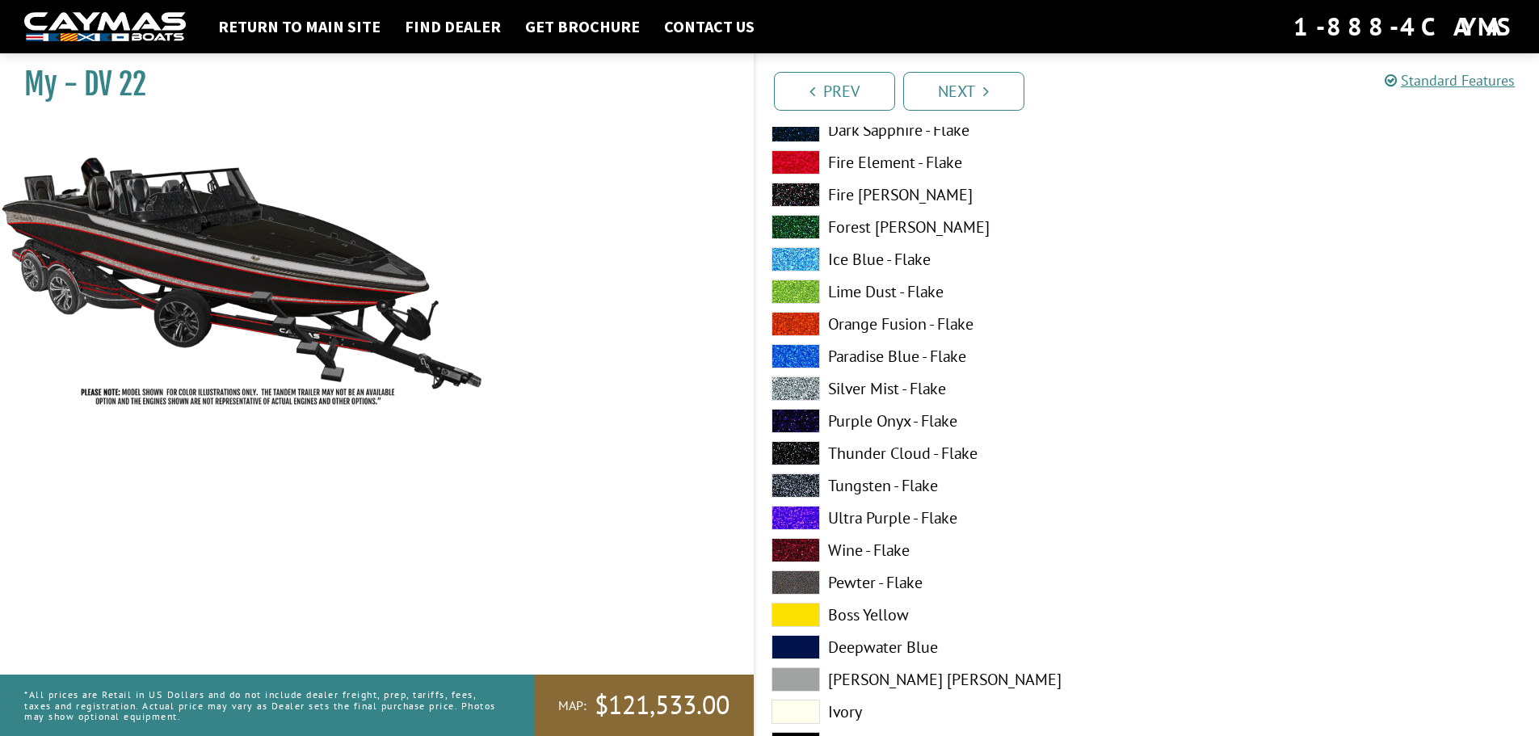
click at [786, 481] on span at bounding box center [795, 485] width 48 height 24
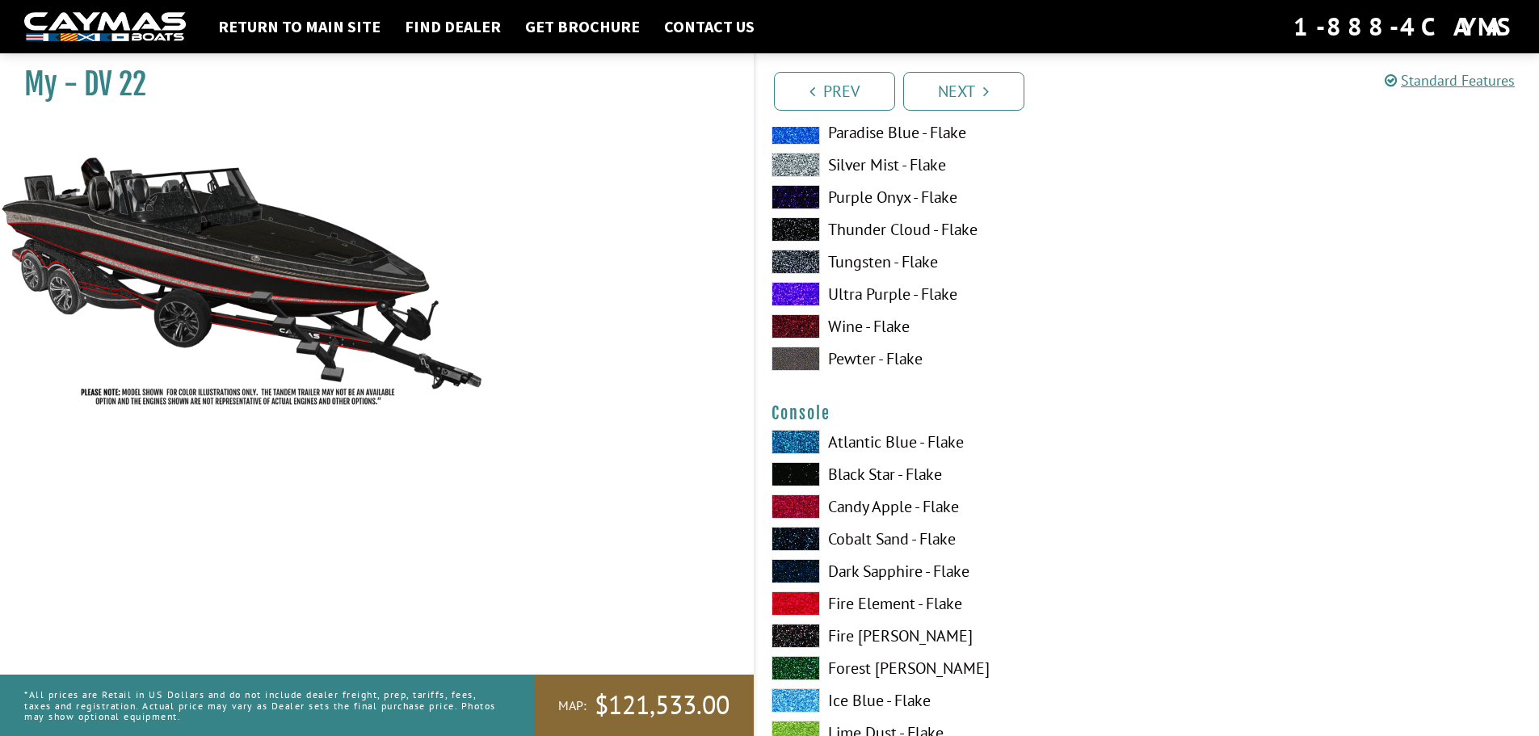
scroll to position [2665, 0]
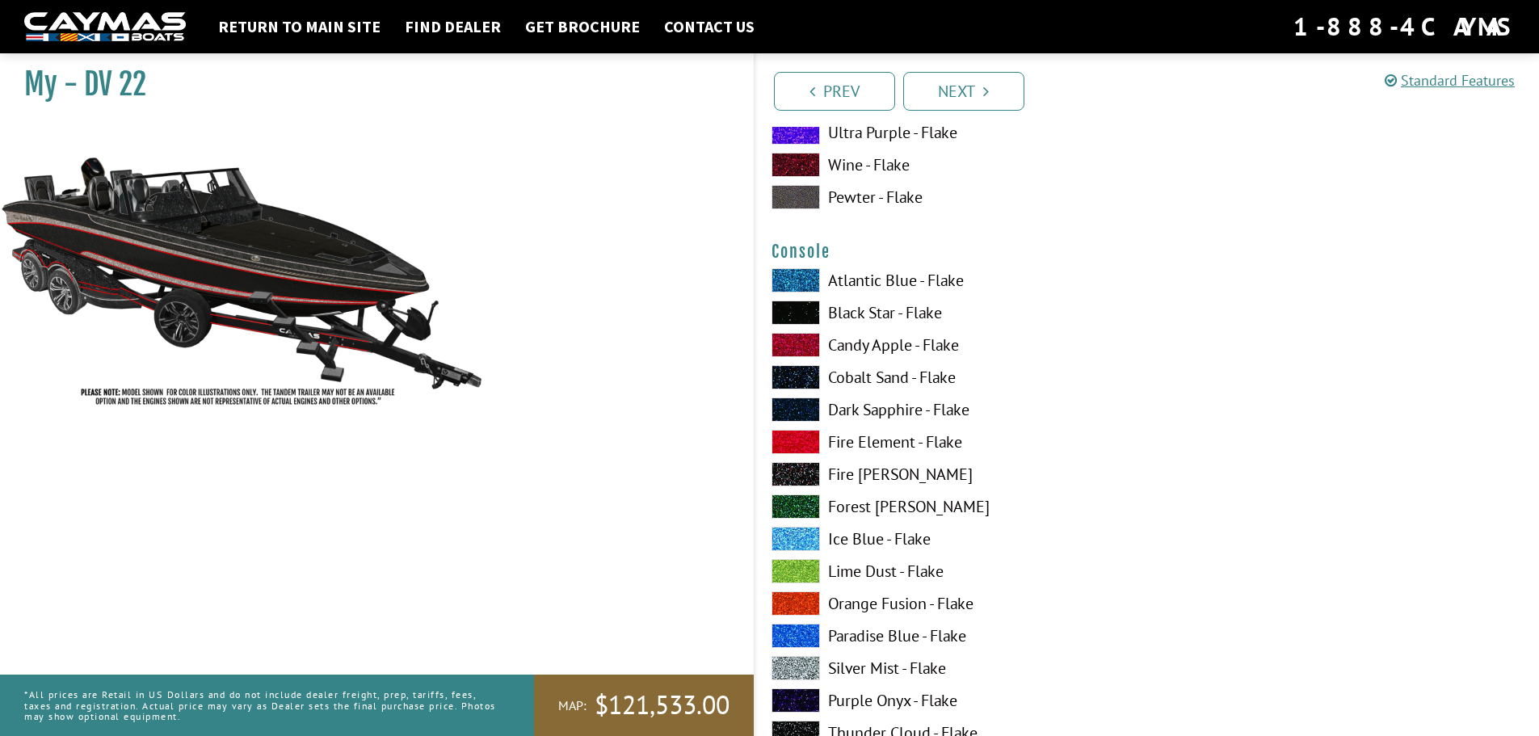
click at [807, 665] on span at bounding box center [795, 668] width 48 height 24
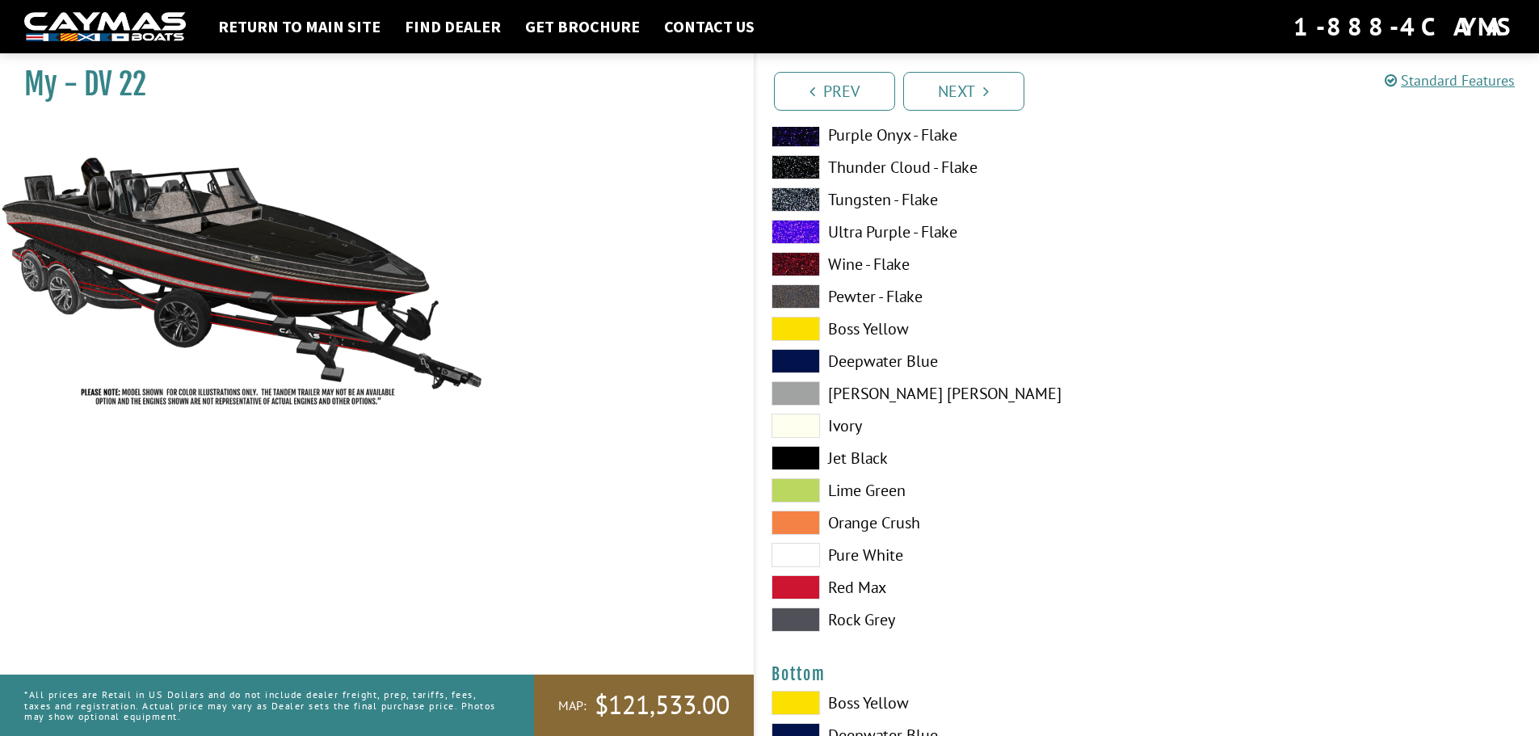
scroll to position [2988, 0]
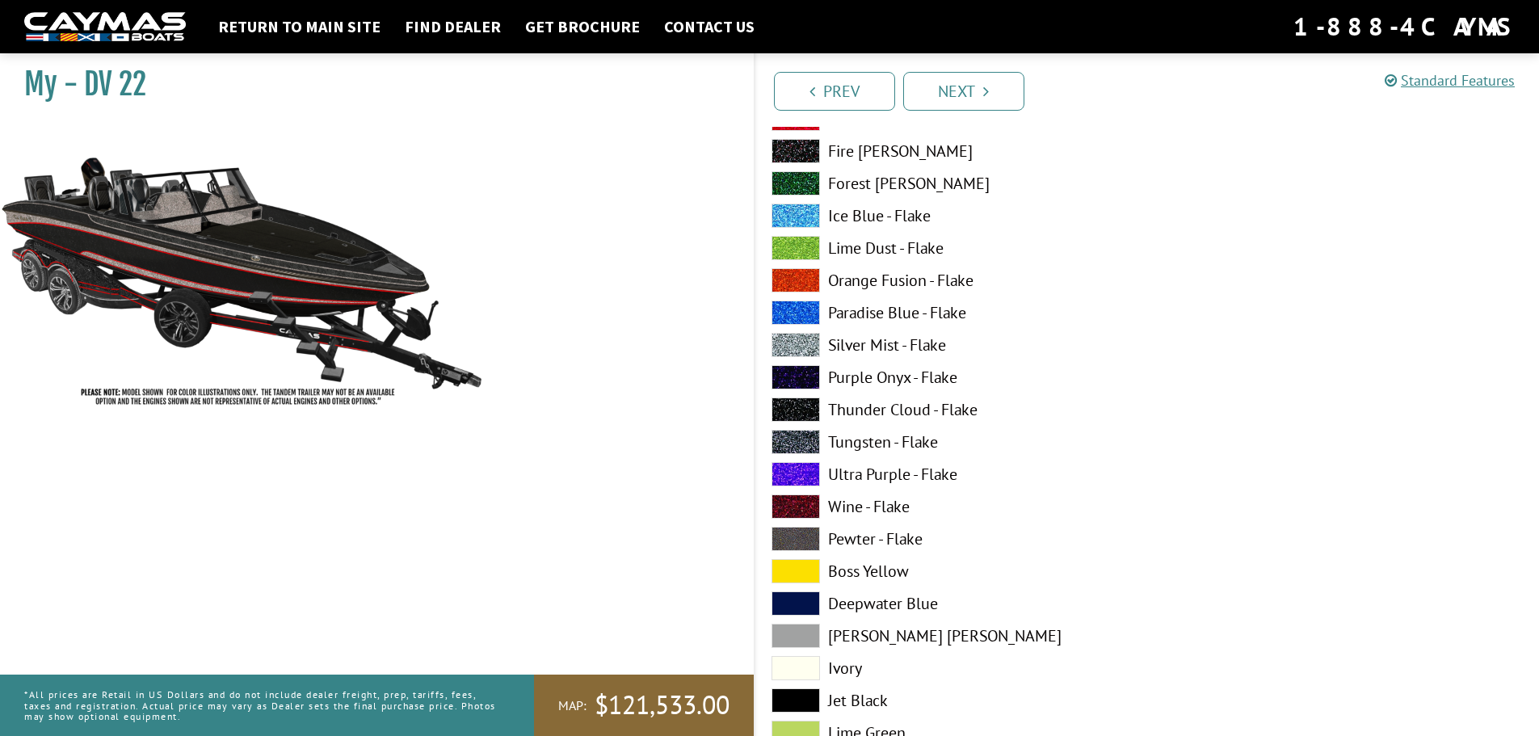
click at [805, 440] on span at bounding box center [795, 442] width 48 height 24
click at [803, 346] on span at bounding box center [795, 345] width 48 height 24
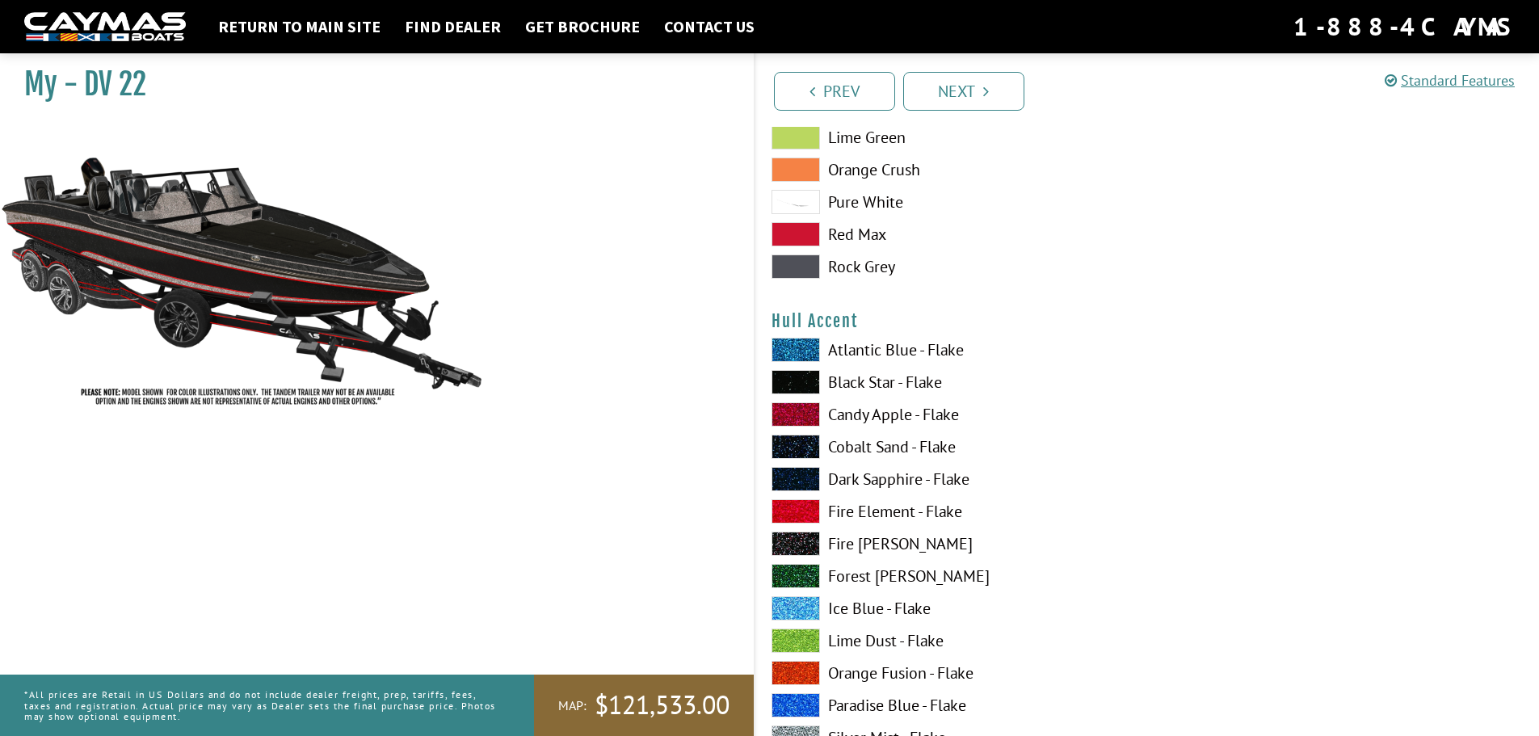
scroll to position [4038, 0]
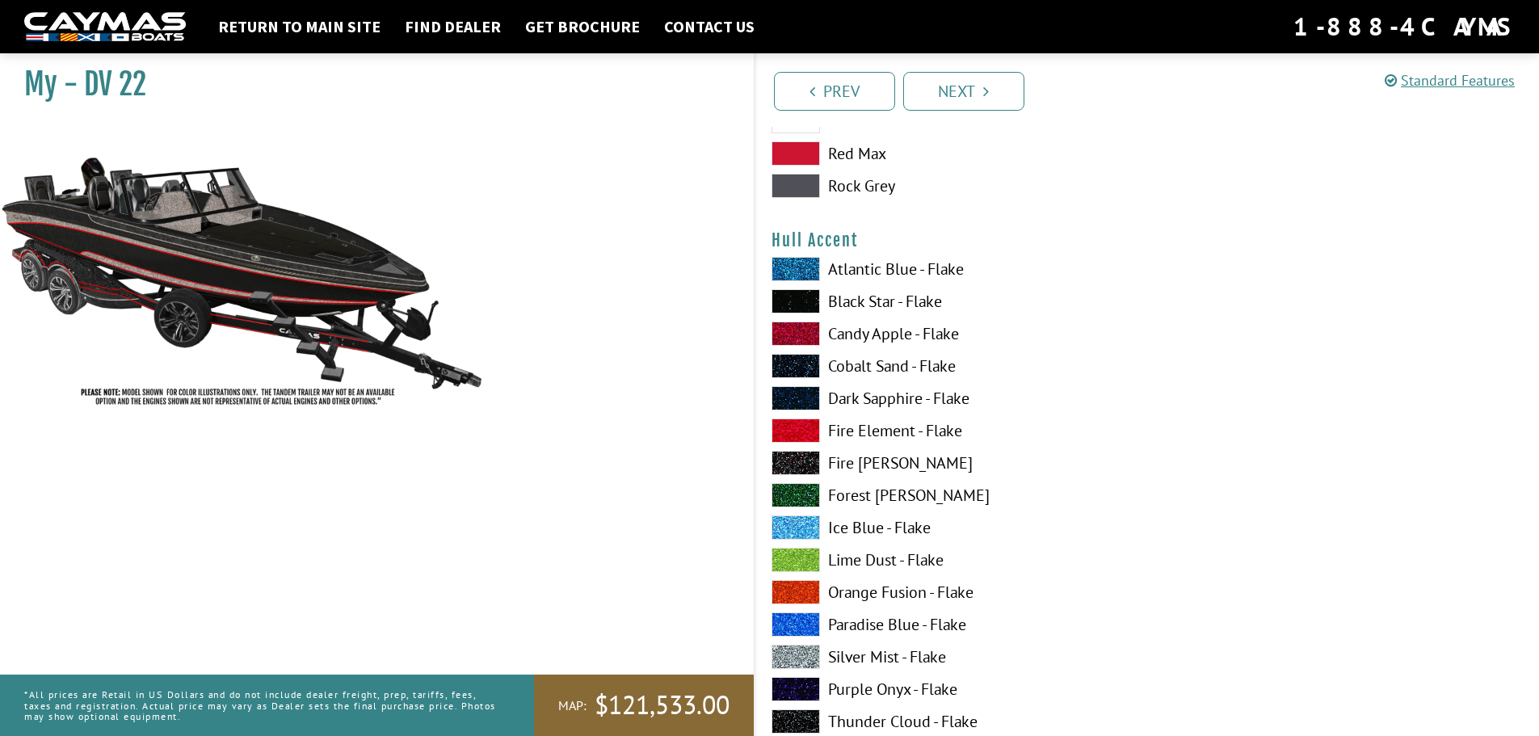
click at [803, 556] on span at bounding box center [795, 560] width 48 height 24
click at [792, 654] on span at bounding box center [795, 656] width 48 height 24
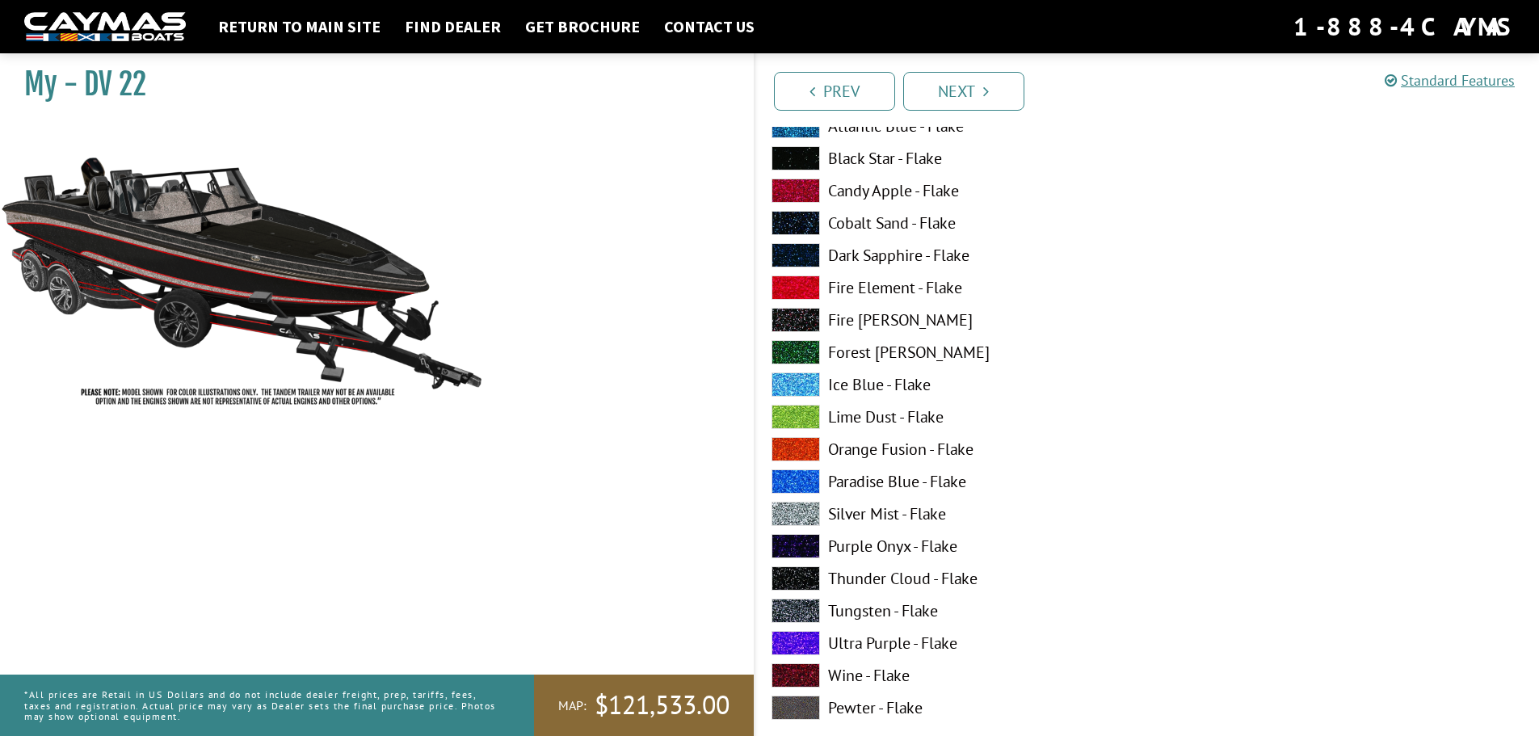
scroll to position [5250, 0]
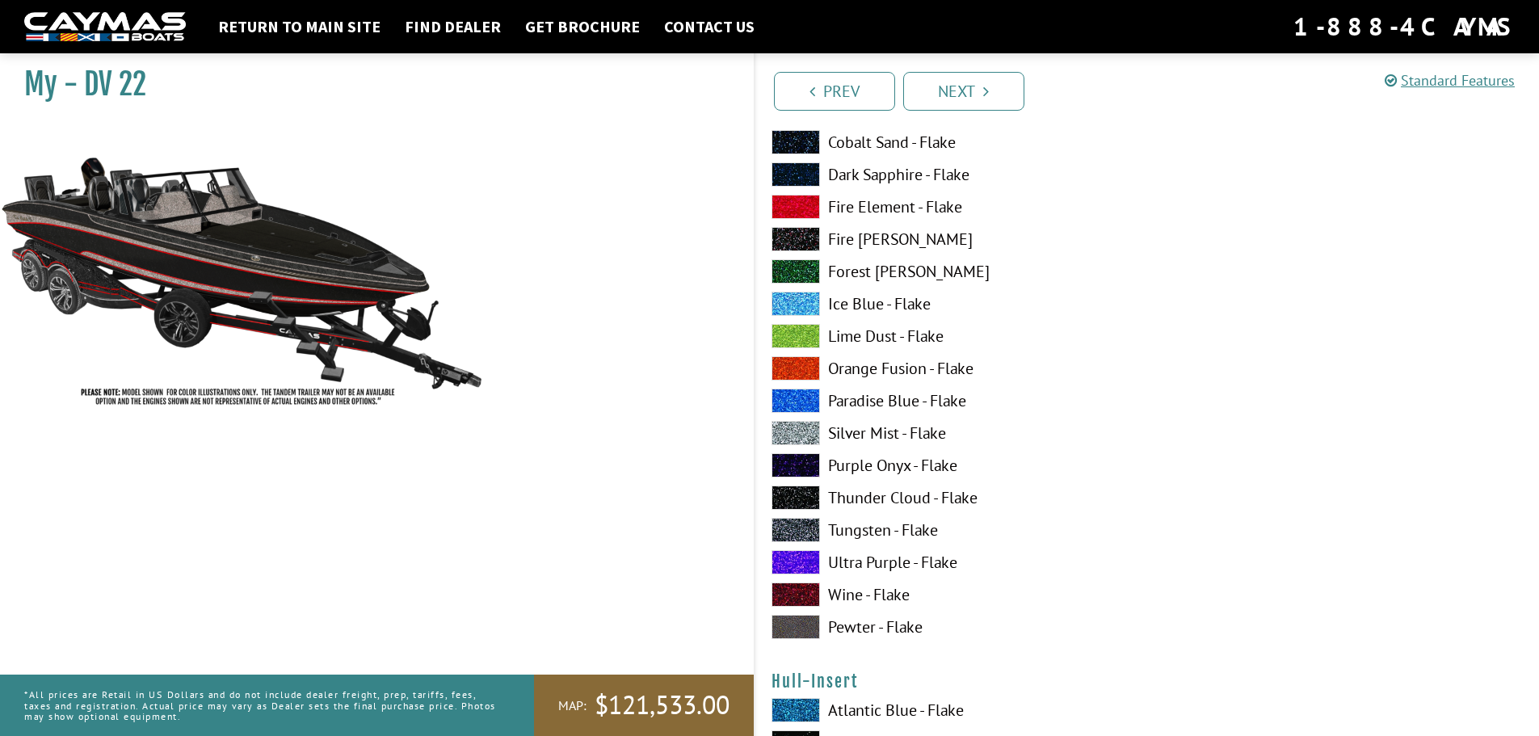
click at [808, 309] on span at bounding box center [795, 304] width 48 height 24
drag, startPoint x: 807, startPoint y: 431, endPoint x: 842, endPoint y: 426, distance: 35.1
click at [807, 430] on span at bounding box center [795, 433] width 48 height 24
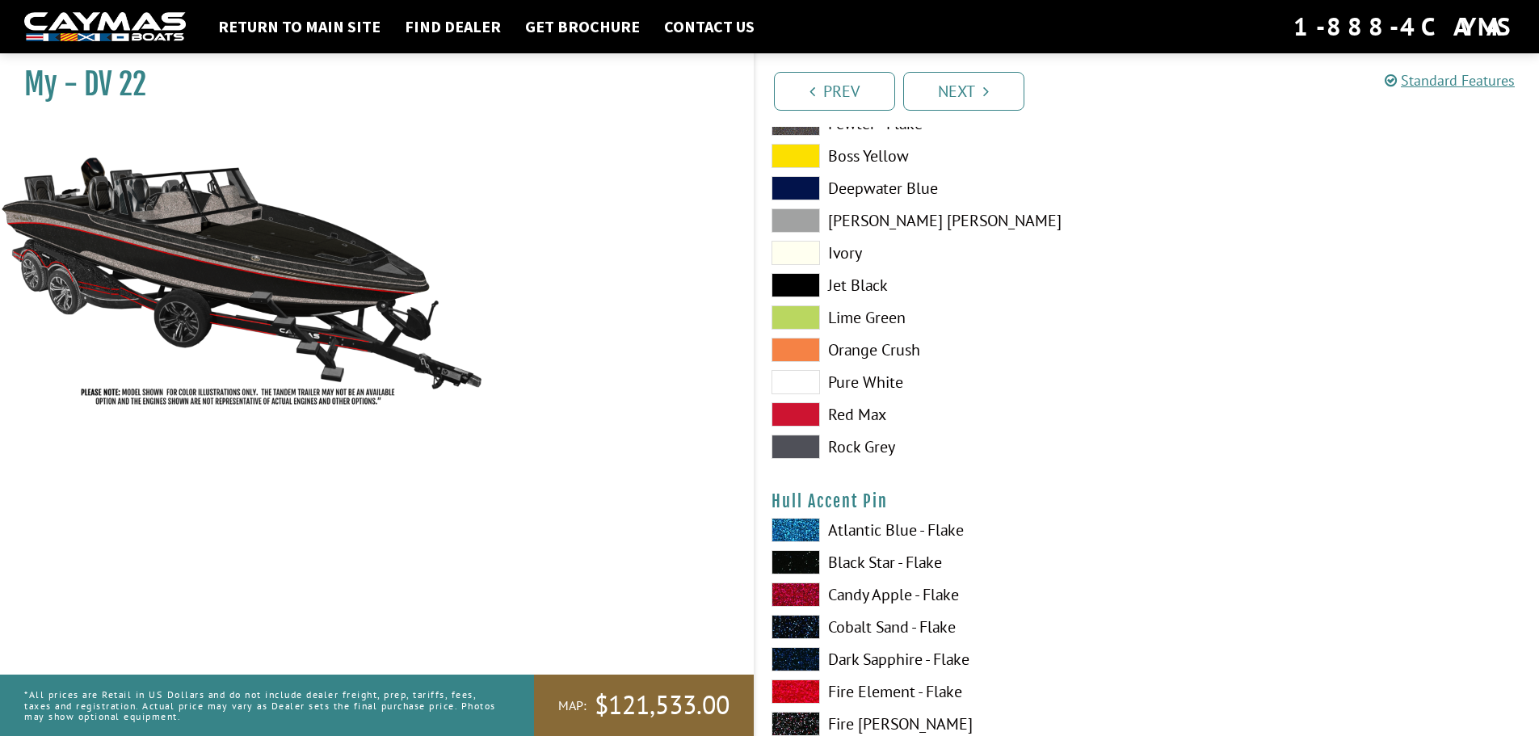
scroll to position [4684, 0]
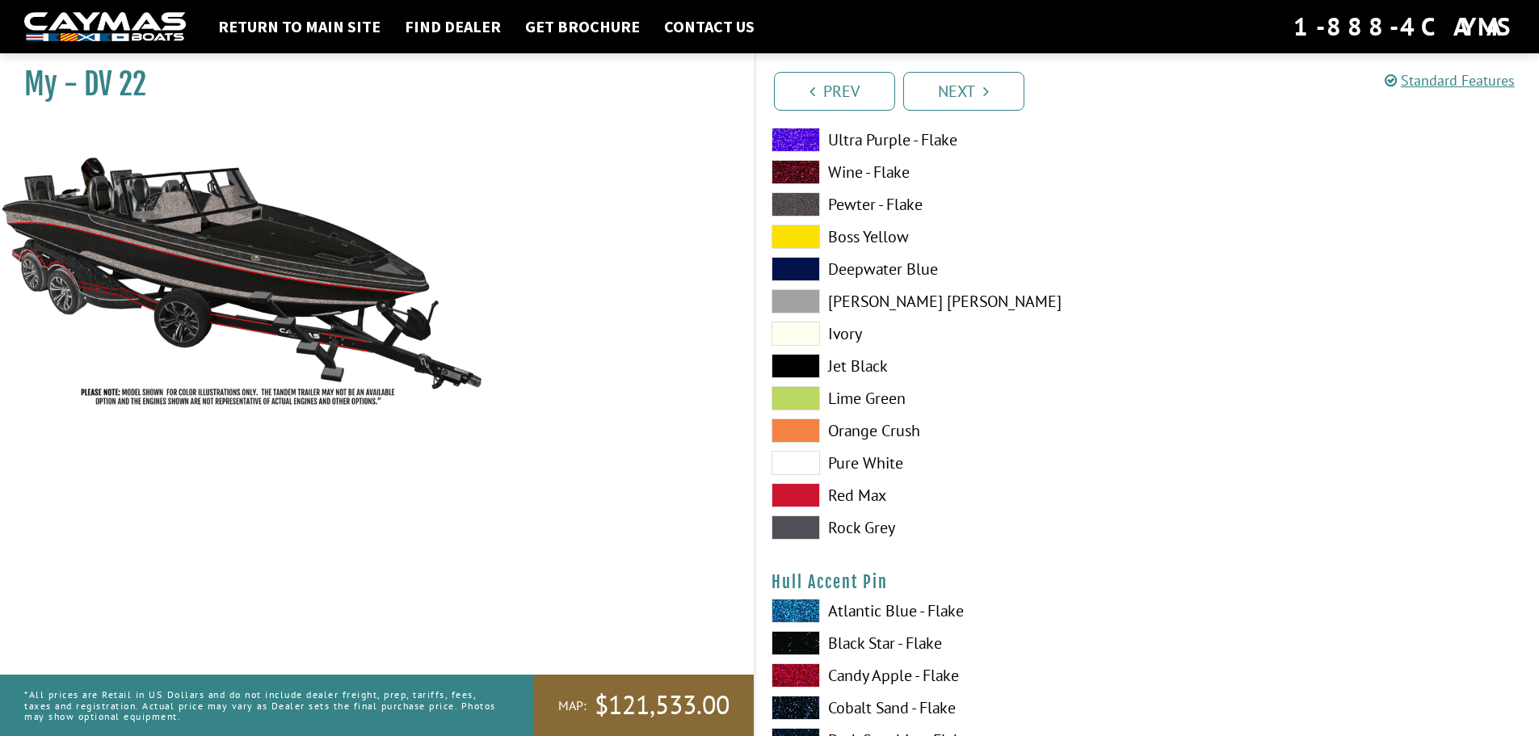
click at [802, 460] on span at bounding box center [795, 463] width 48 height 24
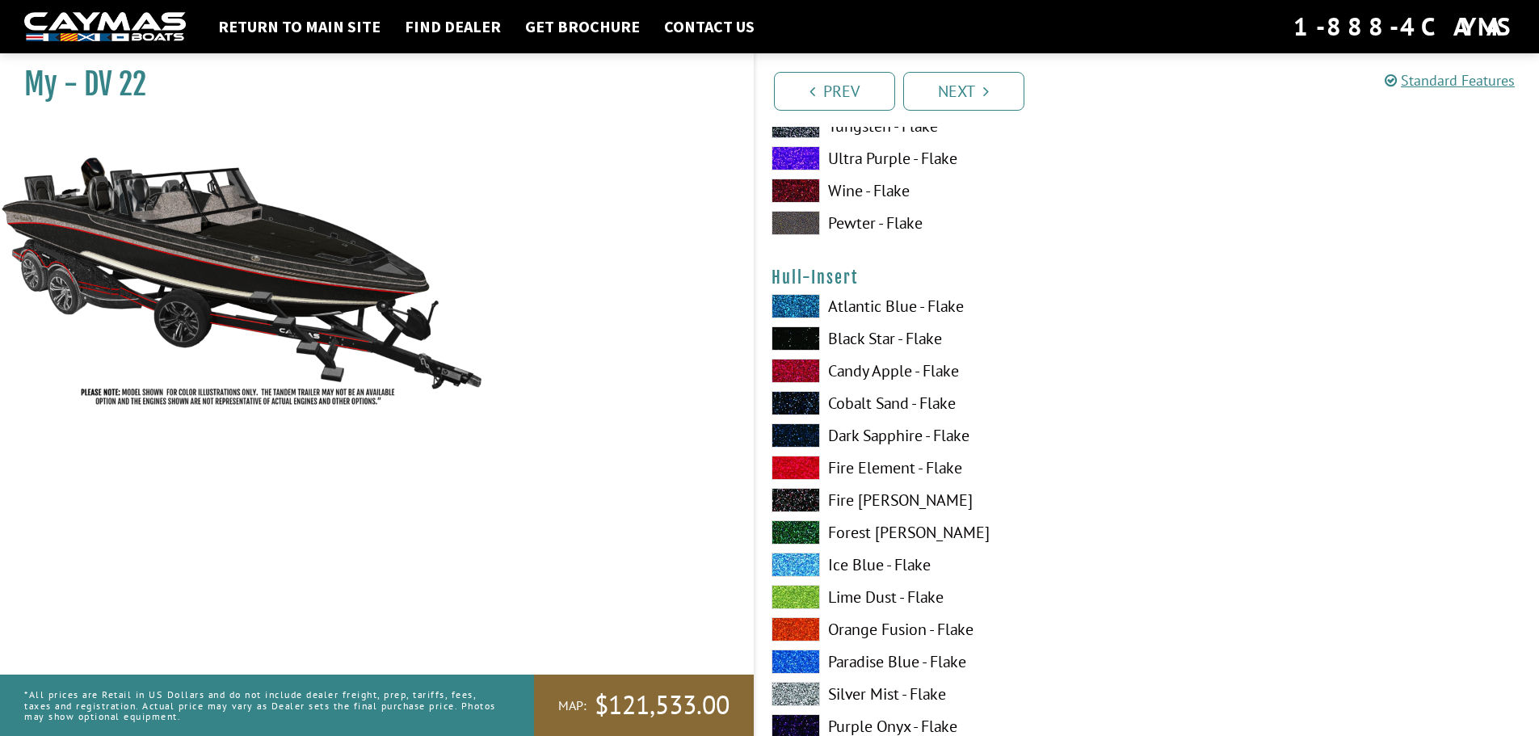
scroll to position [5734, 0]
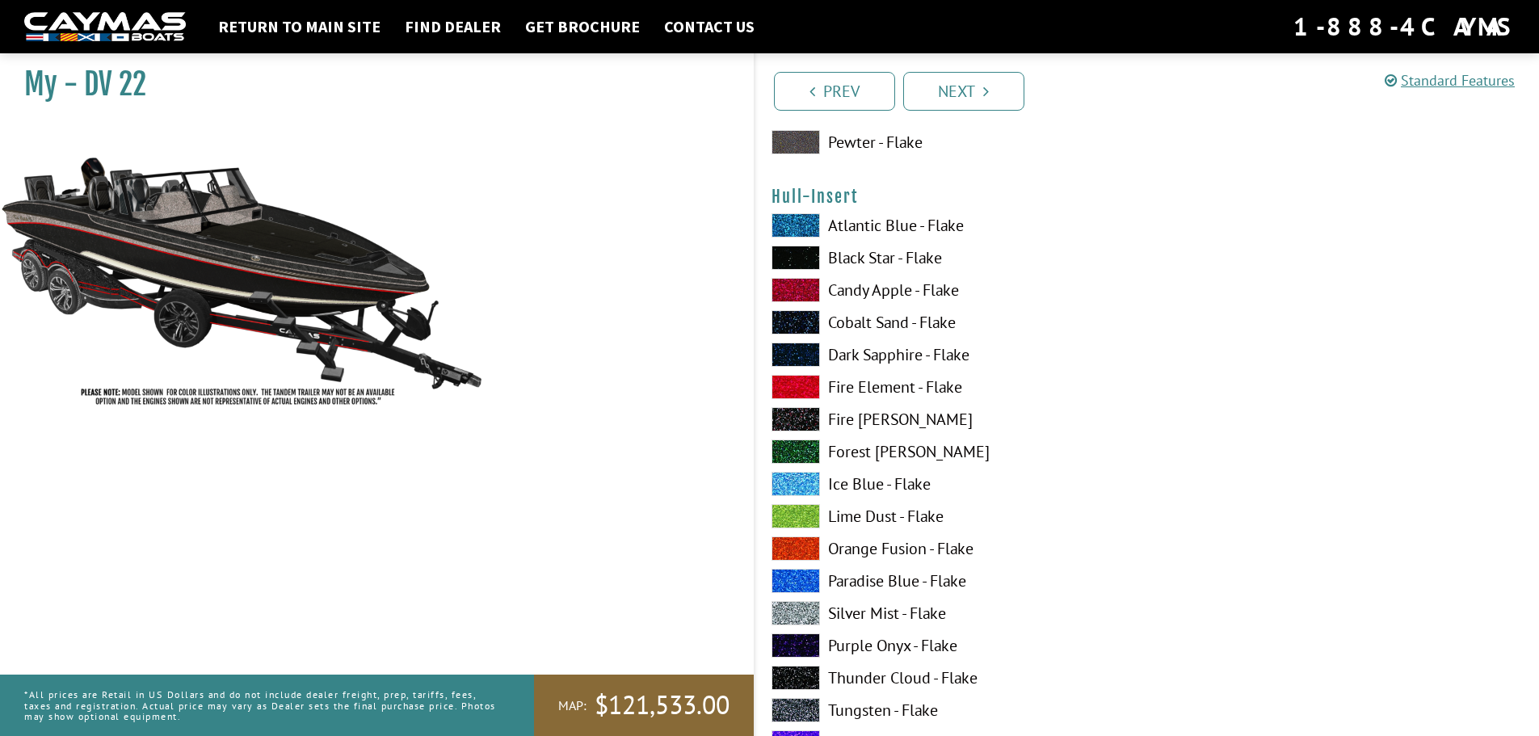
click at [794, 481] on span at bounding box center [795, 484] width 48 height 24
click at [800, 615] on span at bounding box center [795, 613] width 48 height 24
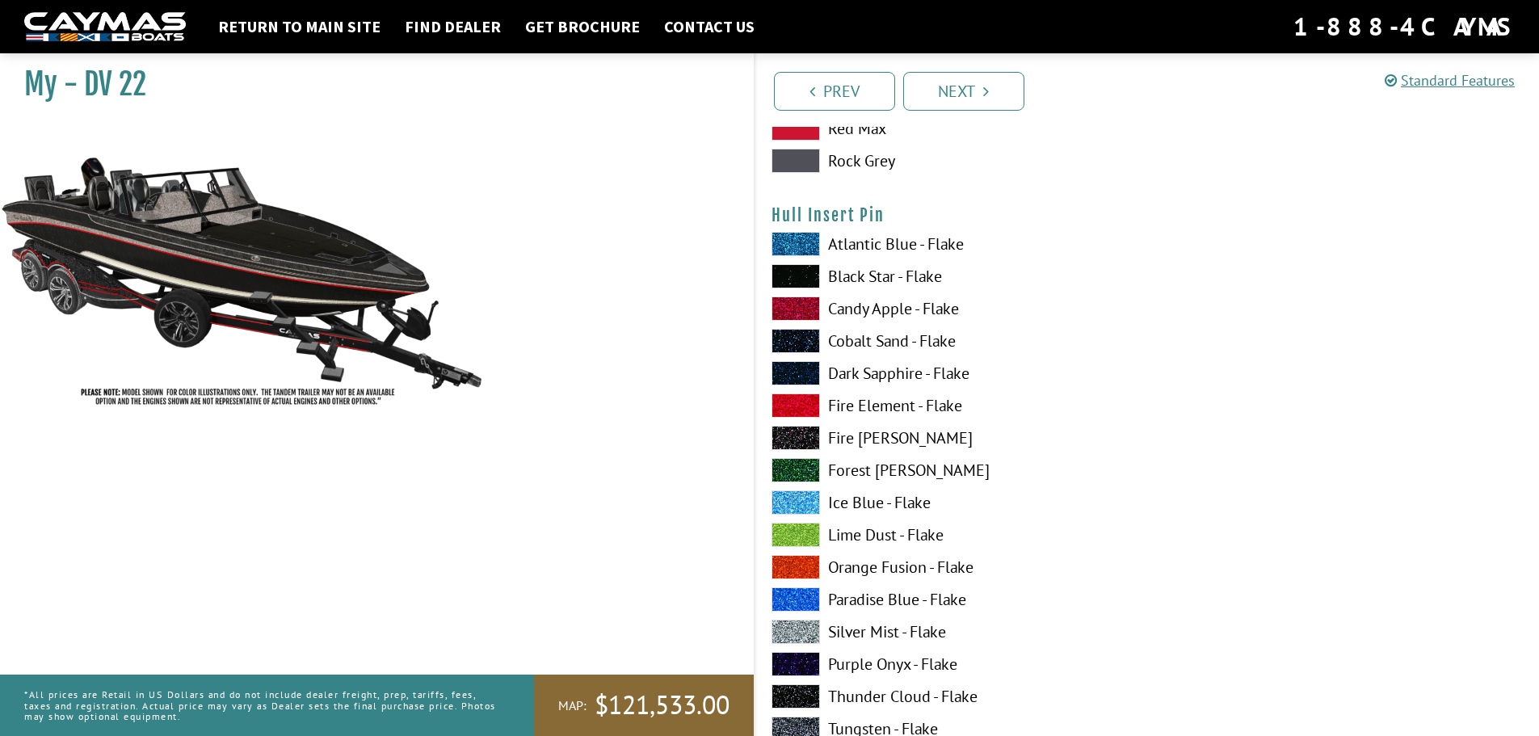
scroll to position [6784, 0]
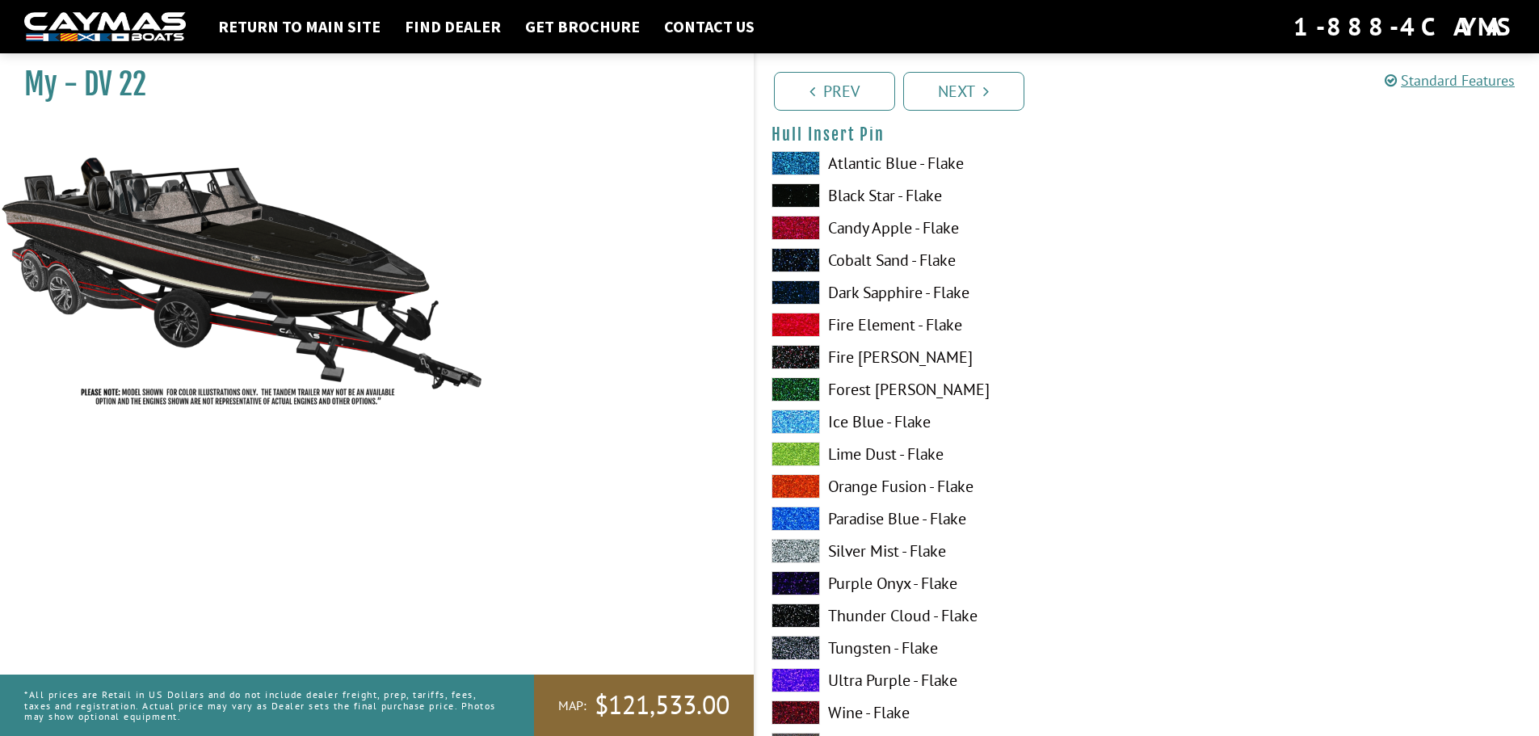
click at [791, 644] on span at bounding box center [795, 648] width 48 height 24
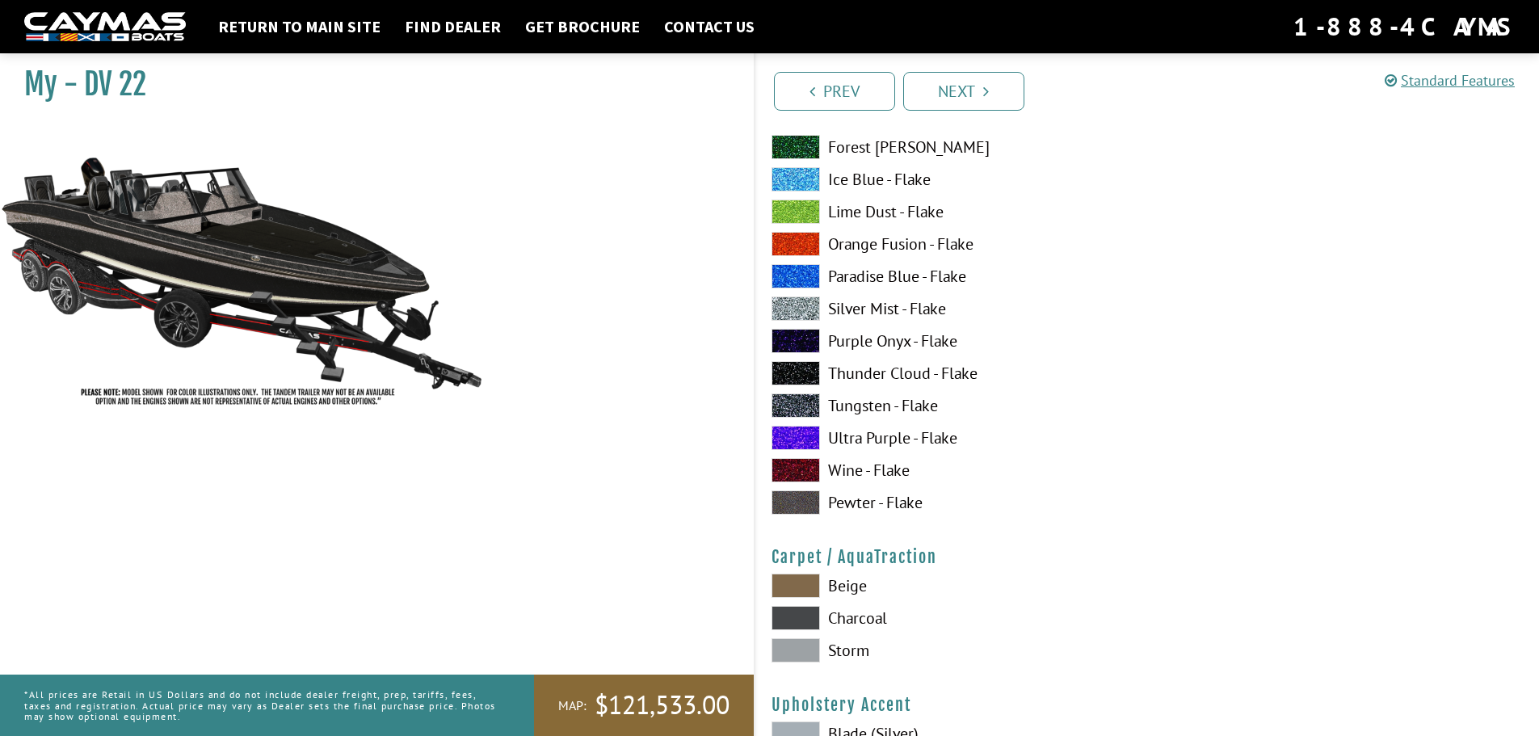
scroll to position [7107, 0]
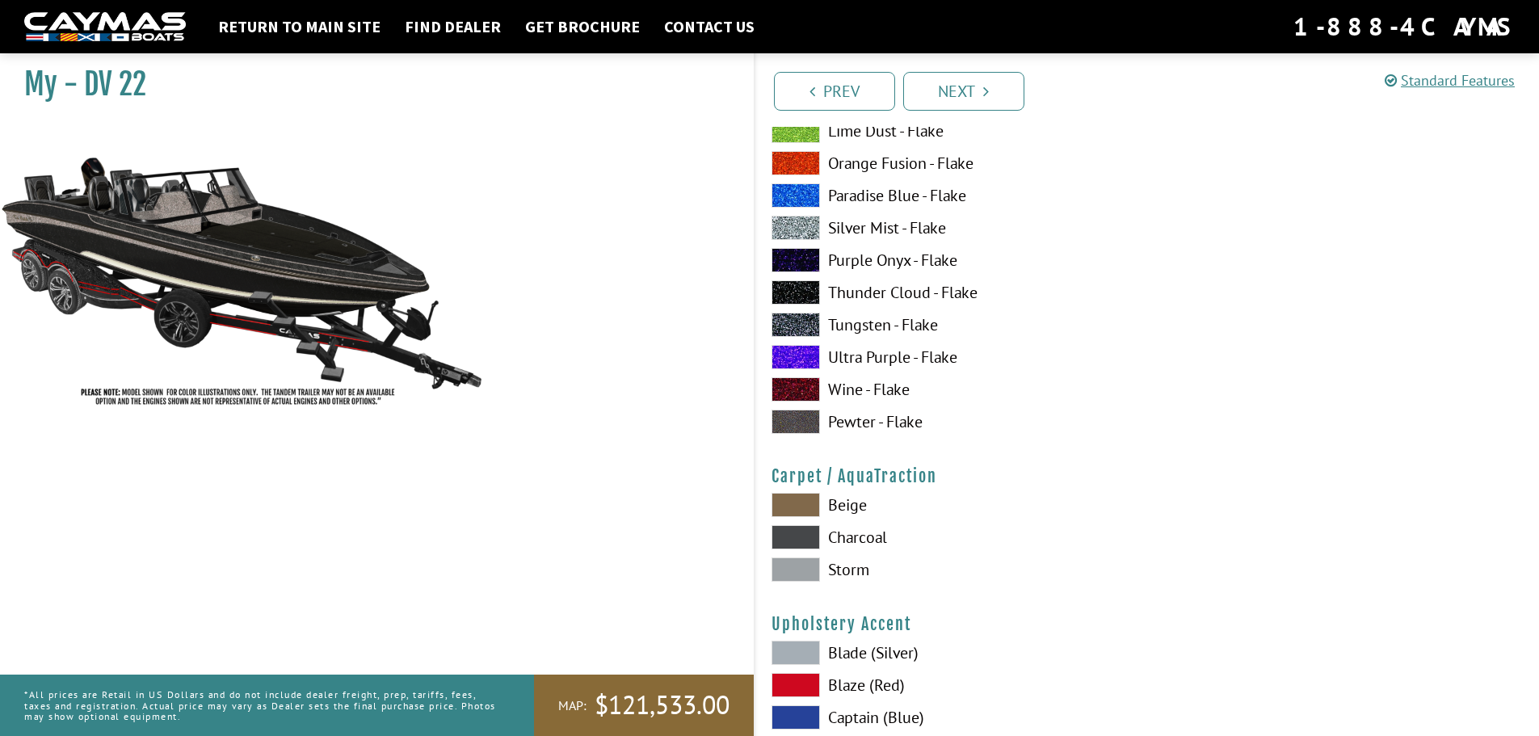
click at [804, 565] on span at bounding box center [795, 569] width 48 height 24
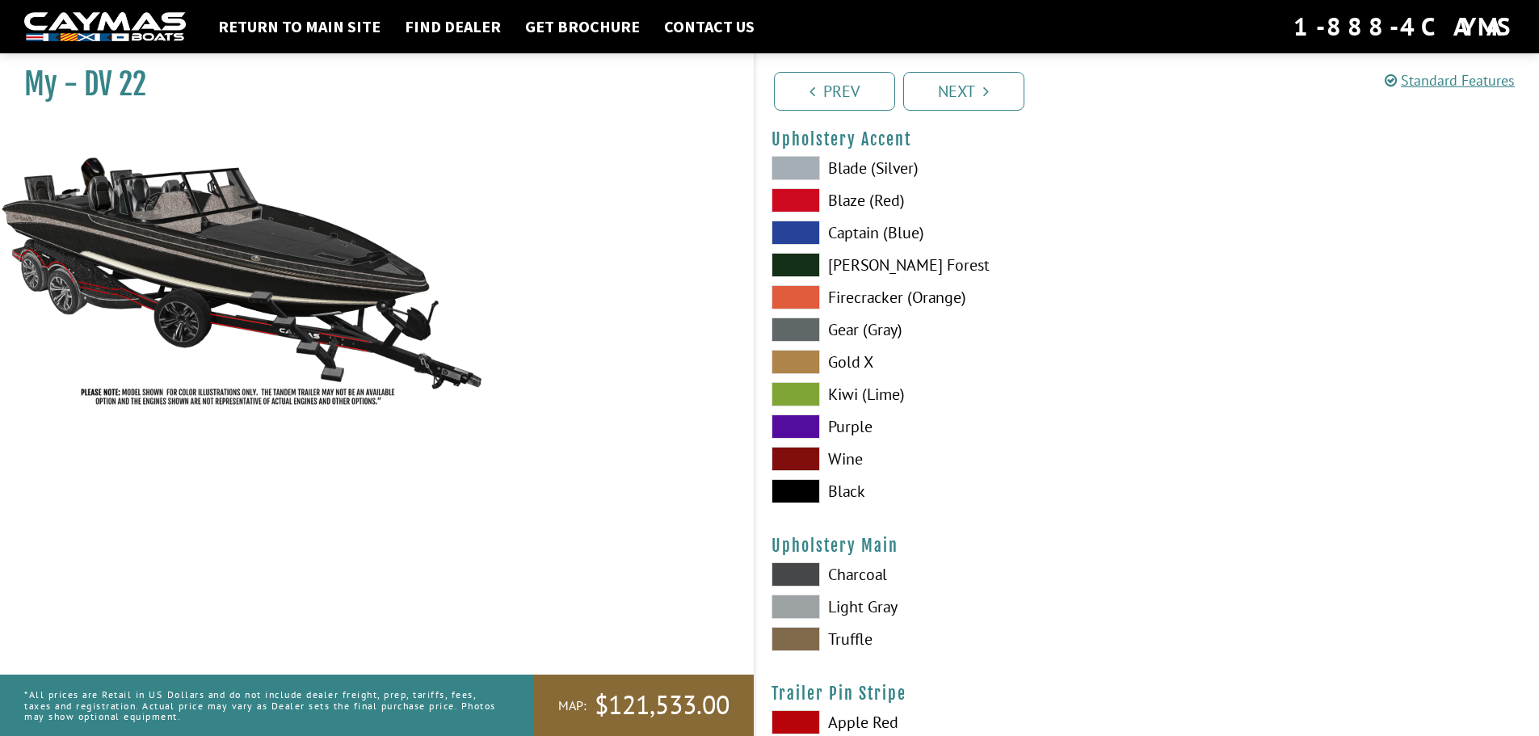
scroll to position [7672, 0]
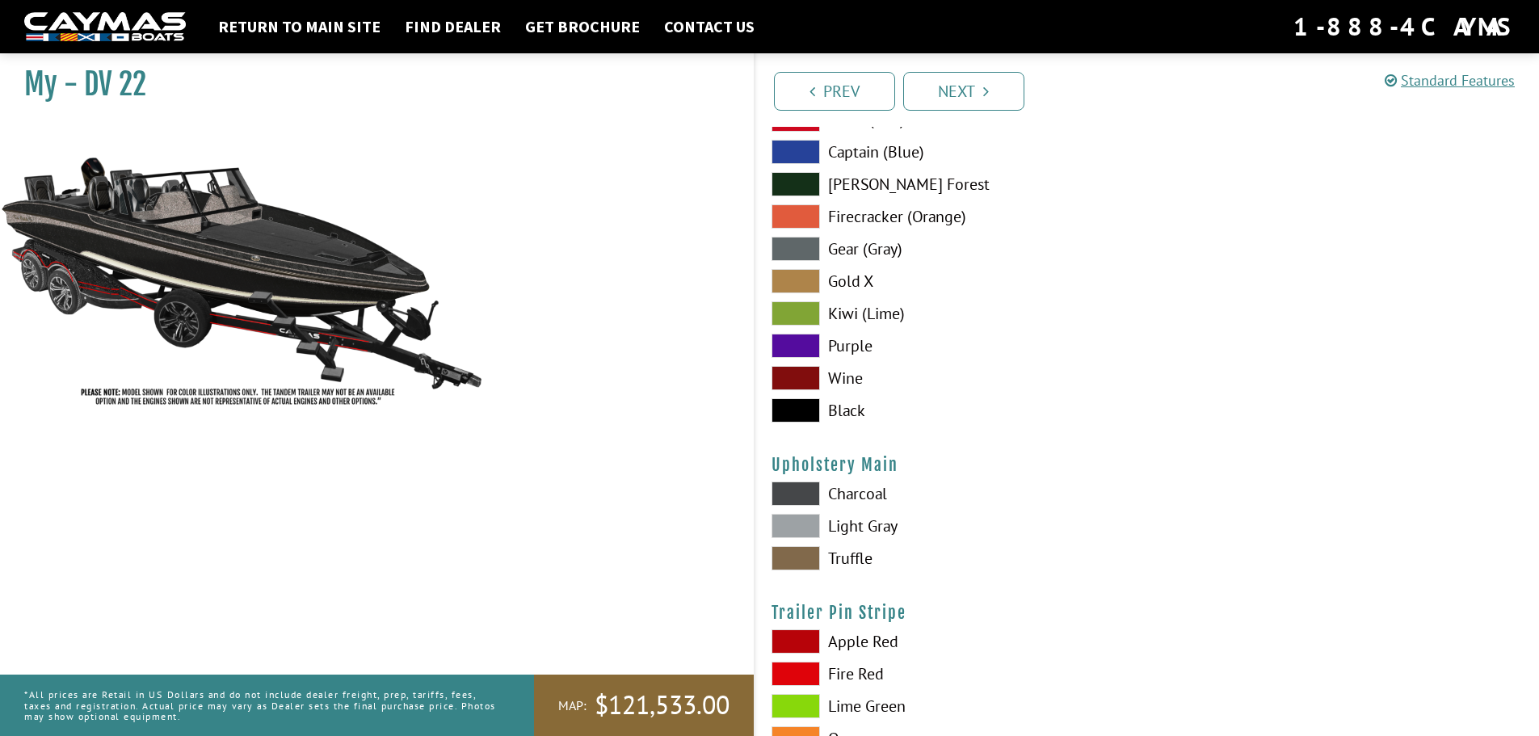
click at [796, 527] on span at bounding box center [795, 526] width 48 height 24
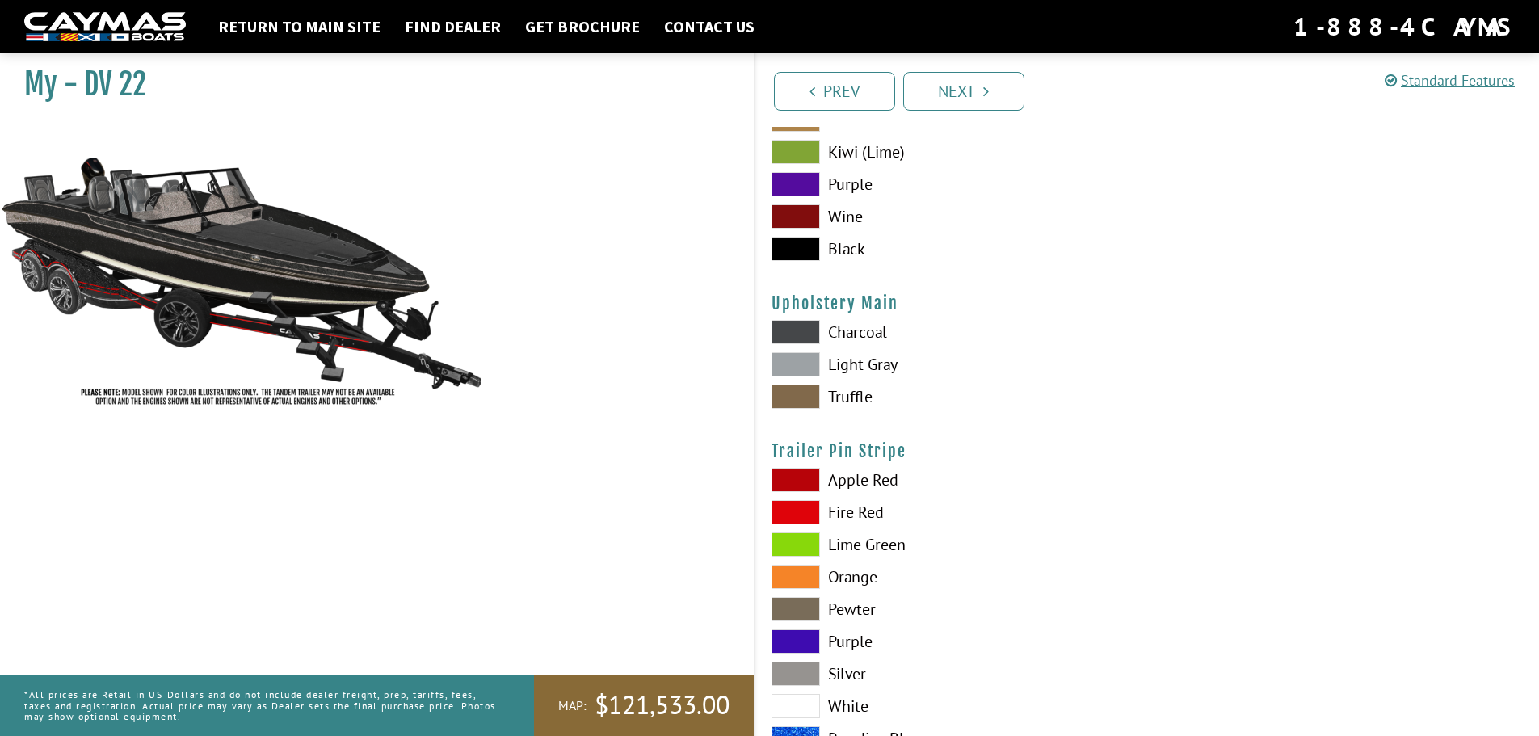
scroll to position [7915, 0]
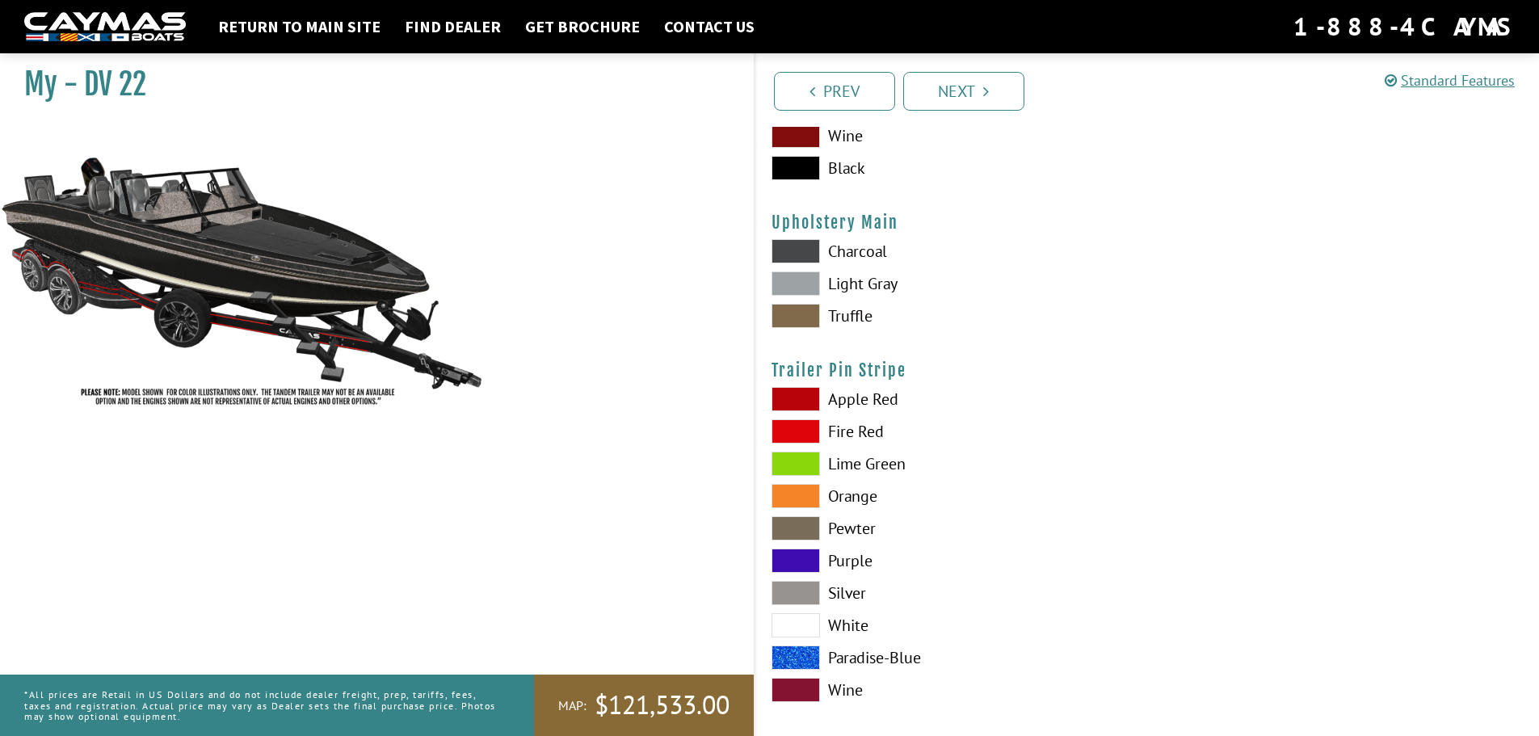
click at [798, 624] on span at bounding box center [795, 625] width 48 height 24
click at [804, 590] on span at bounding box center [795, 593] width 48 height 24
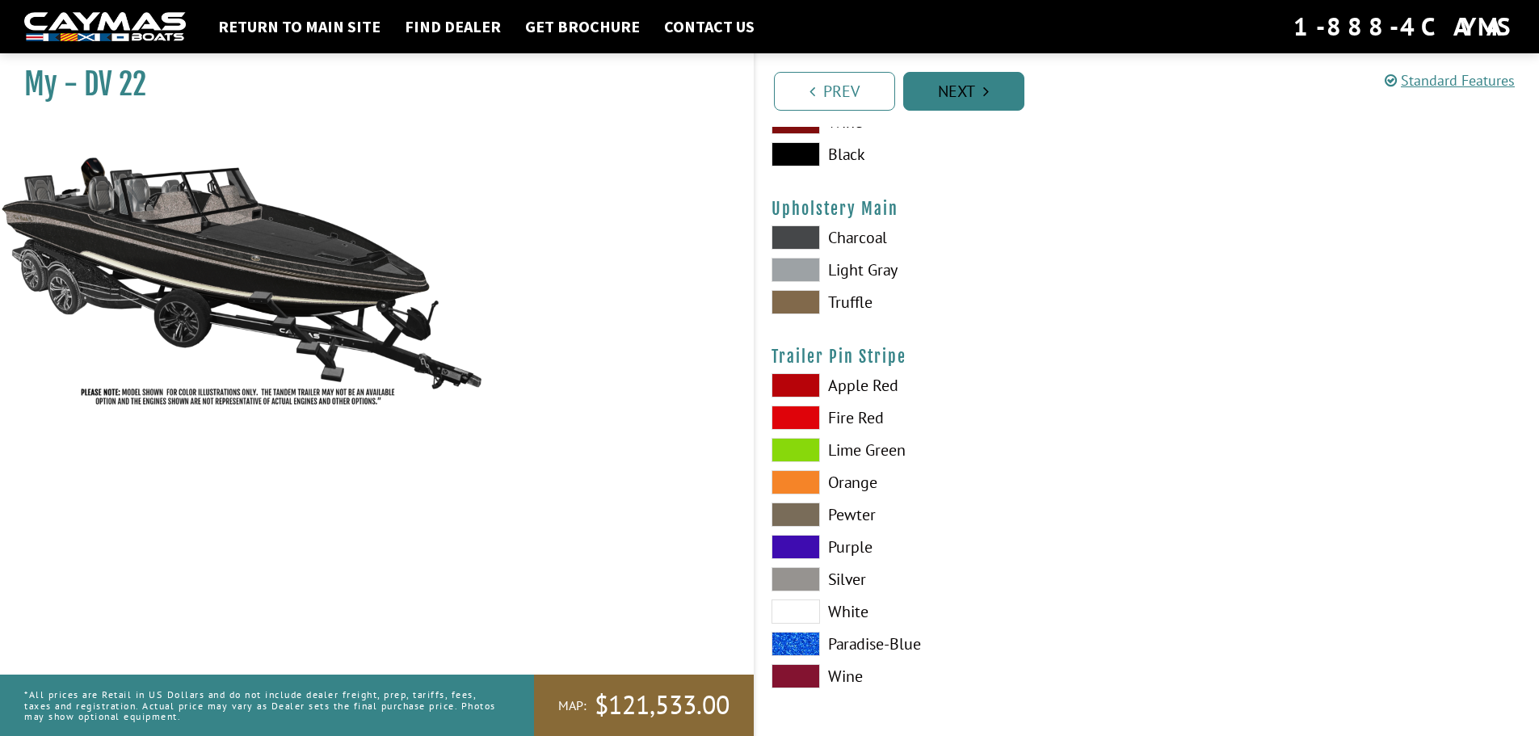
click at [998, 94] on link "Next" at bounding box center [963, 91] width 121 height 39
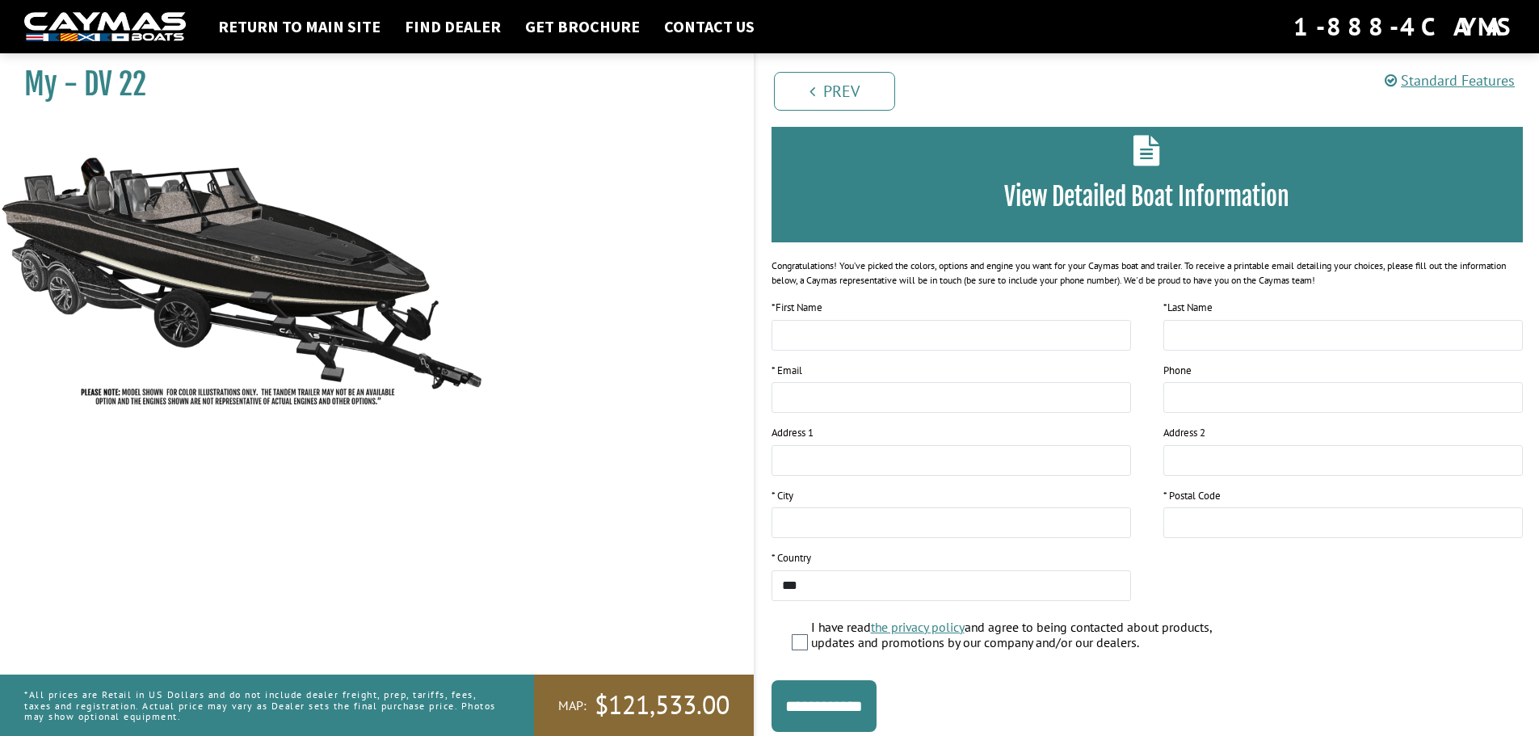
scroll to position [132, 0]
